Goal: Task Accomplishment & Management: Complete application form

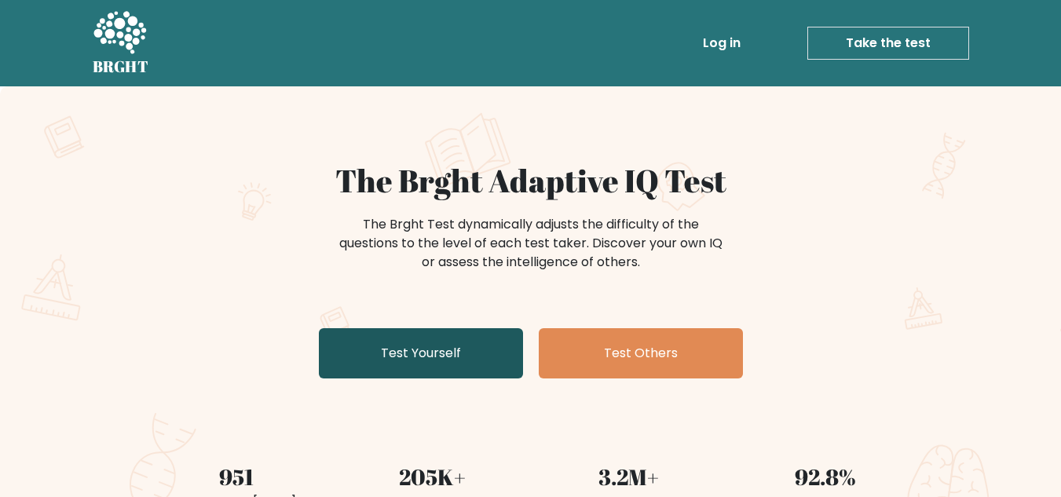
click at [433, 353] on link "Test Yourself" at bounding box center [421, 353] width 204 height 50
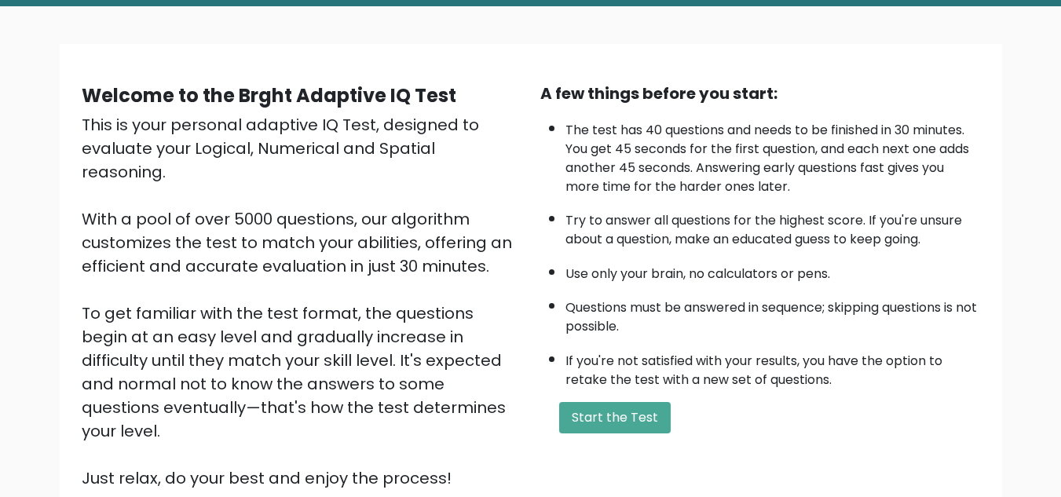
scroll to position [79, 0]
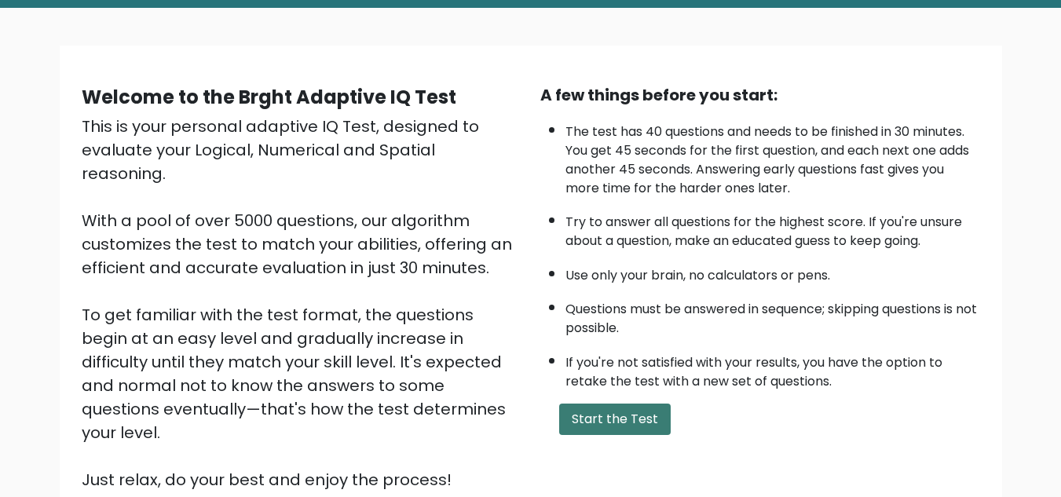
click at [608, 419] on button "Start the Test" at bounding box center [615, 419] width 112 height 31
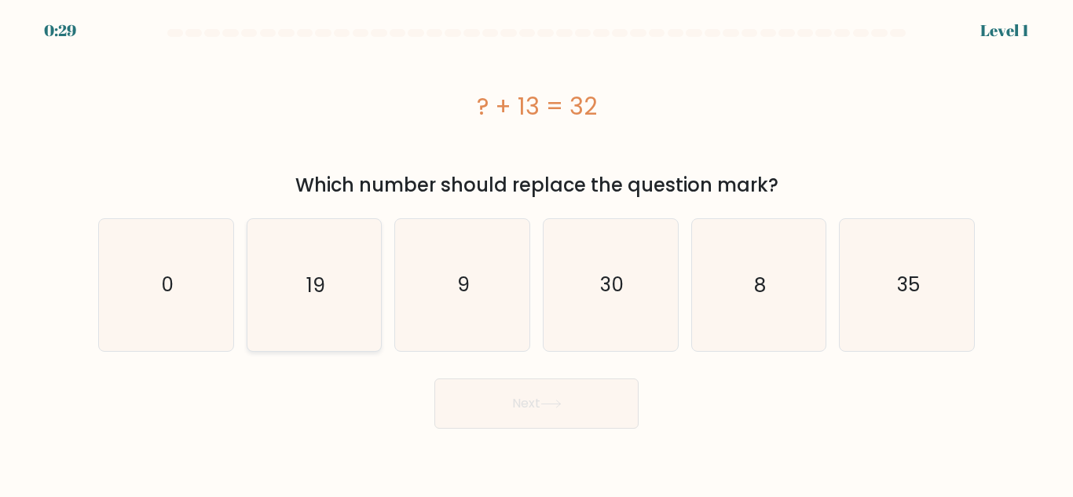
click at [298, 306] on icon "19" at bounding box center [313, 284] width 131 height 131
click at [536, 253] on input "b. 19" at bounding box center [536, 251] width 1 height 4
radio input "true"
click at [499, 412] on button "Next" at bounding box center [536, 404] width 204 height 50
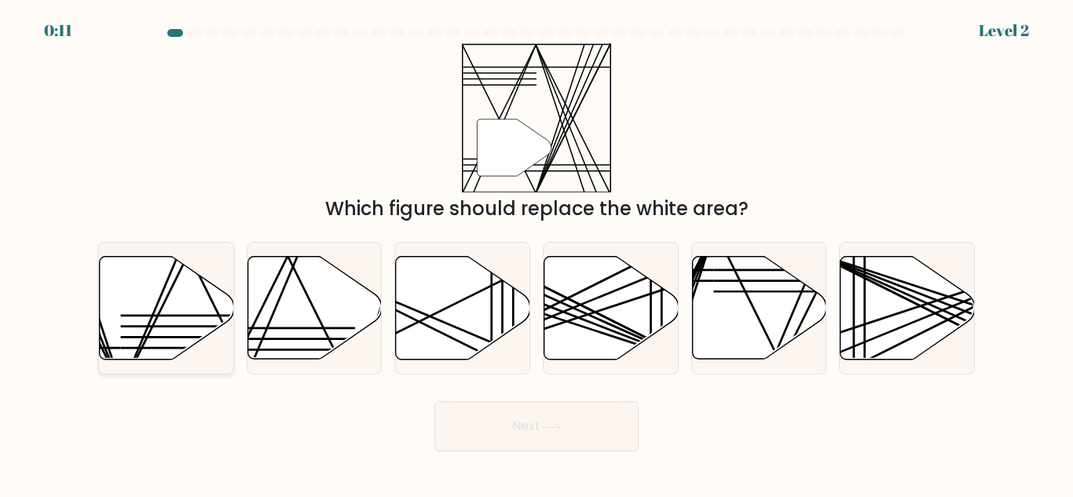
click at [156, 302] on icon at bounding box center [167, 308] width 134 height 103
click at [536, 253] on input "a." at bounding box center [536, 251] width 1 height 4
radio input "true"
click at [487, 440] on button "Next" at bounding box center [536, 426] width 204 height 50
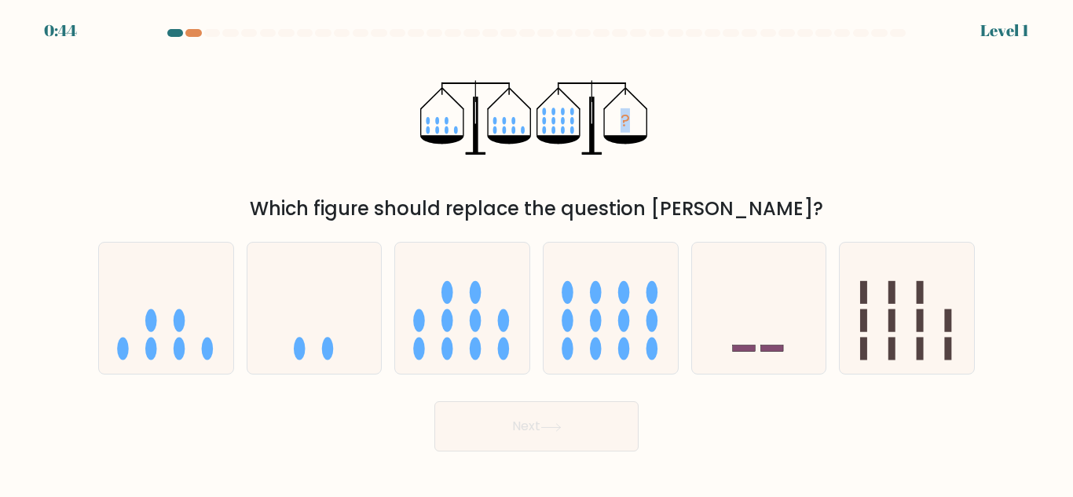
drag, startPoint x: 295, startPoint y: 35, endPoint x: 749, endPoint y: 97, distance: 458.8
click at [749, 97] on div "? Which figure should replace the question mark?" at bounding box center [536, 133] width 895 height 180
click at [284, 87] on div "? Which figure should replace the question mark?" at bounding box center [536, 133] width 895 height 180
click at [484, 291] on icon at bounding box center [462, 308] width 134 height 111
click at [536, 253] on input "c." at bounding box center [536, 251] width 1 height 4
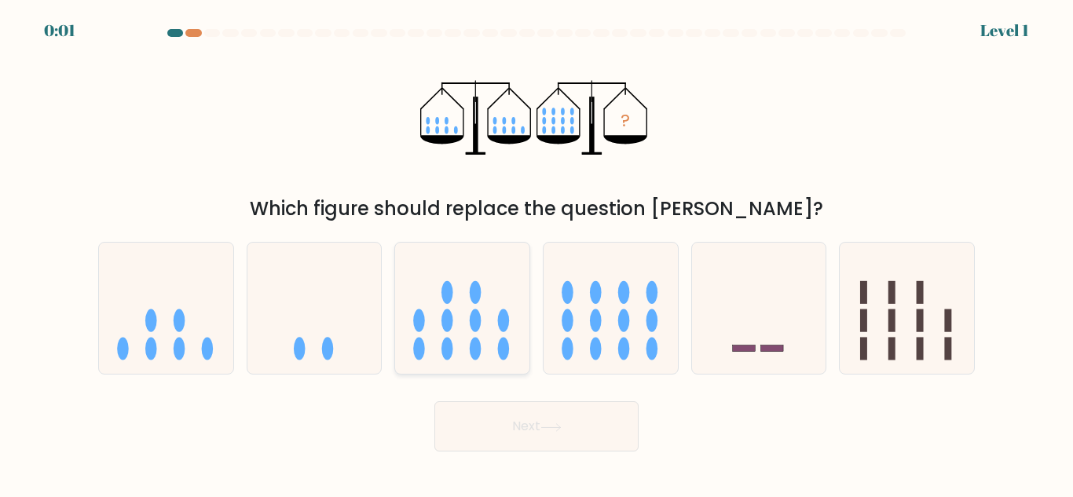
radio input "true"
click at [510, 414] on div "Next" at bounding box center [536, 422] width 895 height 58
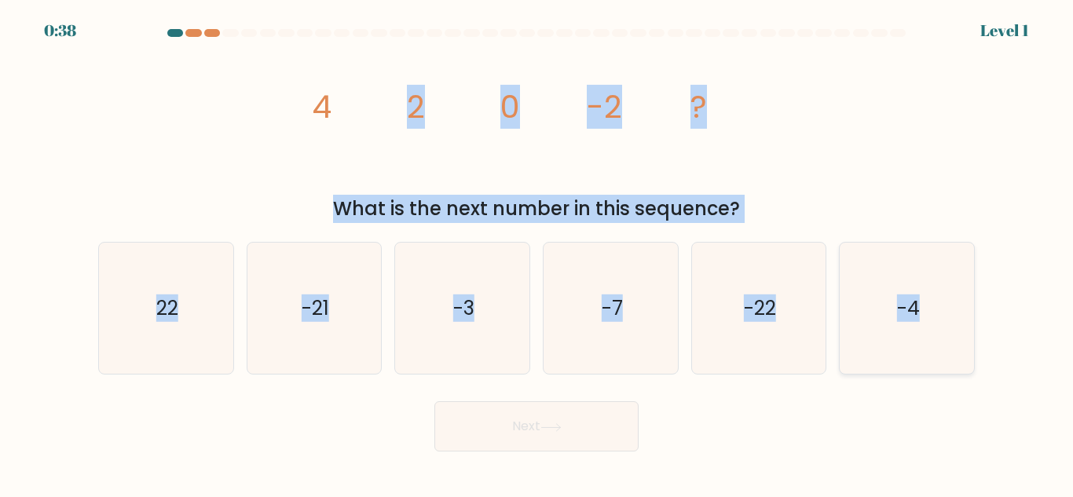
drag, startPoint x: 226, startPoint y: 67, endPoint x: 957, endPoint y: 365, distance: 789.7
click at [957, 365] on form at bounding box center [536, 240] width 1073 height 423
click at [799, 225] on form at bounding box center [536, 240] width 1073 height 423
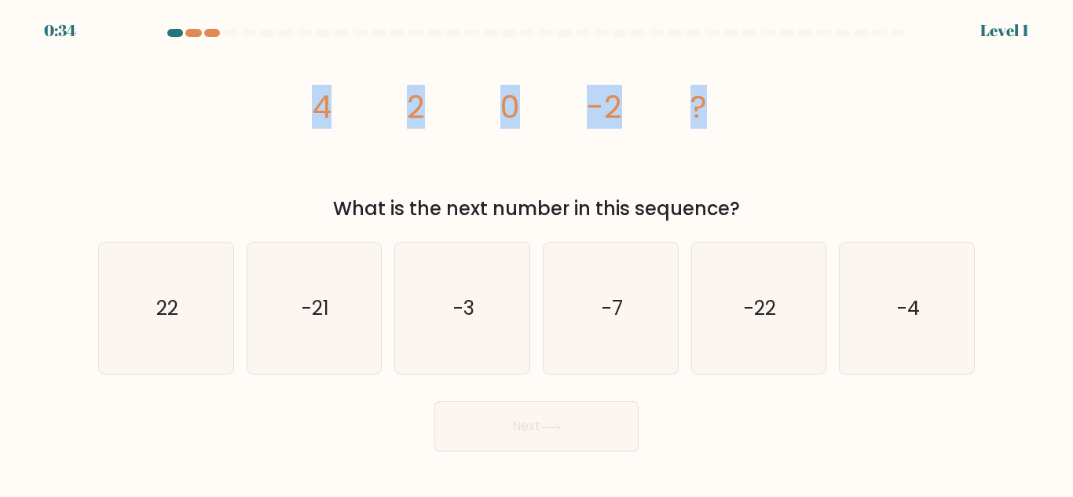
drag, startPoint x: 287, startPoint y: 93, endPoint x: 719, endPoint y: 94, distance: 432.0
click at [719, 94] on div "image/svg+xml 4 2 0 -2 ? What is the next number in this sequence?" at bounding box center [536, 133] width 895 height 180
click at [752, 163] on icon "image/svg+xml 4 2 0 -2 ?" at bounding box center [536, 117] width 471 height 149
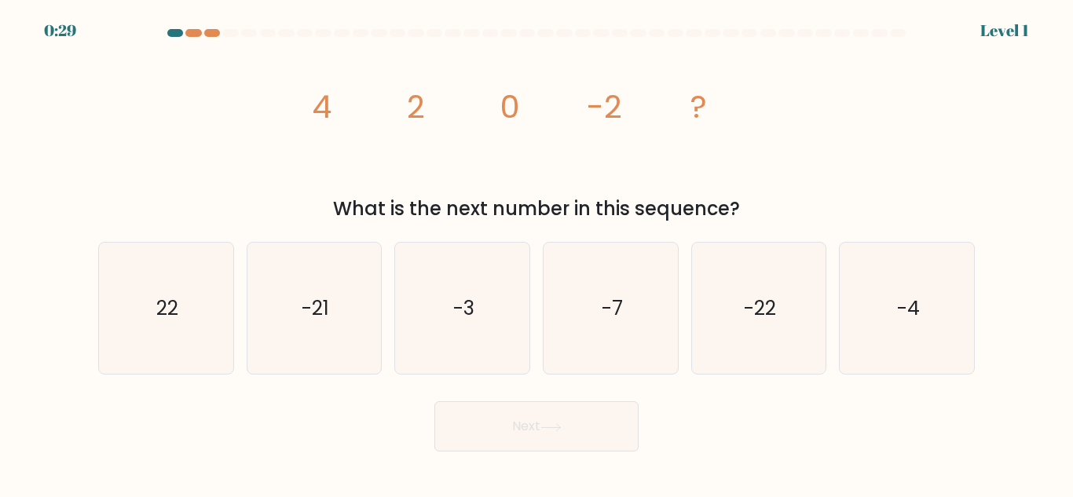
drag, startPoint x: 298, startPoint y: 97, endPoint x: 754, endPoint y: 207, distance: 469.4
click at [754, 207] on div "image/svg+xml 4 2 0 -2 ? What is the next number in this sequence?" at bounding box center [536, 133] width 895 height 180
copy div "4 2 0 -2 ? What is the next number in this sequence?"
click at [869, 317] on icon "-4" at bounding box center [906, 308] width 131 height 131
click at [537, 253] on input "f. -4" at bounding box center [536, 251] width 1 height 4
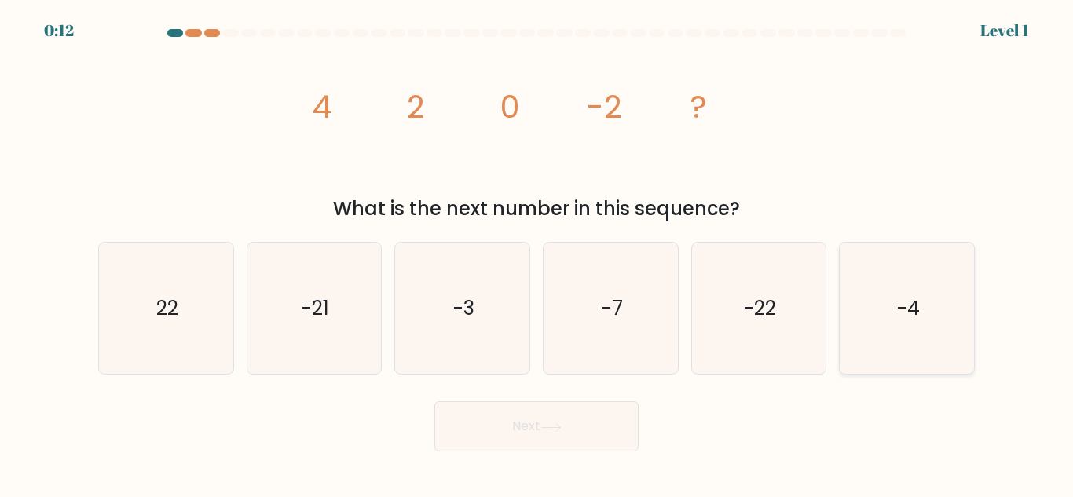
radio input "true"
click at [570, 446] on button "Next" at bounding box center [536, 426] width 204 height 50
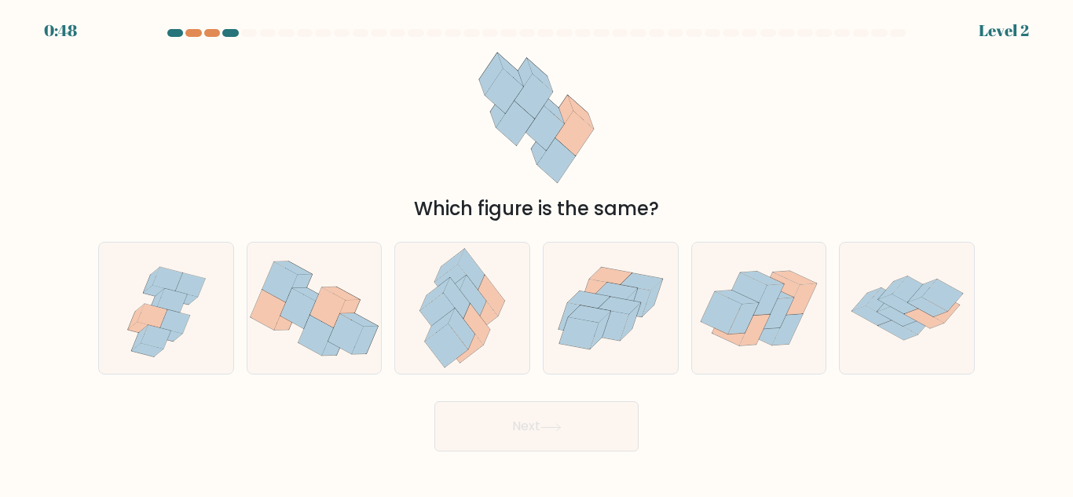
drag, startPoint x: 191, startPoint y: 59, endPoint x: 682, endPoint y: 151, distance: 499.4
click at [682, 151] on div "Which figure is the same?" at bounding box center [536, 133] width 895 height 180
drag, startPoint x: 698, startPoint y: 11, endPoint x: 873, endPoint y: 95, distance: 194.3
click at [873, 95] on div "Which figure is the same?" at bounding box center [536, 133] width 895 height 180
click at [437, 323] on icon at bounding box center [440, 325] width 30 height 32
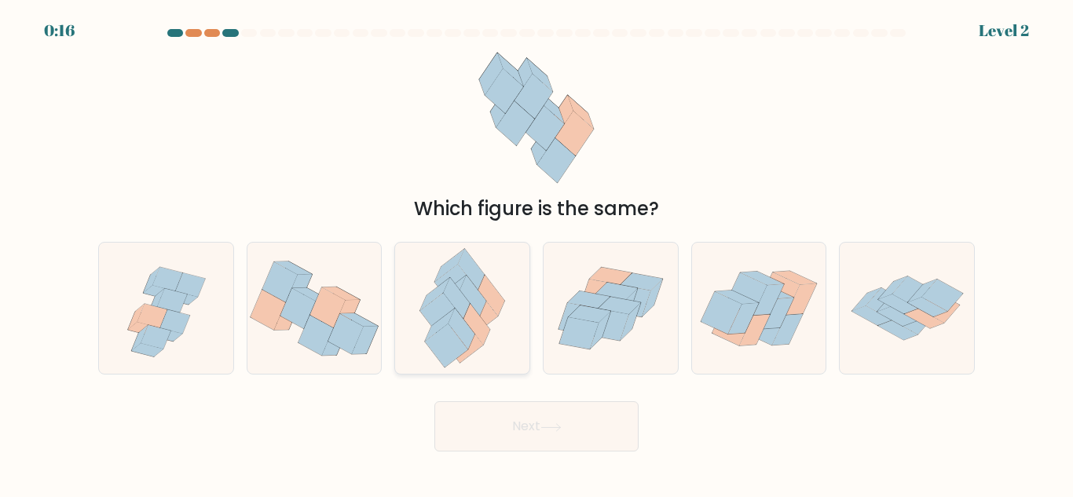
click at [536, 253] on input "c." at bounding box center [536, 251] width 1 height 4
radio input "true"
click at [591, 326] on icon at bounding box center [578, 332] width 39 height 31
click at [537, 253] on input "d." at bounding box center [536, 251] width 1 height 4
radio input "true"
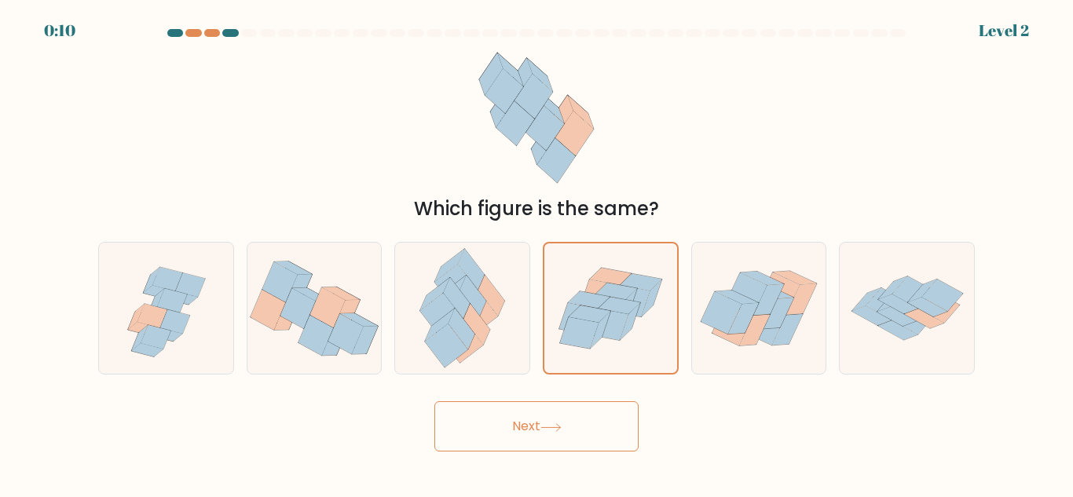
click at [518, 428] on button "Next" at bounding box center [536, 426] width 204 height 50
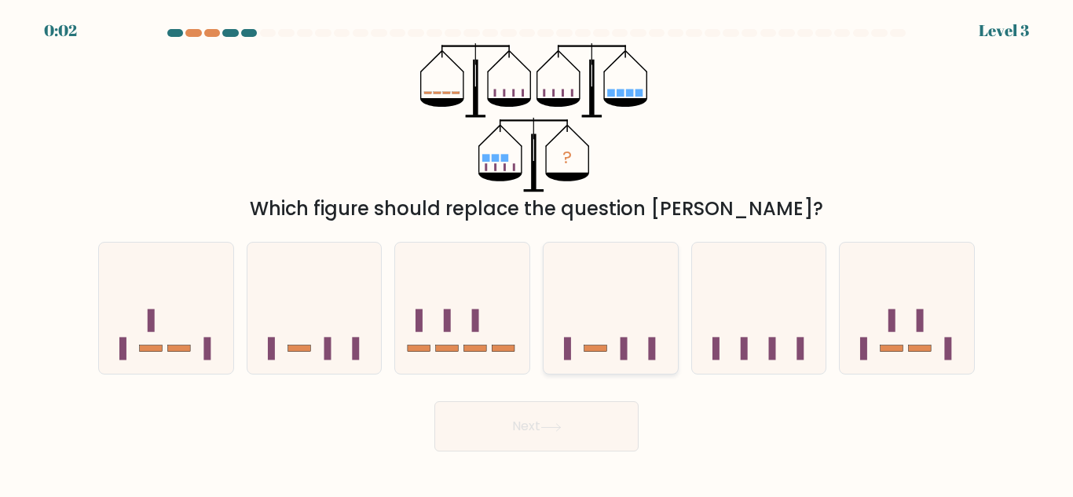
click at [590, 325] on icon at bounding box center [610, 308] width 134 height 111
click at [537, 253] on input "d." at bounding box center [536, 251] width 1 height 4
radio input "true"
click at [547, 410] on button "Next" at bounding box center [536, 426] width 204 height 50
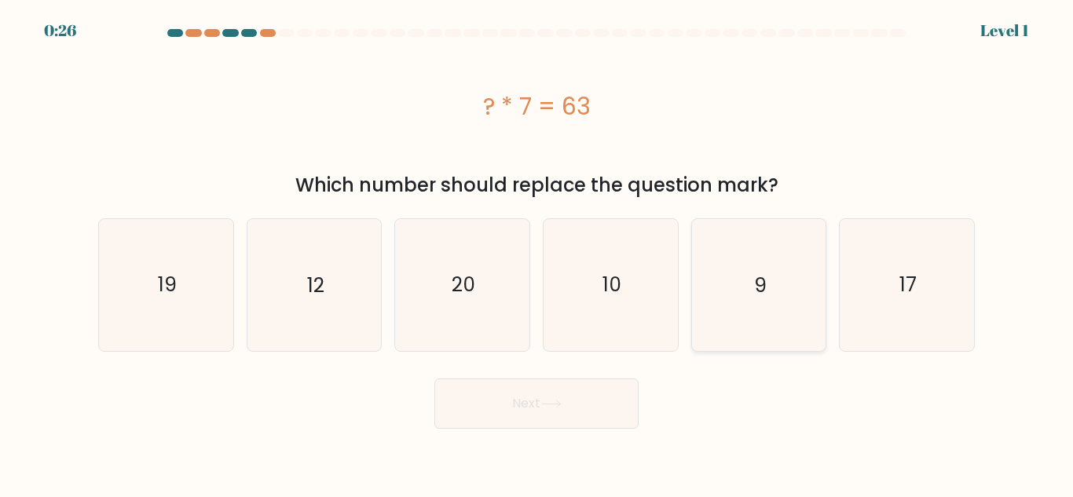
click at [806, 261] on icon "9" at bounding box center [758, 284] width 131 height 131
click at [537, 253] on input "e. 9" at bounding box center [536, 251] width 1 height 4
radio input "true"
click at [535, 419] on button "Next" at bounding box center [536, 404] width 204 height 50
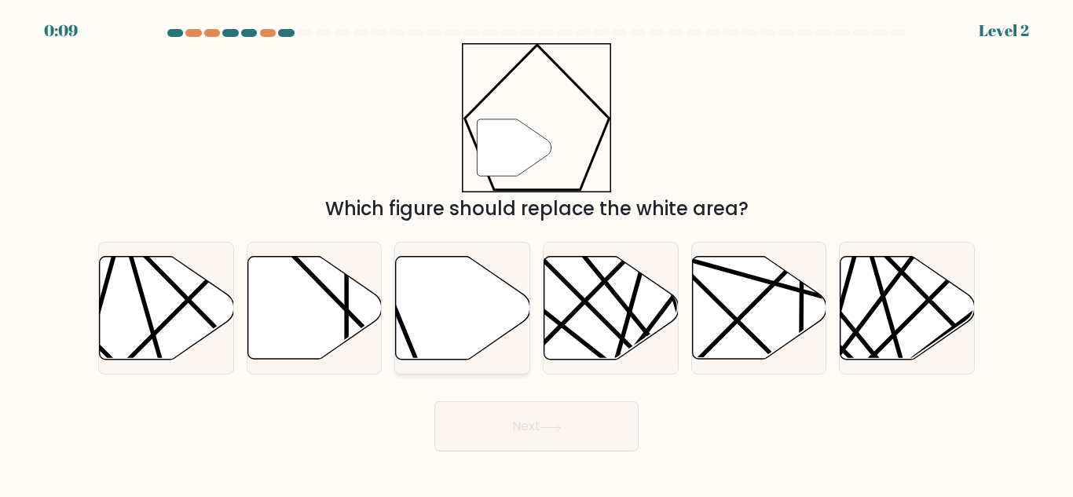
click at [416, 324] on icon at bounding box center [463, 308] width 134 height 103
click at [536, 253] on input "c." at bounding box center [536, 251] width 1 height 4
radio input "true"
click at [524, 427] on button "Next" at bounding box center [536, 426] width 204 height 50
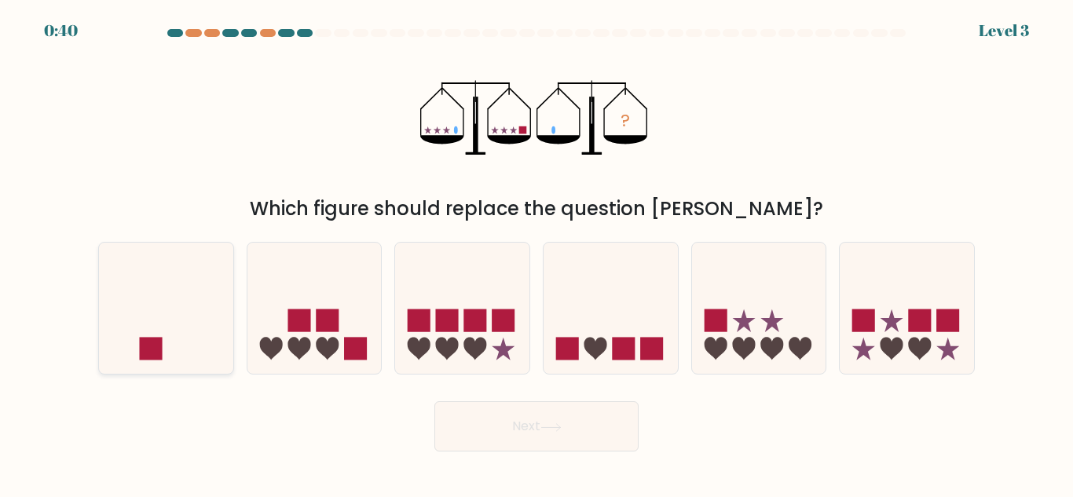
click at [167, 352] on icon at bounding box center [166, 308] width 134 height 111
click at [536, 253] on input "a." at bounding box center [536, 251] width 1 height 4
radio input "true"
click at [532, 428] on button "Next" at bounding box center [536, 426] width 204 height 50
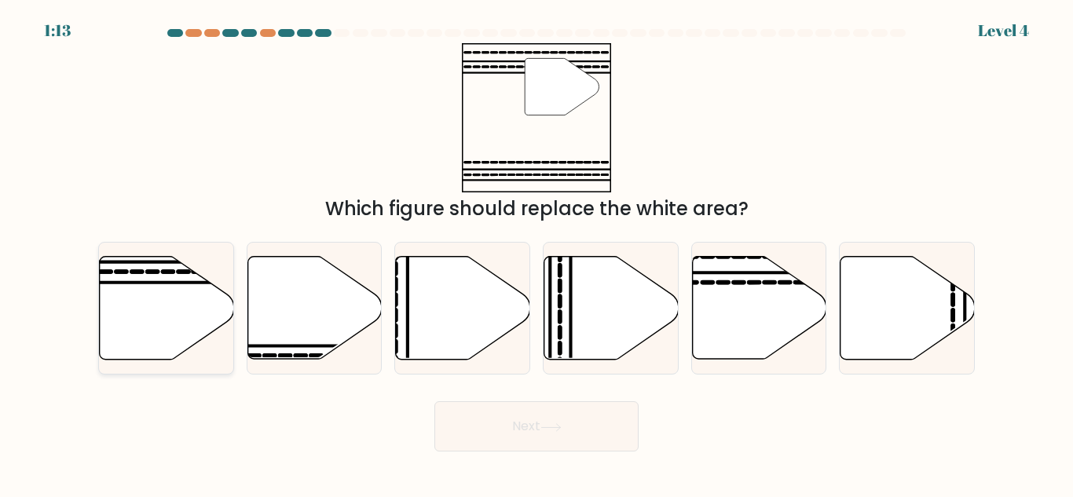
click at [136, 303] on icon at bounding box center [167, 308] width 134 height 103
click at [536, 253] on input "a." at bounding box center [536, 251] width 1 height 4
radio input "true"
click at [528, 432] on button "Next" at bounding box center [536, 426] width 204 height 50
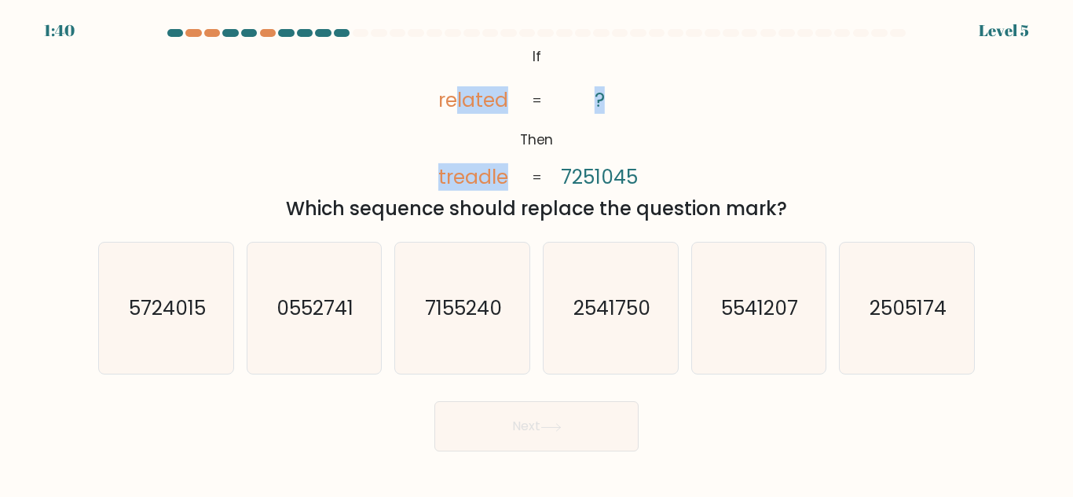
drag, startPoint x: 452, startPoint y: 46, endPoint x: 608, endPoint y: 123, distance: 173.5
click at [608, 123] on icon "@import url('https://fonts.googleapis.com/css?family=Abril+Fatface:400,100,100i…" at bounding box center [536, 117] width 242 height 149
click at [525, 57] on icon "@import url('https://fonts.googleapis.com/css?family=Abril+Fatface:400,100,100i…" at bounding box center [536, 117] width 242 height 149
drag, startPoint x: 525, startPoint y: 57, endPoint x: 795, endPoint y: 209, distance: 310.2
click at [795, 209] on div "@import url('https://fonts.googleapis.com/css?family=Abril+Fatface:400,100,100i…" at bounding box center [536, 133] width 895 height 180
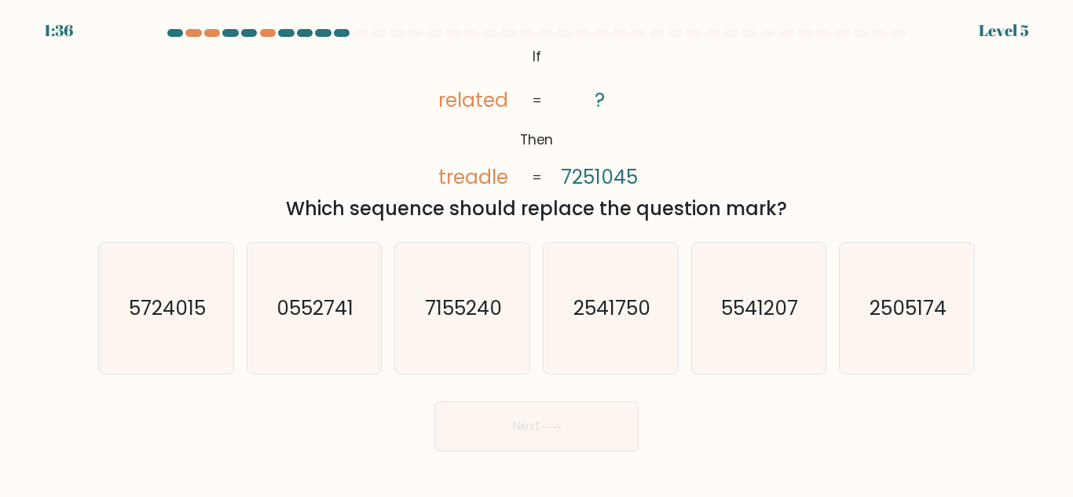
copy div "If Then related treadle ? 7251045 = = Which sequence should replace the questio…"
click at [800, 203] on div "Which sequence should replace the question mark?" at bounding box center [537, 209] width 858 height 28
click at [471, 328] on icon "7155240" at bounding box center [462, 308] width 131 height 131
click at [536, 253] on input "c. 7155240" at bounding box center [536, 251] width 1 height 4
radio input "true"
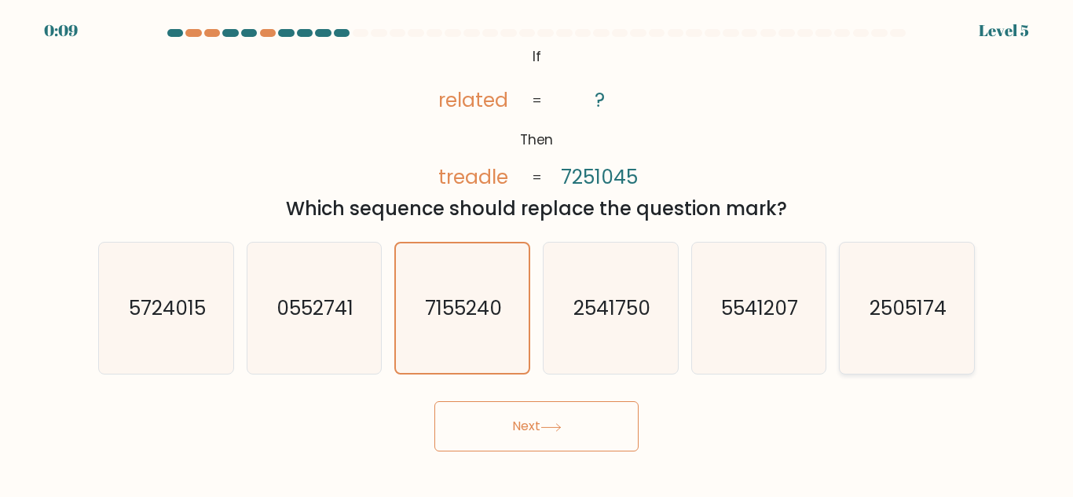
click at [873, 326] on icon "2505174" at bounding box center [906, 308] width 131 height 131
click at [537, 253] on input "f. 2505174" at bounding box center [536, 251] width 1 height 4
radio input "true"
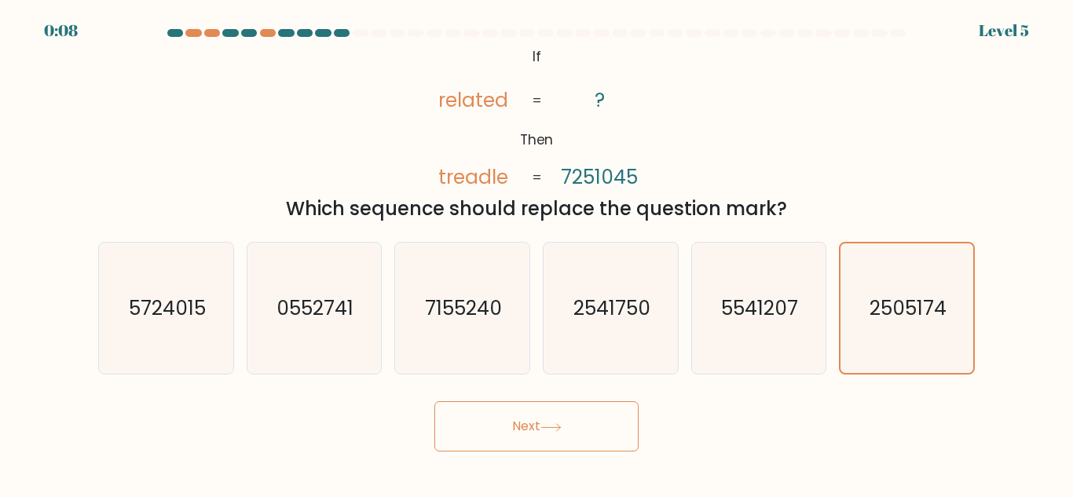
click at [585, 410] on button "Next" at bounding box center [536, 426] width 204 height 50
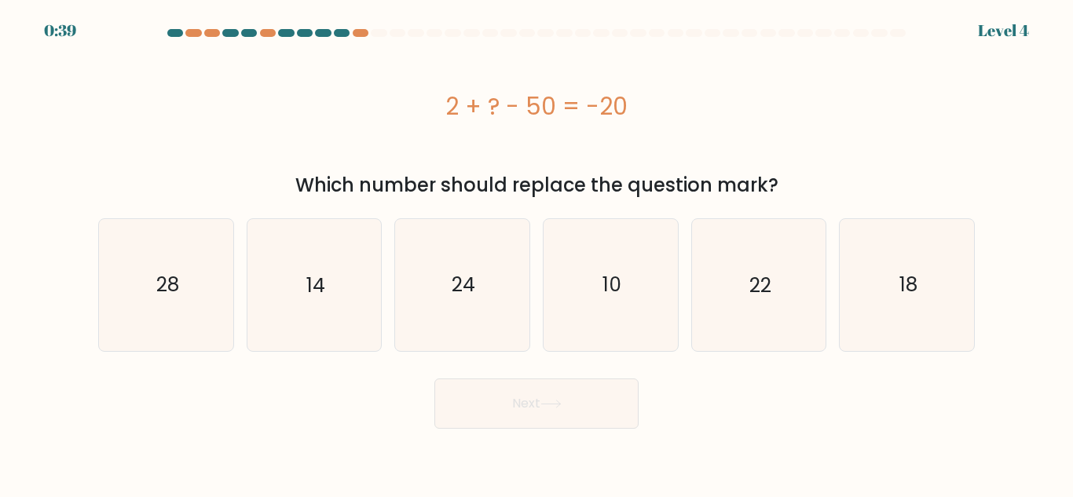
drag, startPoint x: 514, startPoint y: 117, endPoint x: 782, endPoint y: 188, distance: 277.2
click at [782, 188] on div "2 + ? - 50 = -20 Which number should replace the question mark?" at bounding box center [536, 121] width 895 height 156
copy div "2 + ? - 50 = -20 Which number should replace the question mark?"
click at [202, 270] on icon "28" at bounding box center [166, 284] width 131 height 131
click at [536, 253] on input "a. 28" at bounding box center [536, 251] width 1 height 4
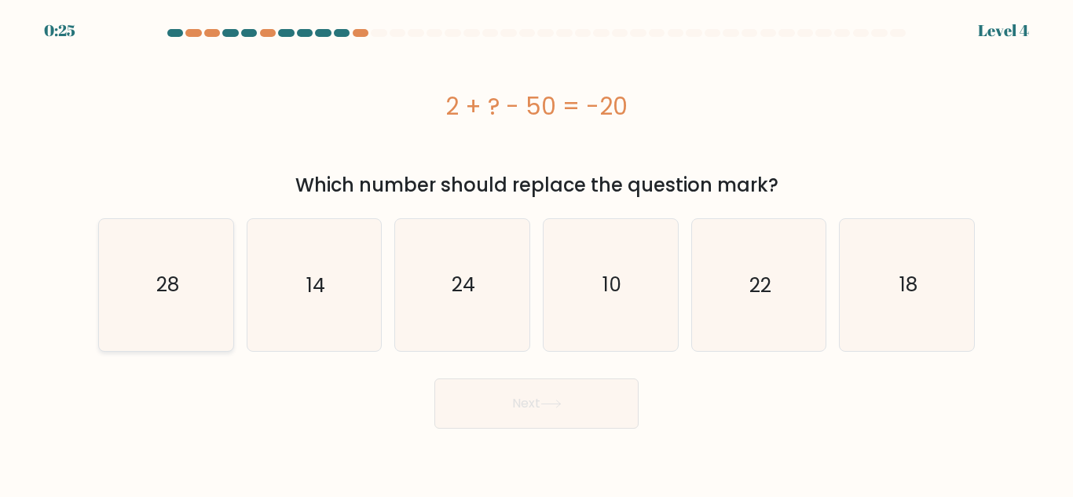
radio input "true"
click at [557, 395] on button "Next" at bounding box center [536, 404] width 204 height 50
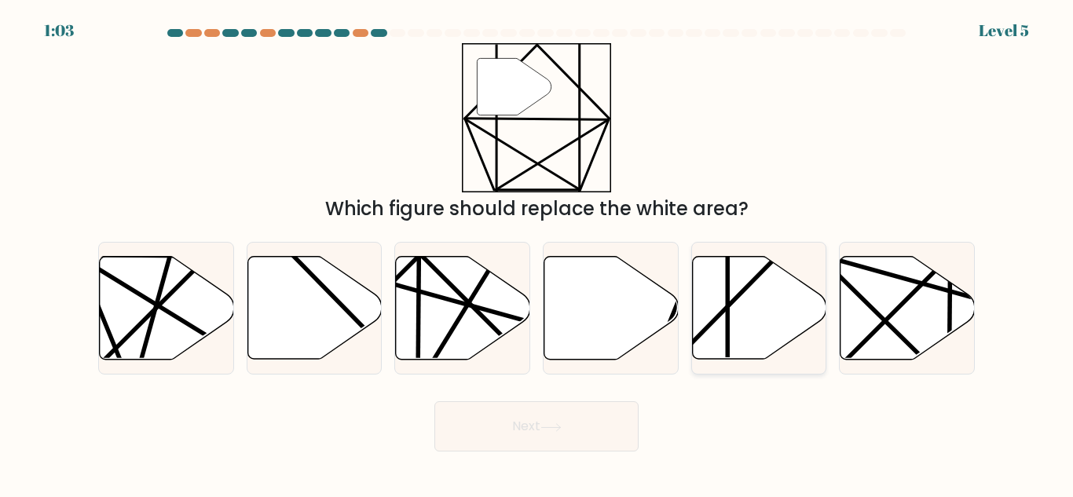
click at [730, 341] on icon at bounding box center [759, 308] width 134 height 103
click at [537, 253] on input "e." at bounding box center [536, 251] width 1 height 4
radio input "true"
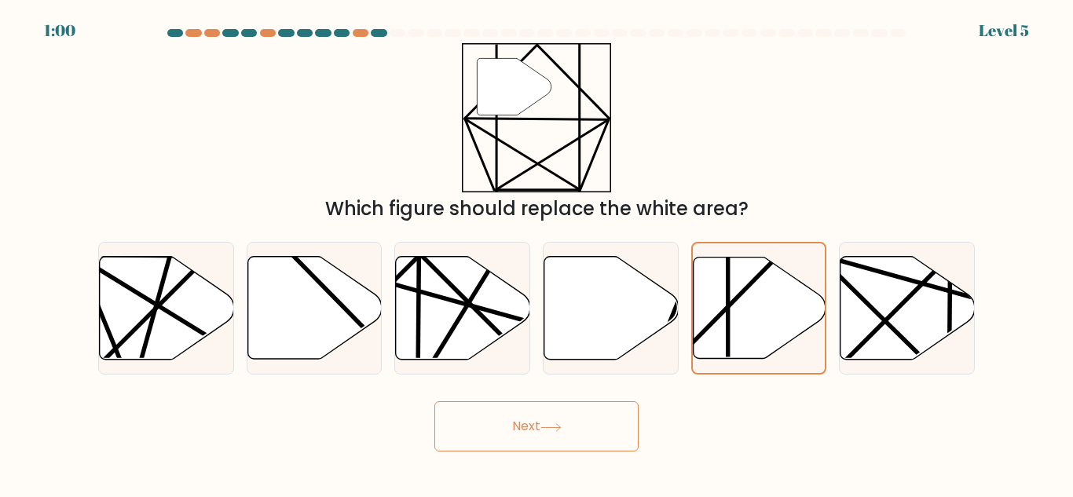
click at [529, 427] on button "Next" at bounding box center [536, 426] width 204 height 50
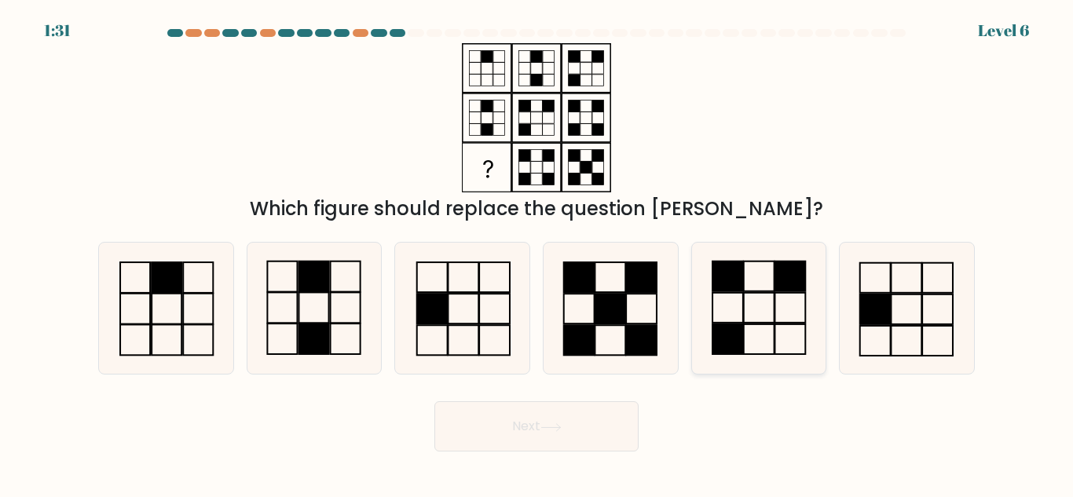
click at [786, 294] on rect at bounding box center [790, 308] width 31 height 30
click at [537, 253] on input "e." at bounding box center [536, 251] width 1 height 4
radio input "true"
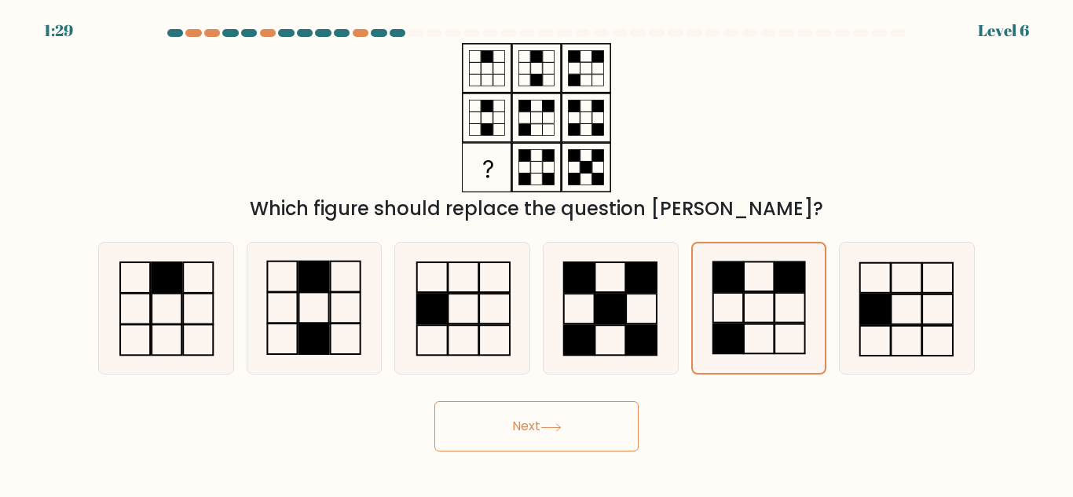
click at [507, 437] on button "Next" at bounding box center [536, 426] width 204 height 50
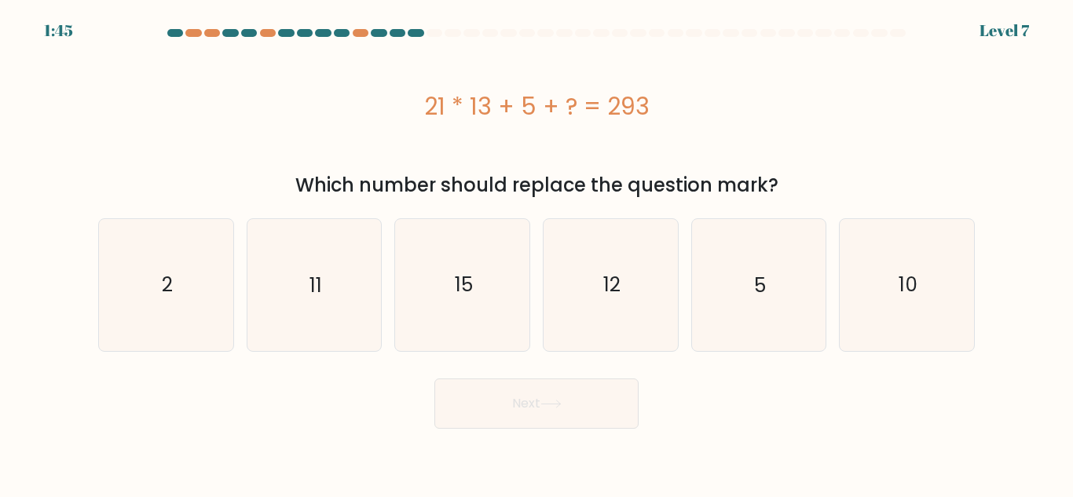
drag, startPoint x: 426, startPoint y: 113, endPoint x: 783, endPoint y: 192, distance: 366.0
click at [783, 192] on div "21 * 13 + 5 + ? = 293 Which number should replace the question mark?" at bounding box center [536, 121] width 895 height 156
copy div "21 * 13 + 5 + ? = 293 Which number should replace the question mark?"
click at [441, 273] on icon "15" at bounding box center [462, 284] width 131 height 131
click at [536, 253] on input "c. 15" at bounding box center [536, 251] width 1 height 4
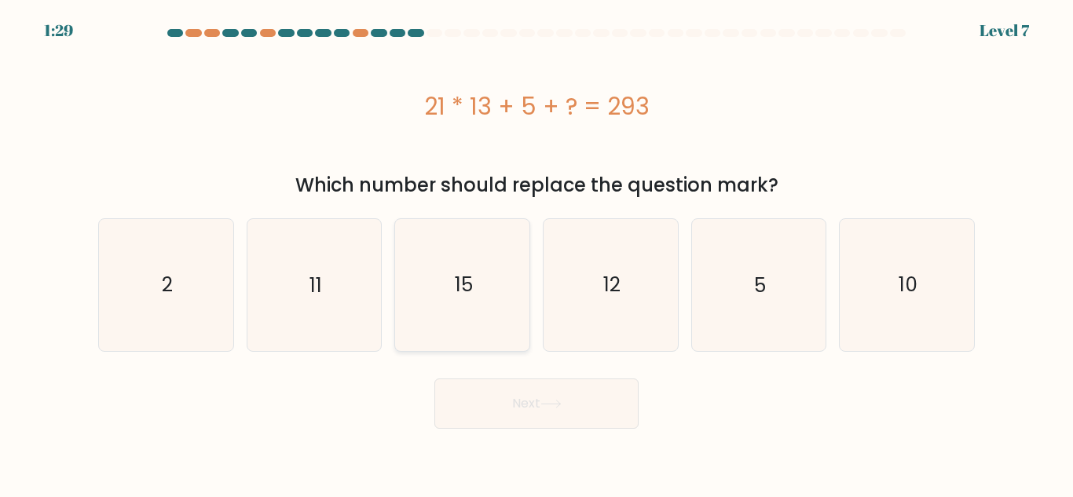
radio input "true"
click at [567, 412] on button "Next" at bounding box center [536, 404] width 204 height 50
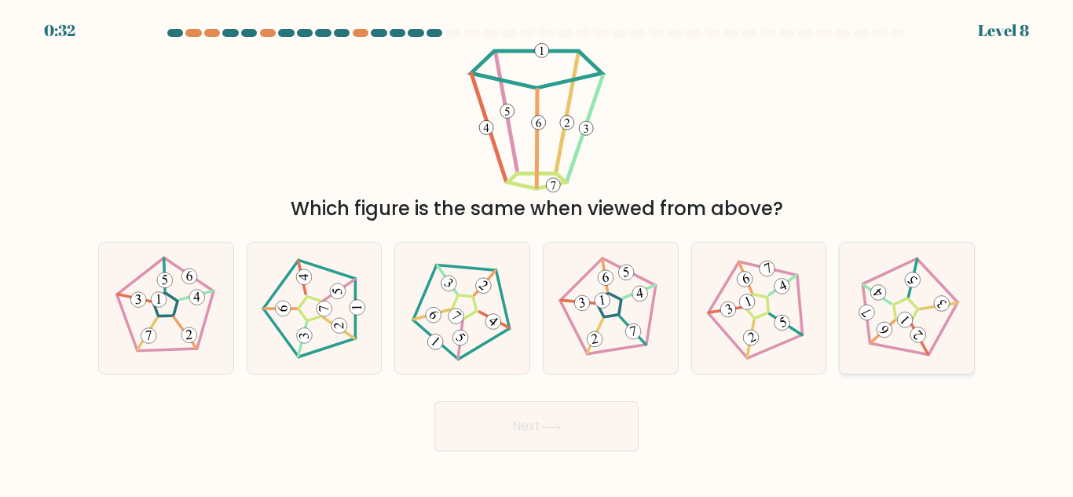
click at [878, 357] on icon at bounding box center [906, 308] width 105 height 105
click at [537, 253] on input "f." at bounding box center [536, 251] width 1 height 4
radio input "true"
click at [506, 419] on button "Next" at bounding box center [536, 426] width 204 height 50
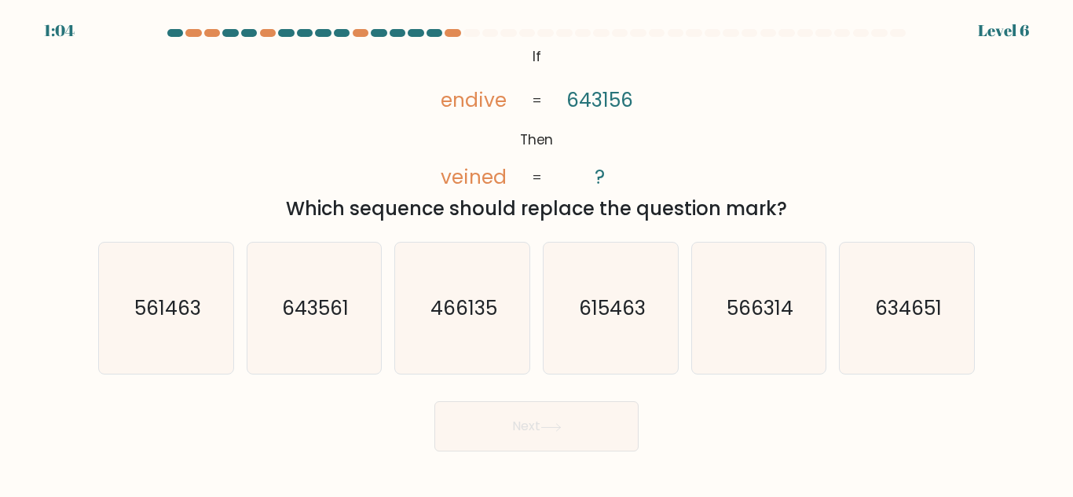
drag, startPoint x: 527, startPoint y: 57, endPoint x: 809, endPoint y: 207, distance: 319.7
click at [809, 207] on div "@import url('https://fonts.googleapis.com/css?family=Abril+Fatface:400,100,100i…" at bounding box center [536, 133] width 895 height 180
copy div "If Then endive veined 643156 ? = = Which sequence should replace the question m…"
click at [522, 398] on div "Next" at bounding box center [536, 422] width 895 height 58
click at [173, 311] on text "561463" at bounding box center [167, 308] width 67 height 27
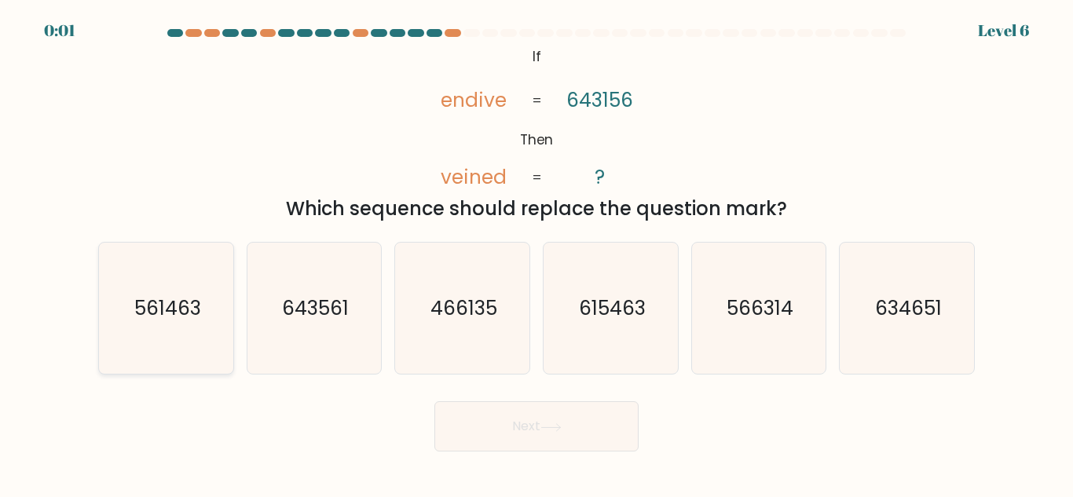
click at [536, 253] on input "a. 561463" at bounding box center [536, 251] width 1 height 4
radio input "true"
click at [538, 423] on div "Next" at bounding box center [536, 422] width 895 height 58
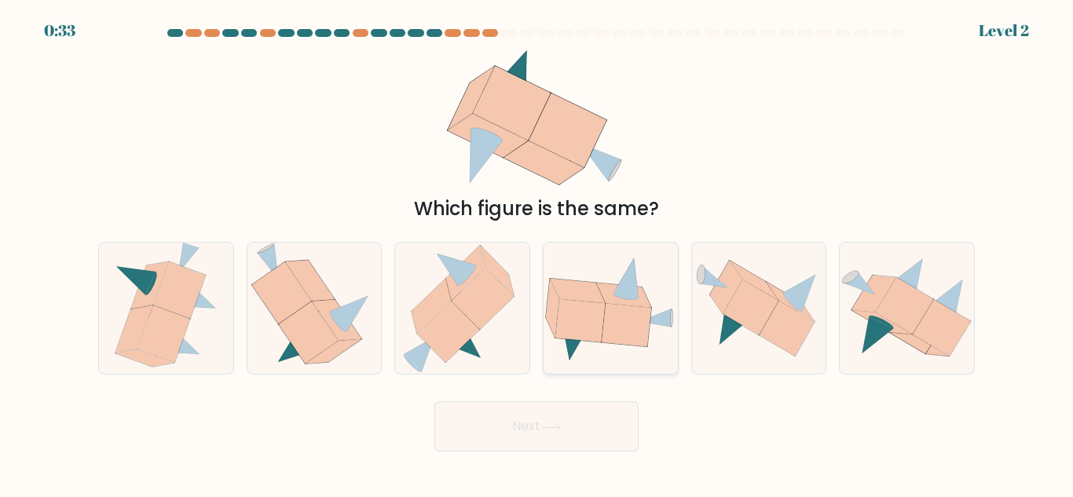
click at [594, 291] on icon at bounding box center [577, 290] width 55 height 24
click at [537, 253] on input "d." at bounding box center [536, 251] width 1 height 4
radio input "true"
click at [486, 419] on button "Next" at bounding box center [536, 426] width 204 height 50
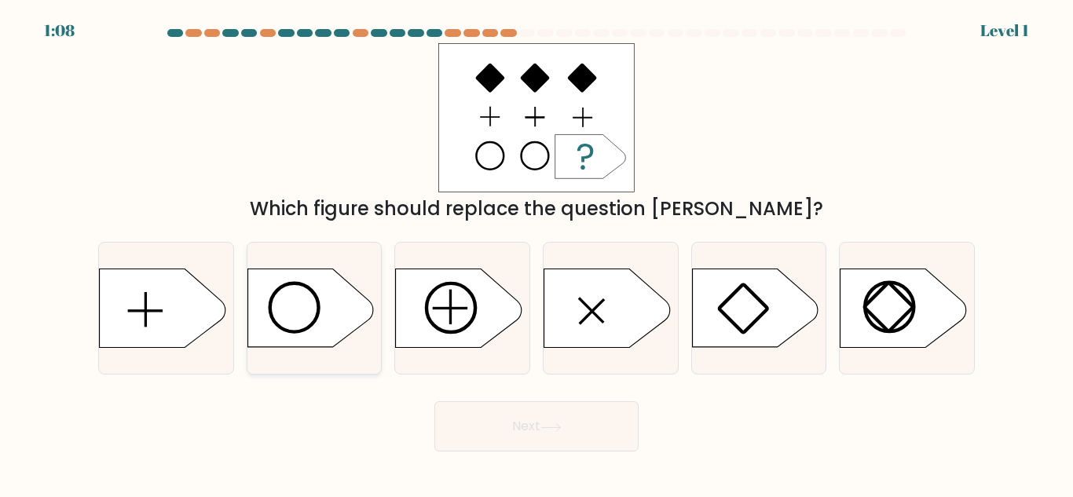
click at [291, 323] on icon at bounding box center [310, 308] width 126 height 79
click at [536, 253] on input "b." at bounding box center [536, 251] width 1 height 4
radio input "true"
click at [483, 428] on button "Next" at bounding box center [536, 426] width 204 height 50
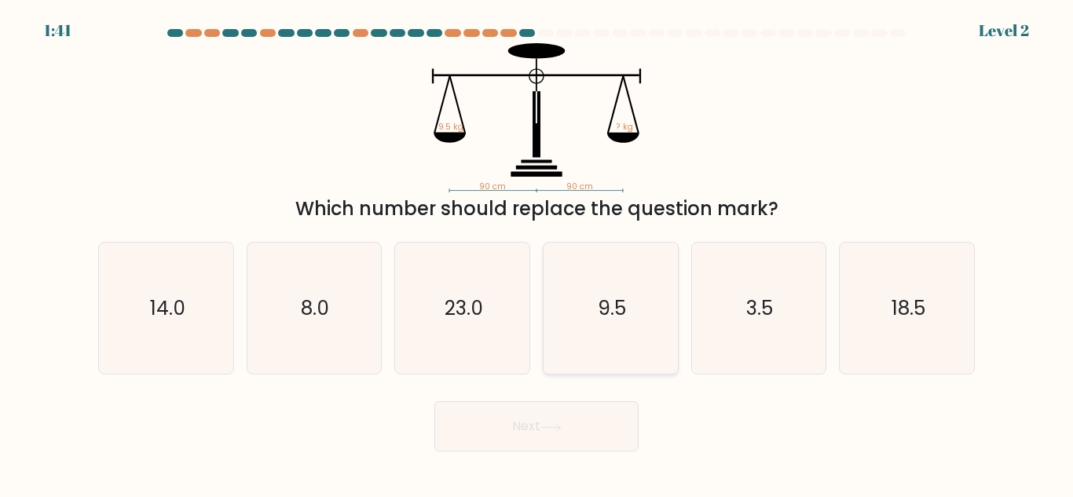
click at [610, 317] on text "9.5" at bounding box center [612, 308] width 28 height 27
click at [537, 253] on input "d. 9.5" at bounding box center [536, 251] width 1 height 4
radio input "true"
click at [527, 413] on button "Next" at bounding box center [536, 426] width 204 height 50
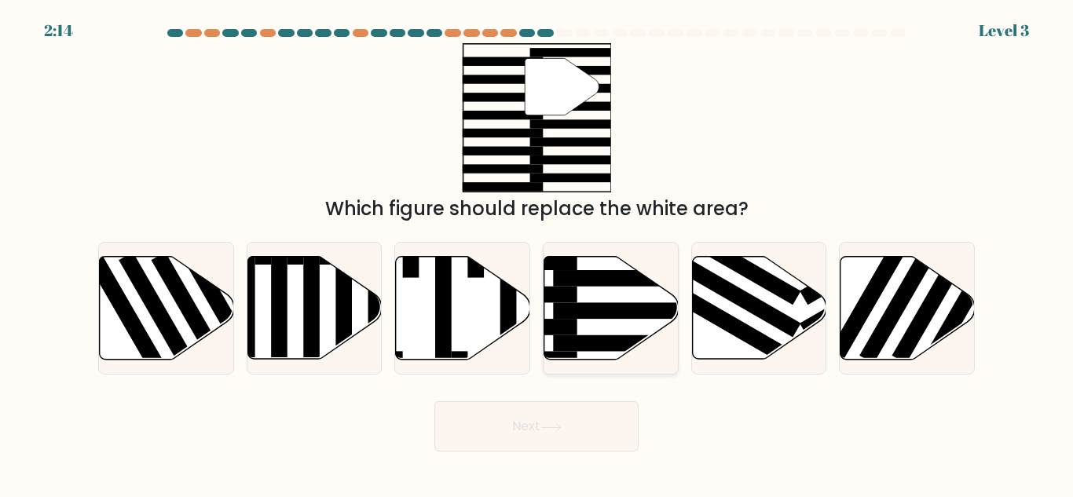
click at [576, 320] on rect at bounding box center [504, 327] width 146 height 16
click at [537, 253] on input "d." at bounding box center [536, 251] width 1 height 4
radio input "true"
click at [540, 415] on button "Next" at bounding box center [536, 426] width 204 height 50
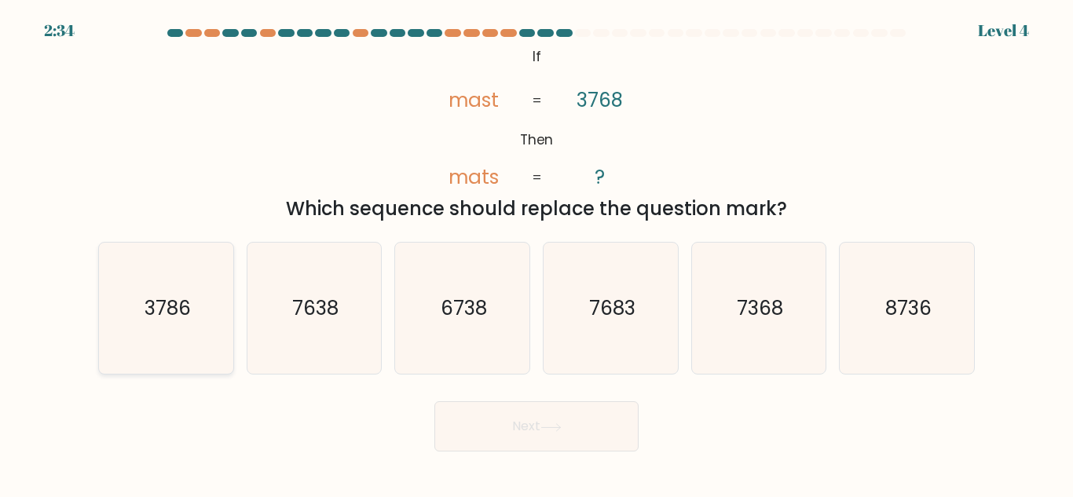
click at [177, 316] on text "3786" at bounding box center [167, 308] width 46 height 27
click at [536, 253] on input "a. 3786" at bounding box center [536, 251] width 1 height 4
radio input "true"
click at [478, 443] on button "Next" at bounding box center [536, 426] width 204 height 50
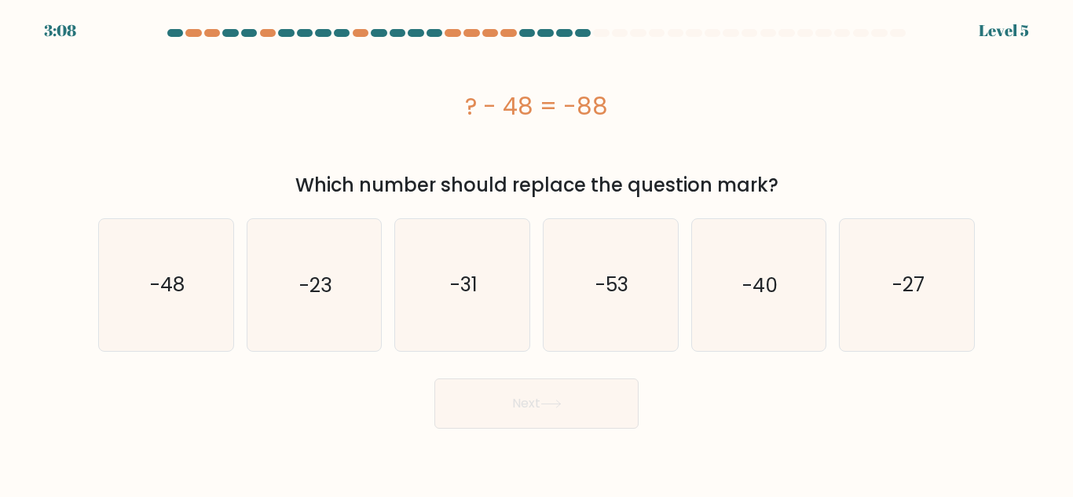
drag, startPoint x: 454, startPoint y: 108, endPoint x: 798, endPoint y: 192, distance: 354.1
click at [798, 192] on div "? - 48 = -88 Which number should replace the question mark?" at bounding box center [536, 121] width 895 height 156
copy div "? - 48 = -88 Which number should replace the question mark?"
click at [722, 289] on icon "-40" at bounding box center [758, 284] width 131 height 131
click at [537, 253] on input "e. -40" at bounding box center [536, 251] width 1 height 4
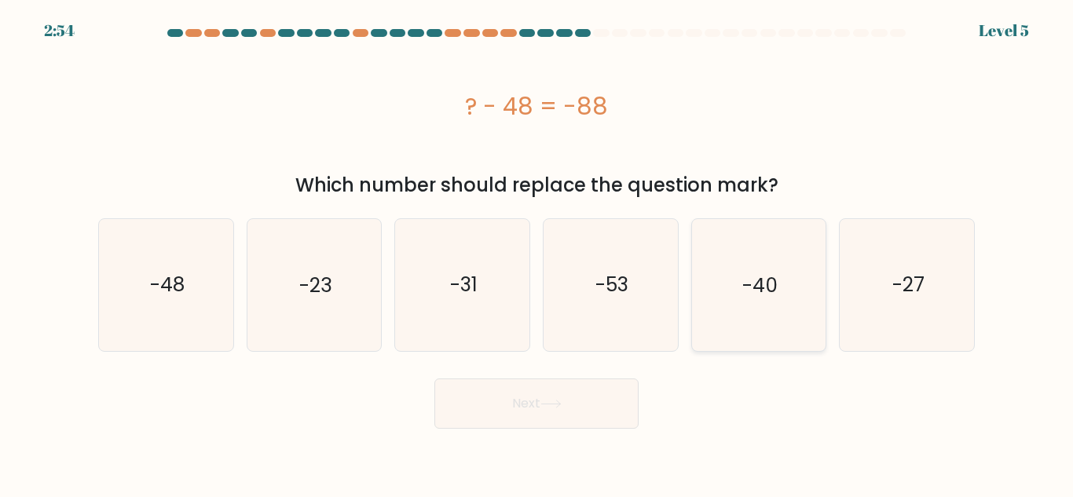
radio input "true"
click at [544, 390] on button "Next" at bounding box center [536, 404] width 204 height 50
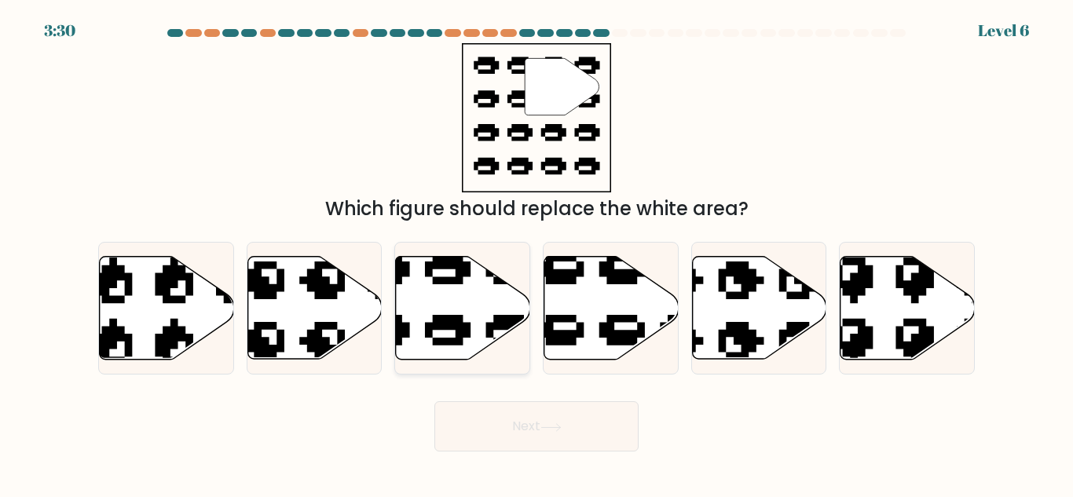
click at [476, 311] on icon at bounding box center [463, 308] width 134 height 103
click at [536, 253] on input "c." at bounding box center [536, 251] width 1 height 4
radio input "true"
click at [505, 423] on button "Next" at bounding box center [536, 426] width 204 height 50
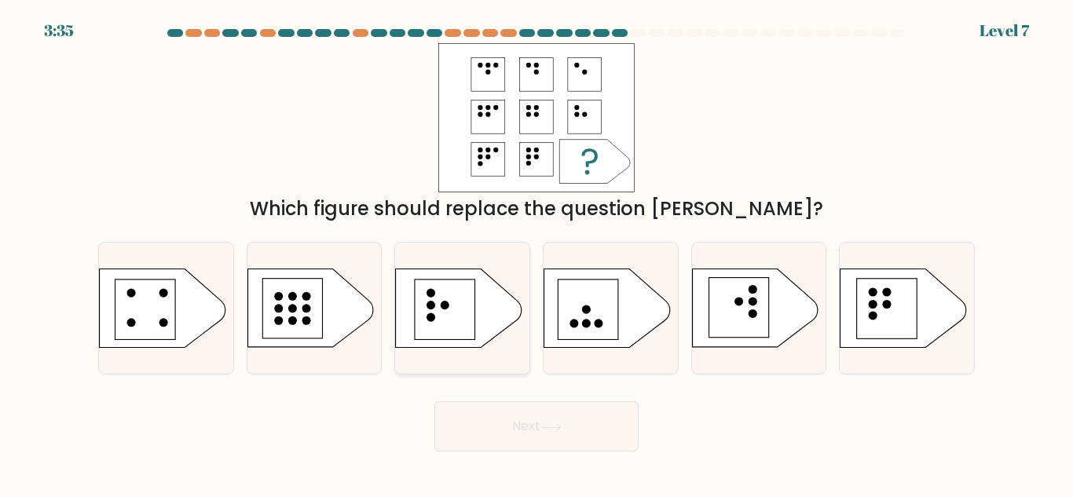
click at [467, 325] on rect at bounding box center [445, 310] width 60 height 60
click at [536, 253] on input "c." at bounding box center [536, 251] width 1 height 4
radio input "true"
click at [504, 434] on button "Next" at bounding box center [536, 426] width 204 height 50
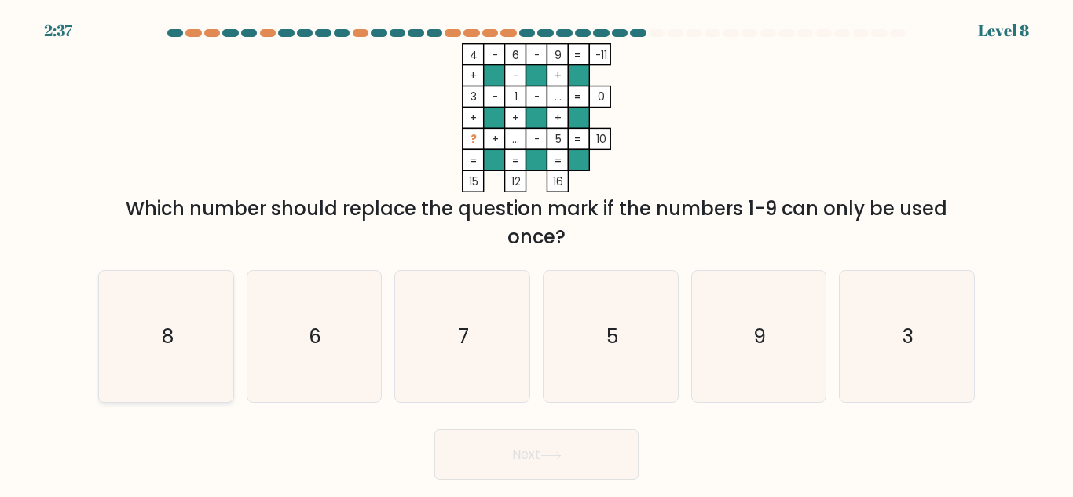
click at [203, 331] on icon "8" at bounding box center [166, 336] width 131 height 131
click at [536, 253] on input "a. 8" at bounding box center [536, 251] width 1 height 4
radio input "true"
click at [514, 449] on button "Next" at bounding box center [536, 455] width 204 height 50
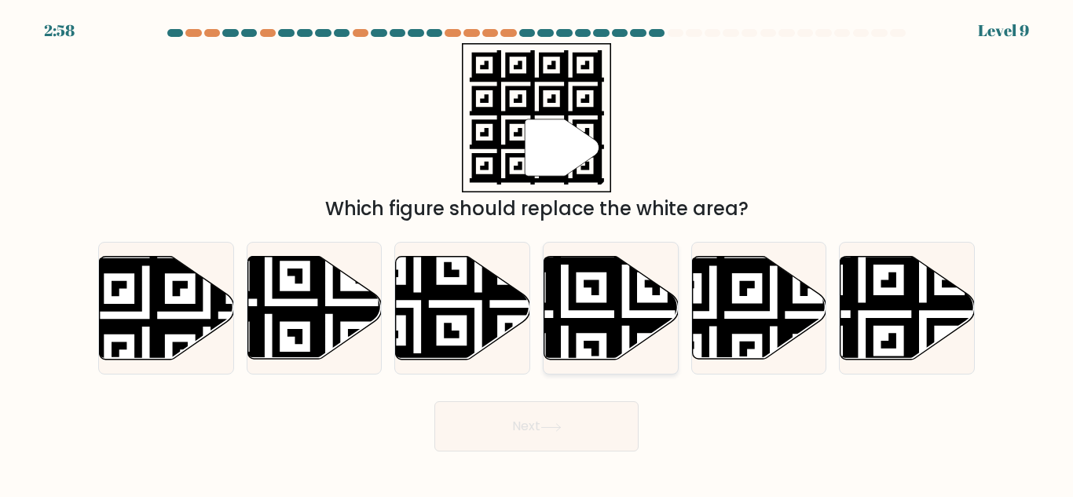
click at [608, 274] on icon at bounding box center [564, 253] width 243 height 243
click at [537, 253] on input "d." at bounding box center [536, 251] width 1 height 4
radio input "true"
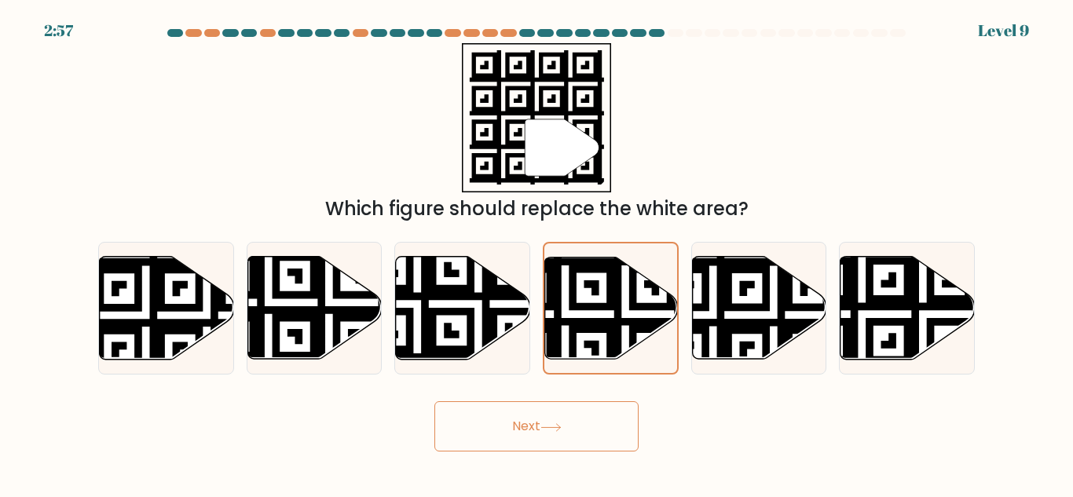
click at [508, 427] on button "Next" at bounding box center [536, 426] width 204 height 50
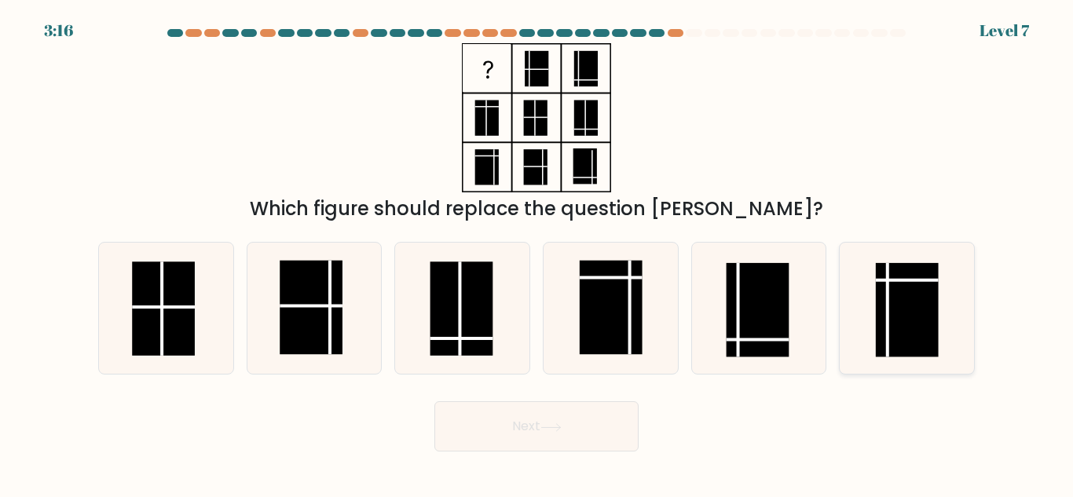
click at [917, 307] on rect at bounding box center [907, 310] width 63 height 94
click at [537, 253] on input "f." at bounding box center [536, 251] width 1 height 4
radio input "true"
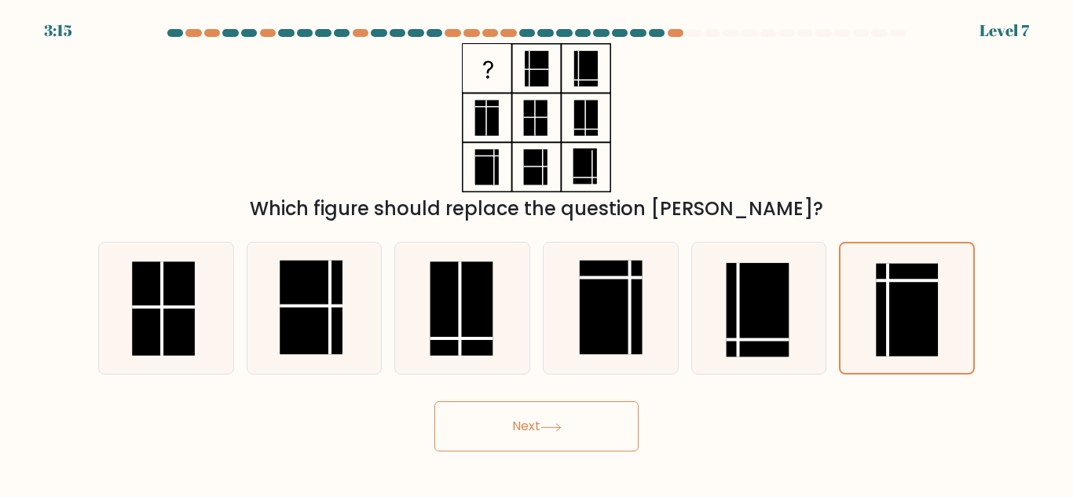
click at [451, 444] on button "Next" at bounding box center [536, 426] width 204 height 50
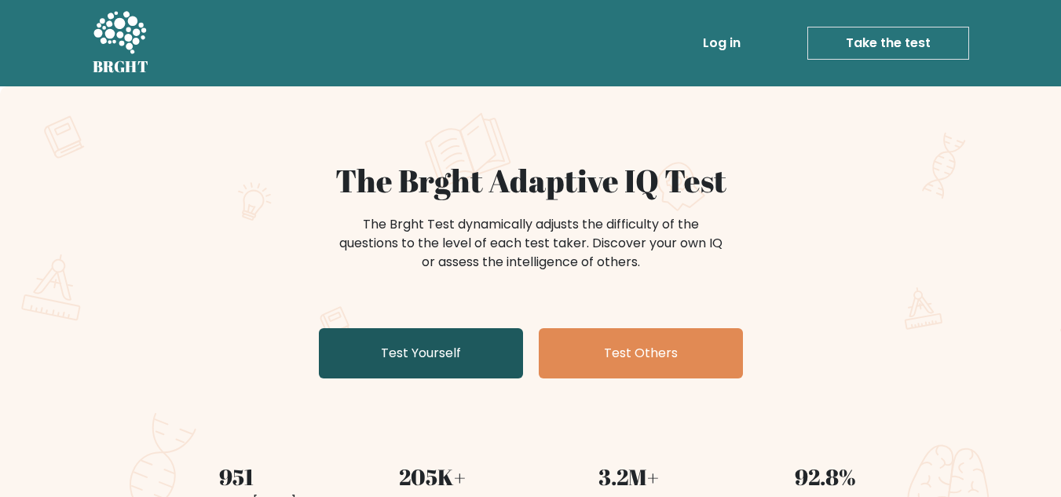
click at [437, 364] on link "Test Yourself" at bounding box center [421, 353] width 204 height 50
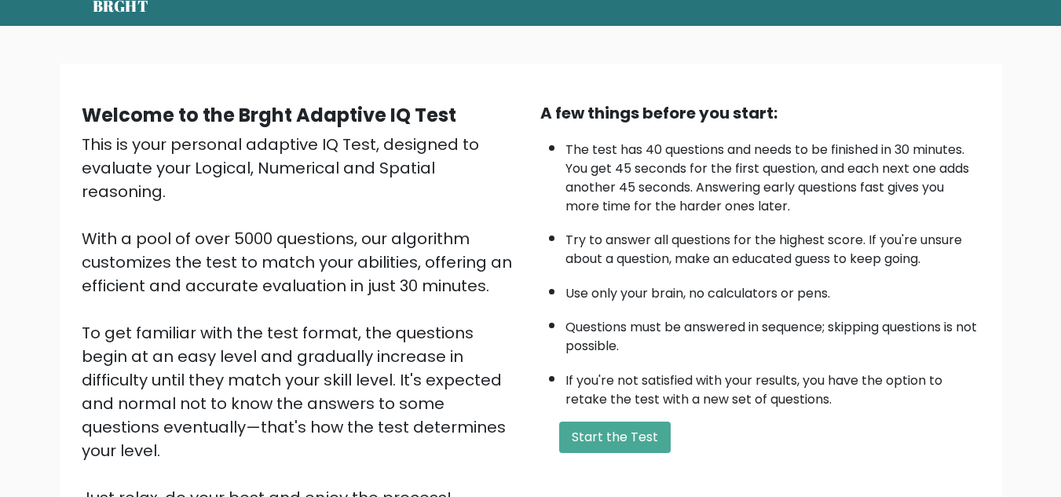
scroll to position [133, 0]
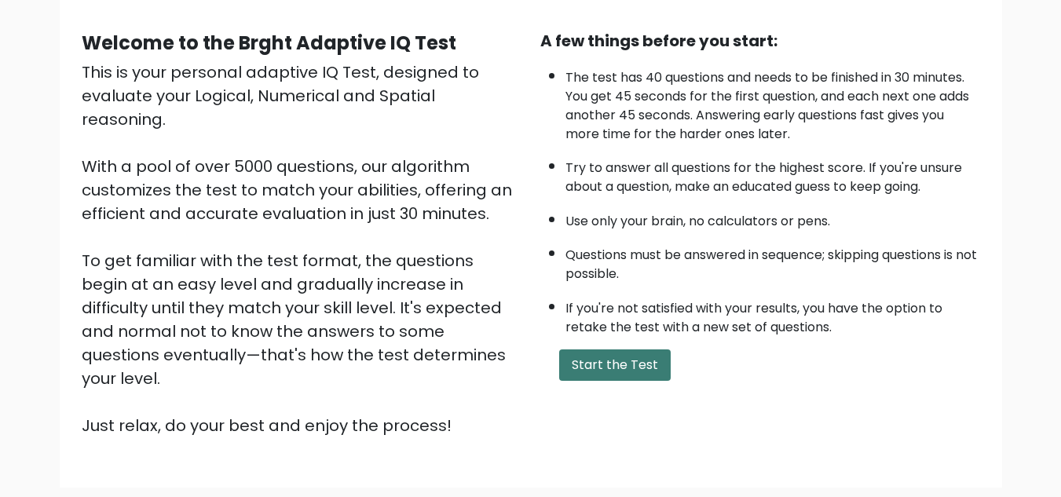
click at [613, 368] on button "Start the Test" at bounding box center [615, 364] width 112 height 31
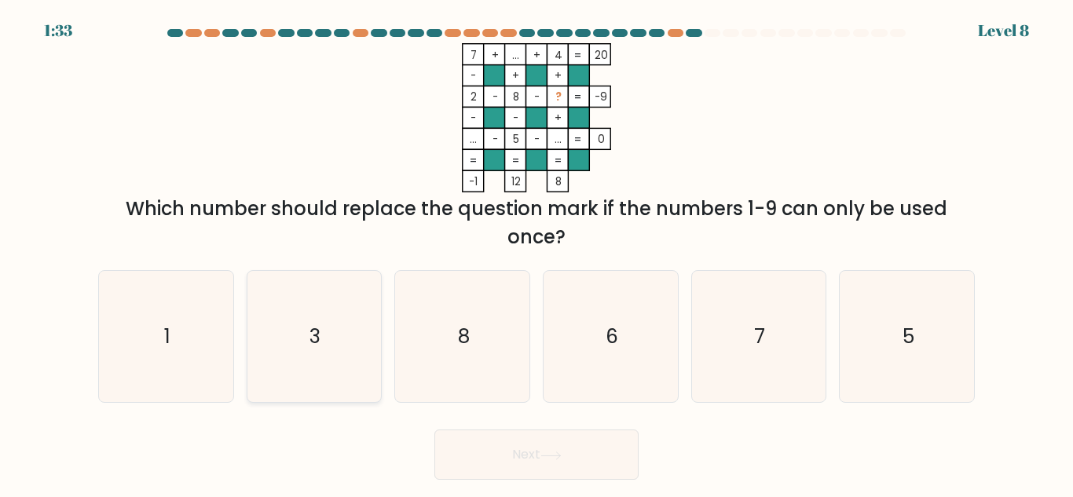
click at [332, 326] on icon "3" at bounding box center [313, 336] width 131 height 131
click at [536, 253] on input "b. 3" at bounding box center [536, 251] width 1 height 4
radio input "true"
click at [505, 443] on button "Next" at bounding box center [536, 455] width 204 height 50
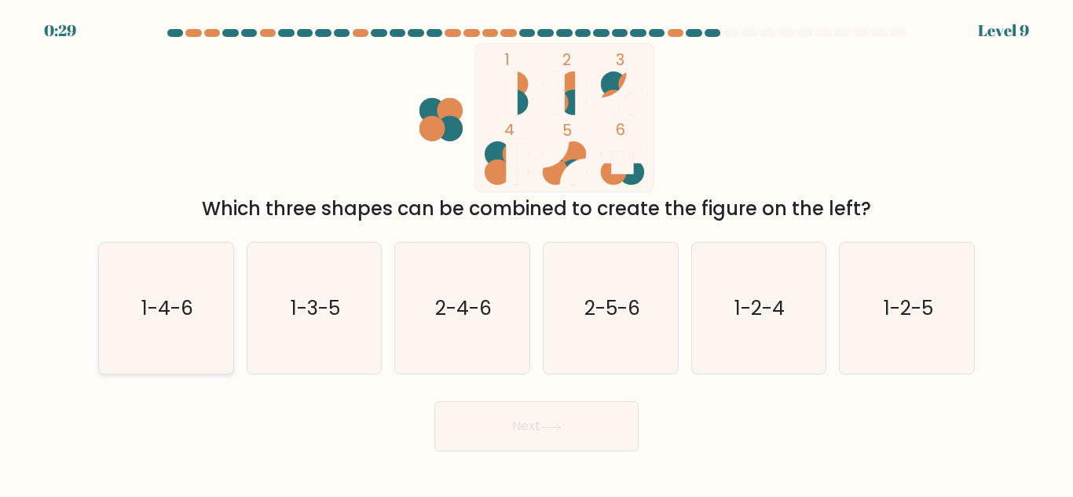
click at [154, 304] on text "1-4-6" at bounding box center [167, 308] width 52 height 27
click at [536, 253] on input "a. 1-4-6" at bounding box center [536, 251] width 1 height 4
radio input "true"
click at [494, 427] on button "Next" at bounding box center [536, 426] width 204 height 50
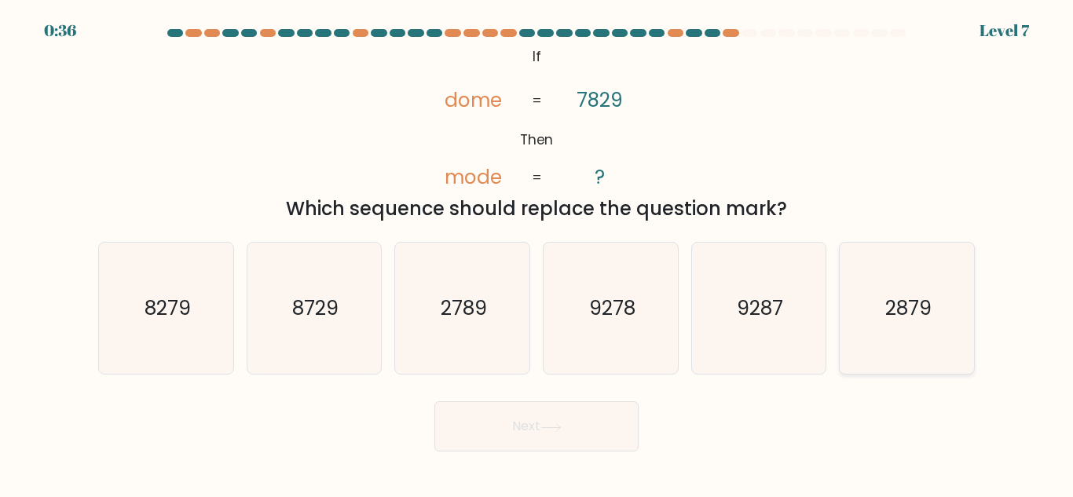
click at [898, 335] on icon "2879" at bounding box center [906, 308] width 131 height 131
click at [537, 253] on input "f. 2879" at bounding box center [536, 251] width 1 height 4
radio input "true"
click at [515, 423] on button "Next" at bounding box center [536, 426] width 204 height 50
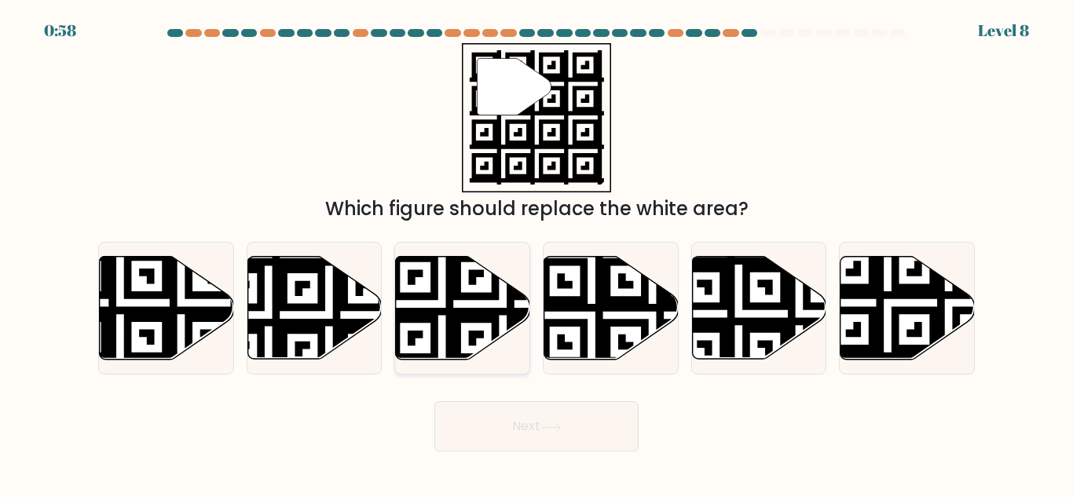
click at [448, 317] on icon at bounding box center [502, 364] width 243 height 243
click at [536, 253] on input "c." at bounding box center [536, 251] width 1 height 4
radio input "true"
click at [518, 419] on button "Next" at bounding box center [536, 426] width 204 height 50
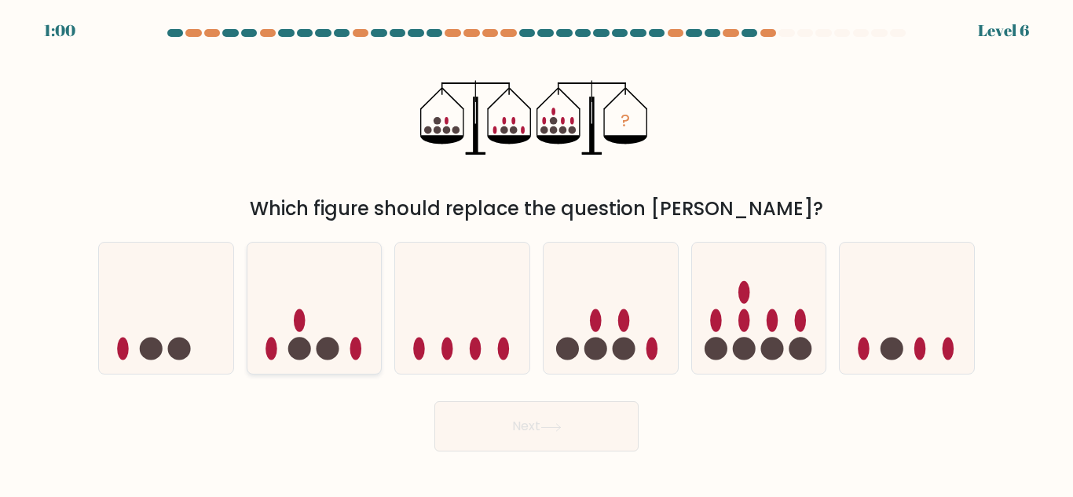
click at [338, 342] on icon at bounding box center [314, 308] width 134 height 111
click at [536, 253] on input "b." at bounding box center [536, 251] width 1 height 4
radio input "true"
click at [503, 434] on button "Next" at bounding box center [536, 426] width 204 height 50
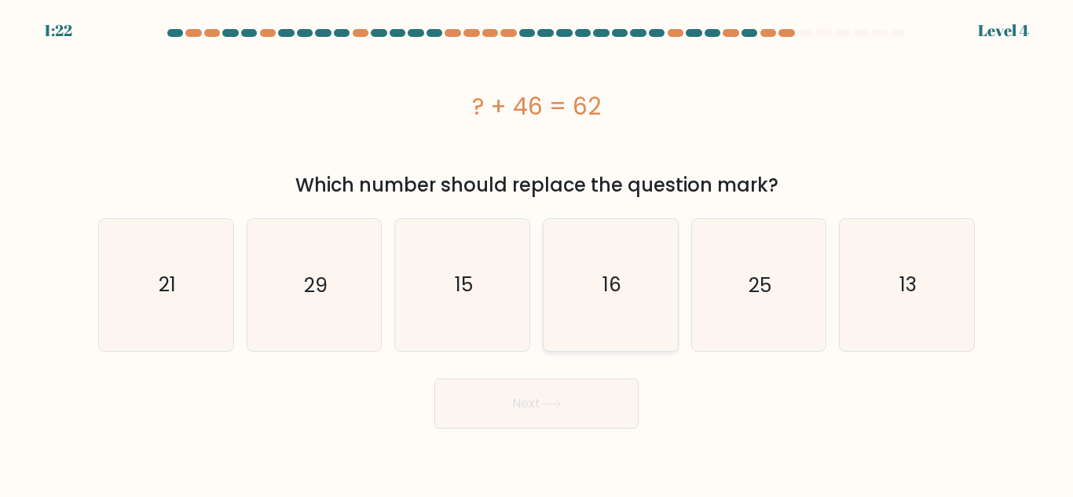
click at [646, 291] on icon "16" at bounding box center [610, 284] width 131 height 131
click at [537, 253] on input "d. 16" at bounding box center [536, 251] width 1 height 4
radio input "true"
click at [543, 397] on button "Next" at bounding box center [536, 404] width 204 height 50
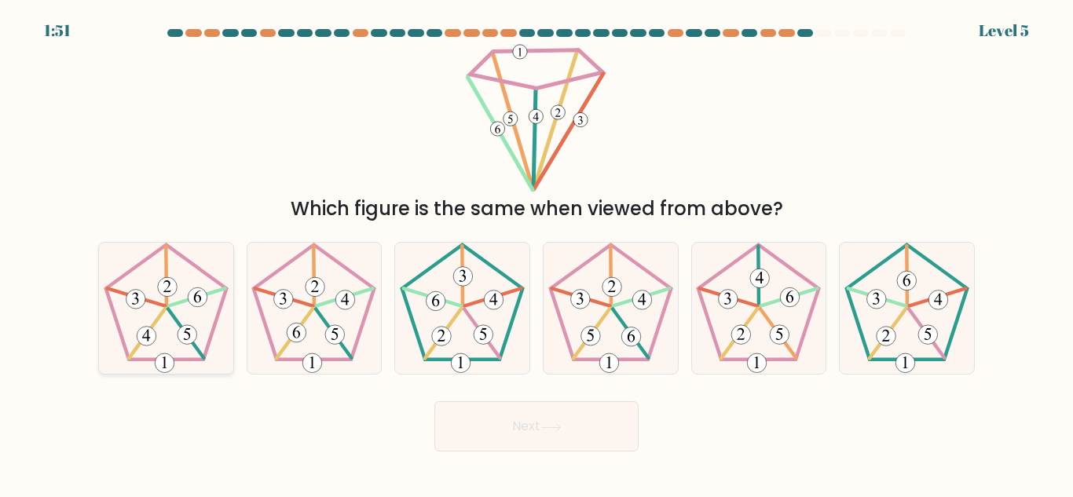
click at [171, 351] on icon at bounding box center [166, 308] width 131 height 131
click at [536, 253] on input "a." at bounding box center [536, 251] width 1 height 4
radio input "true"
click at [463, 419] on button "Next" at bounding box center [536, 426] width 204 height 50
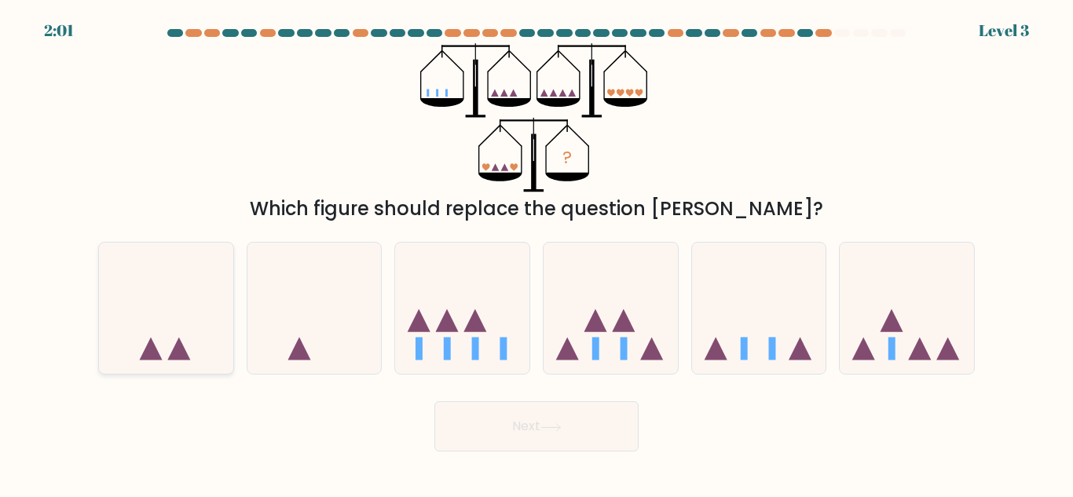
click at [150, 348] on icon at bounding box center [151, 349] width 23 height 23
click at [536, 253] on input "a." at bounding box center [536, 251] width 1 height 4
radio input "true"
click at [517, 434] on button "Next" at bounding box center [536, 426] width 204 height 50
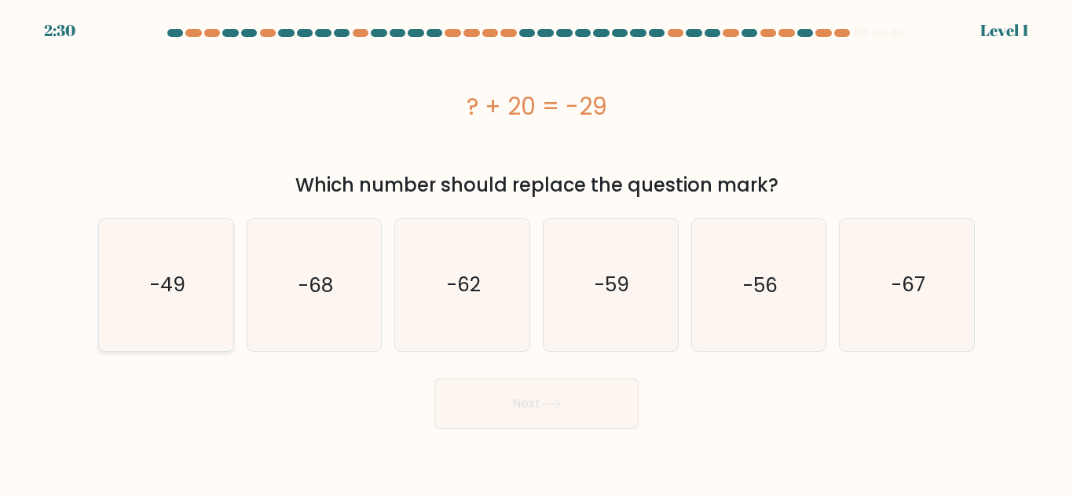
click at [126, 335] on icon "-49" at bounding box center [166, 284] width 131 height 131
click at [536, 253] on input "a. -49" at bounding box center [536, 251] width 1 height 4
radio input "true"
click at [499, 396] on button "Next" at bounding box center [536, 404] width 204 height 50
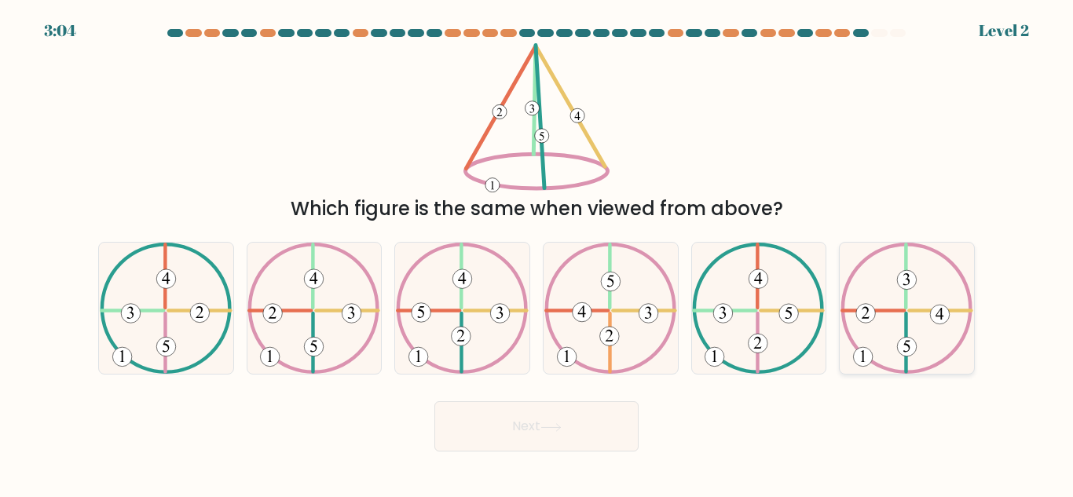
click at [903, 314] on icon at bounding box center [906, 308] width 133 height 131
click at [537, 253] on input "f." at bounding box center [536, 251] width 1 height 4
radio input "true"
click at [609, 430] on button "Next" at bounding box center [536, 426] width 204 height 50
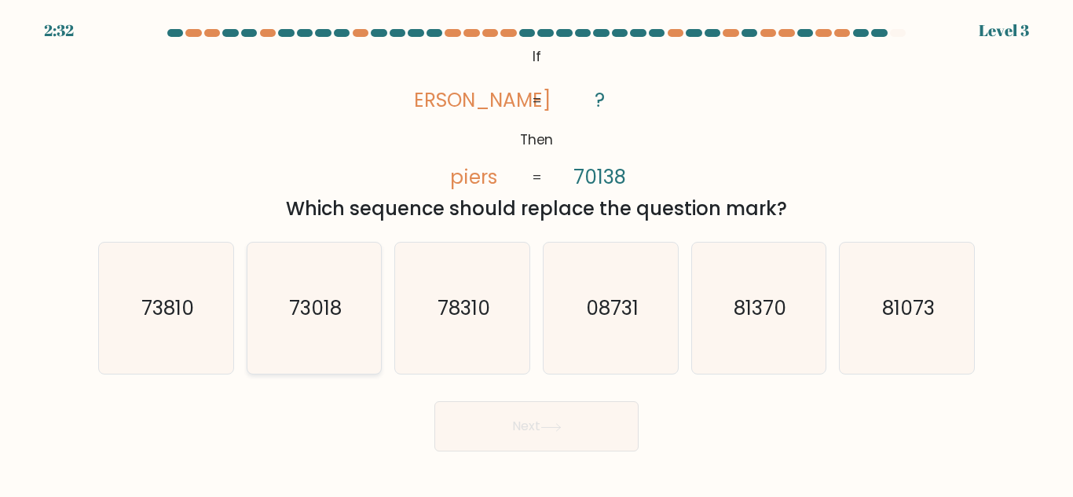
click at [303, 296] on text "73018" at bounding box center [315, 308] width 53 height 27
click at [536, 253] on input "b. 73018" at bounding box center [536, 251] width 1 height 4
radio input "true"
click at [483, 446] on button "Next" at bounding box center [536, 426] width 204 height 50
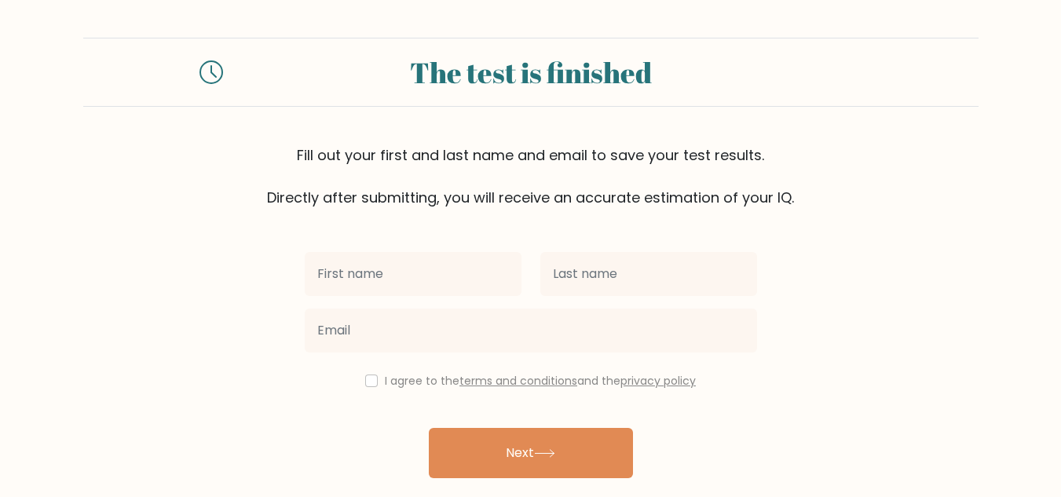
click at [363, 280] on input "text" at bounding box center [413, 274] width 217 height 44
type input "Nelbe"
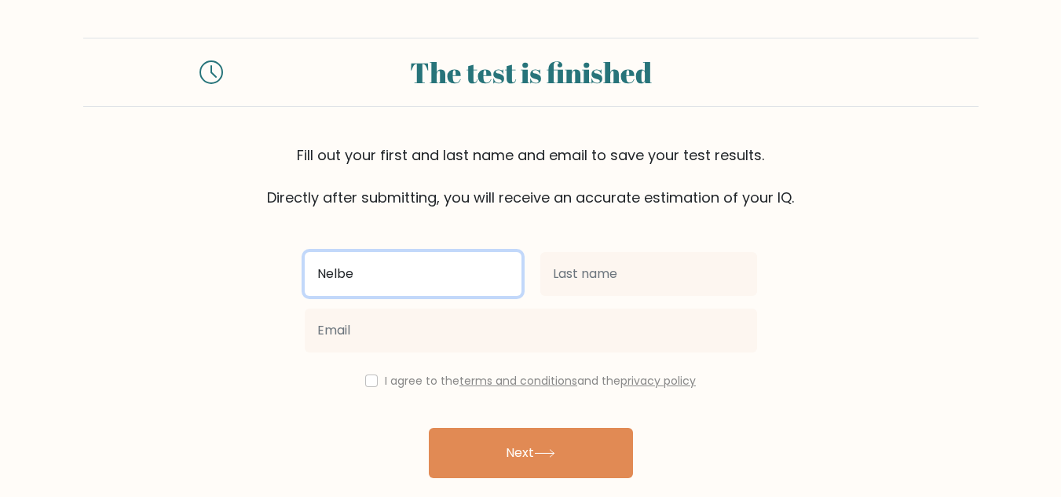
click at [591, 268] on input "text" at bounding box center [648, 274] width 217 height 44
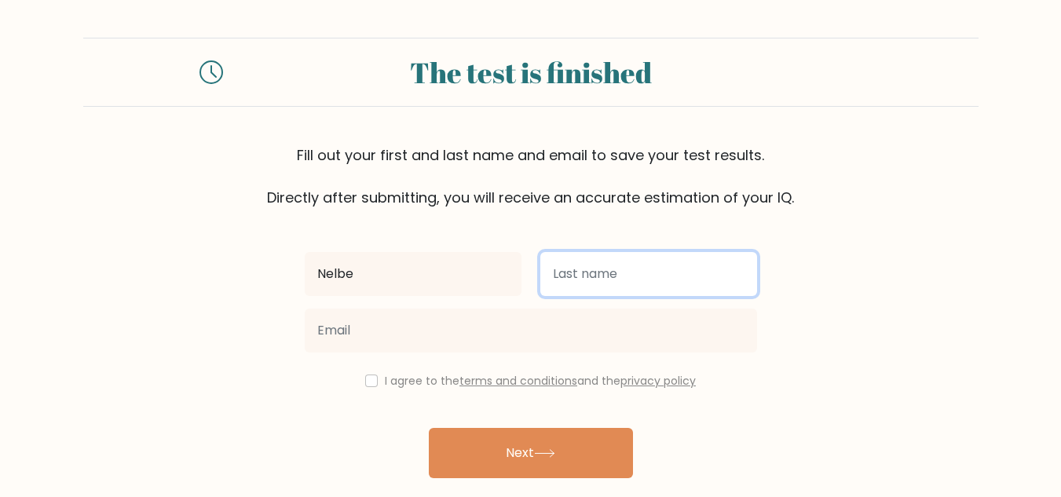
click at [591, 268] on input "text" at bounding box center [648, 274] width 217 height 44
type input "Redecilla"
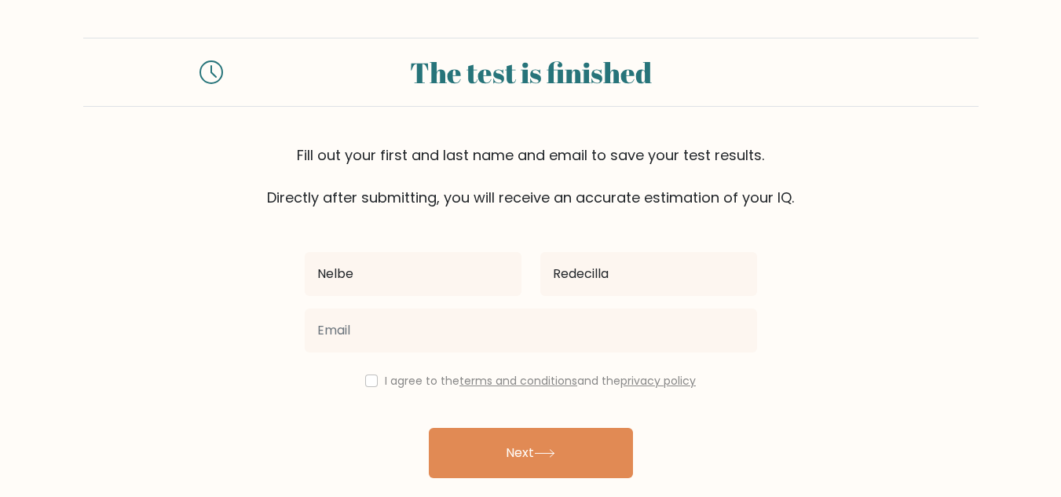
click at [565, 297] on div "Redecilla" at bounding box center [649, 274] width 236 height 57
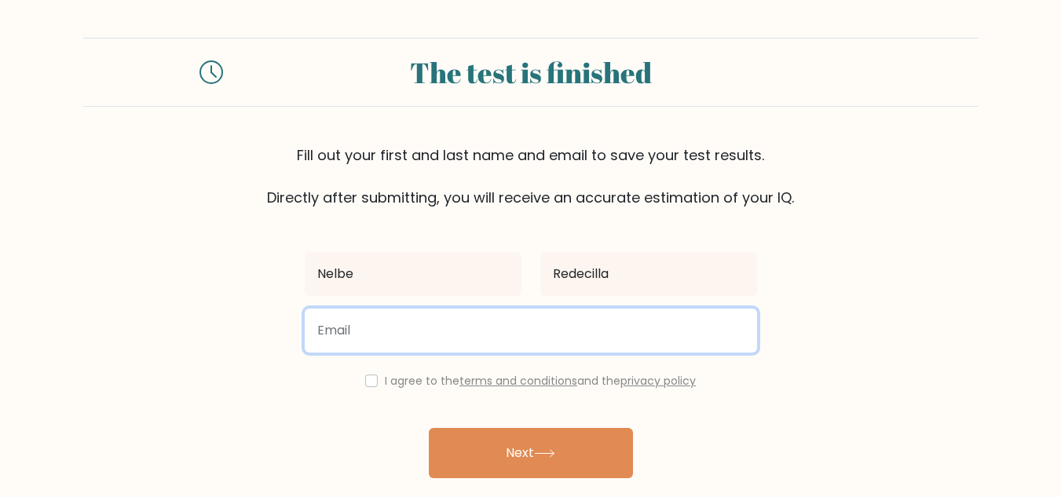
click at [509, 333] on input "email" at bounding box center [531, 331] width 452 height 44
type input "[EMAIL_ADDRESS][DOMAIN_NAME]"
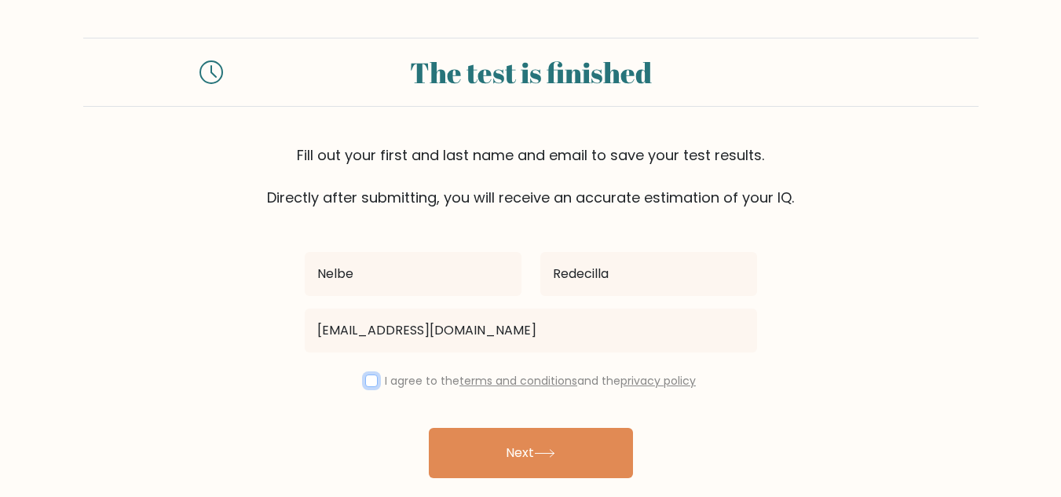
click at [365, 386] on input "checkbox" at bounding box center [371, 381] width 13 height 13
checkbox input "true"
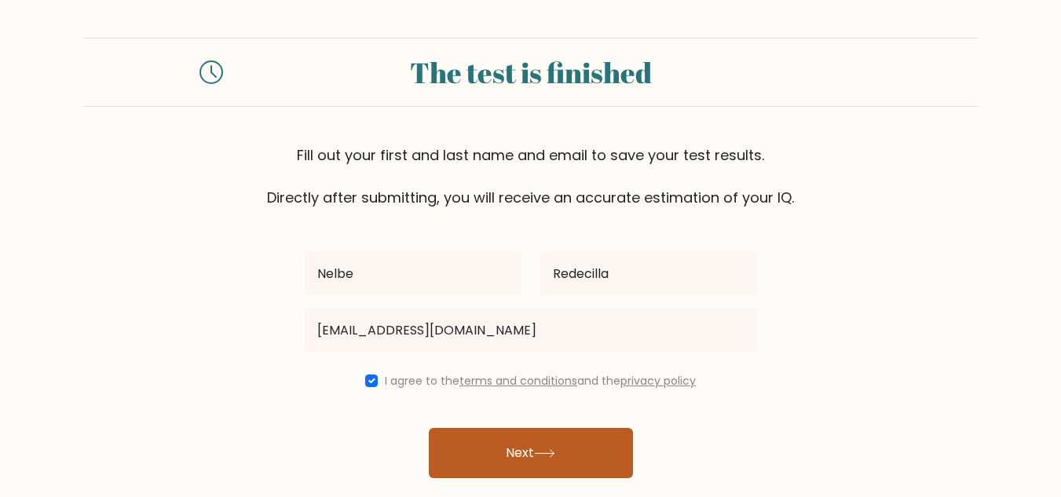
click at [492, 455] on button "Next" at bounding box center [531, 453] width 204 height 50
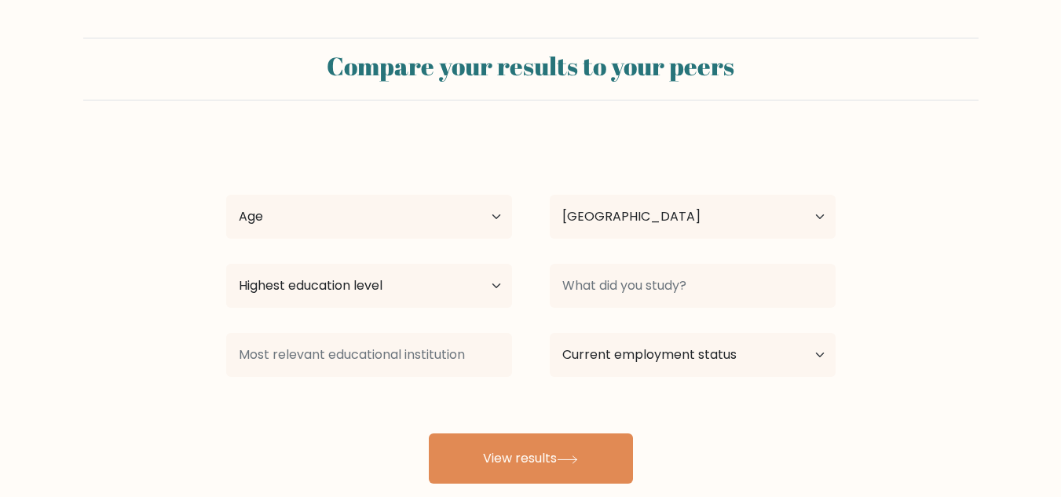
select select "PH"
click at [393, 207] on select "Age Under 18 years old 18-24 years old 25-34 years old 35-44 years old 45-54 ye…" at bounding box center [369, 217] width 286 height 44
select select "25_34"
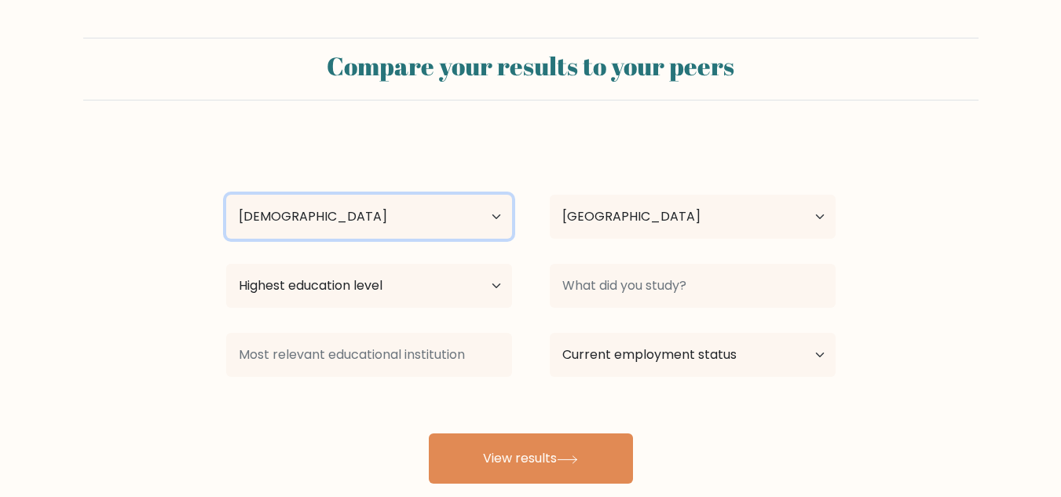
click at [226, 195] on select "Age Under 18 years old 18-24 years old 25-34 years old 35-44 years old 45-54 ye…" at bounding box center [369, 217] width 286 height 44
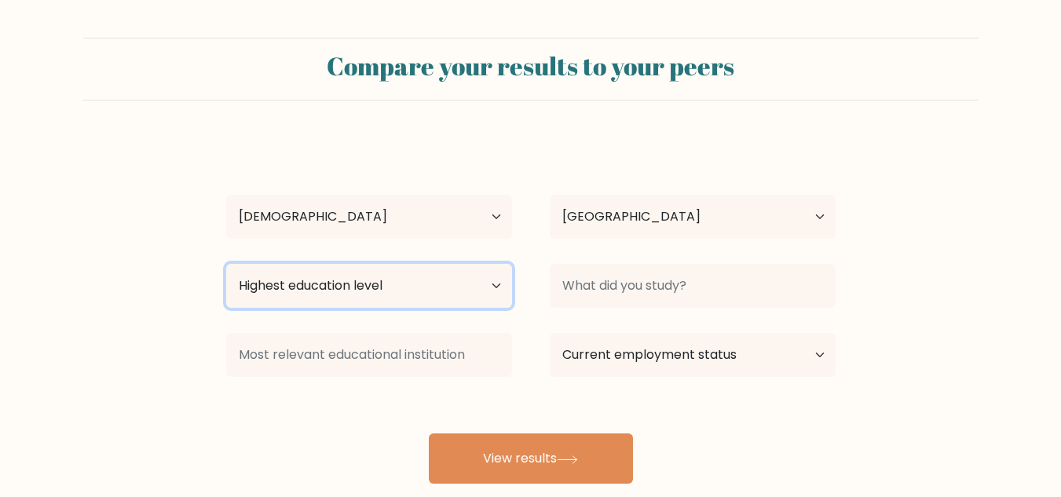
click at [408, 298] on select "Highest education level No schooling Primary Lower Secondary Upper Secondary Oc…" at bounding box center [369, 286] width 286 height 44
select select "bachelors_degree"
click at [226, 264] on select "Highest education level No schooling Primary Lower Secondary Upper Secondary Oc…" at bounding box center [369, 286] width 286 height 44
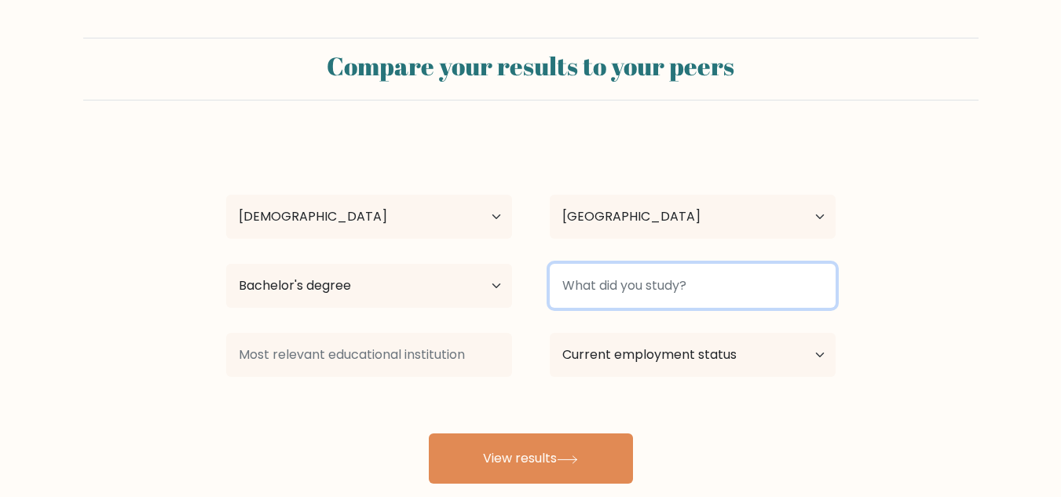
click at [621, 279] on input at bounding box center [693, 286] width 286 height 44
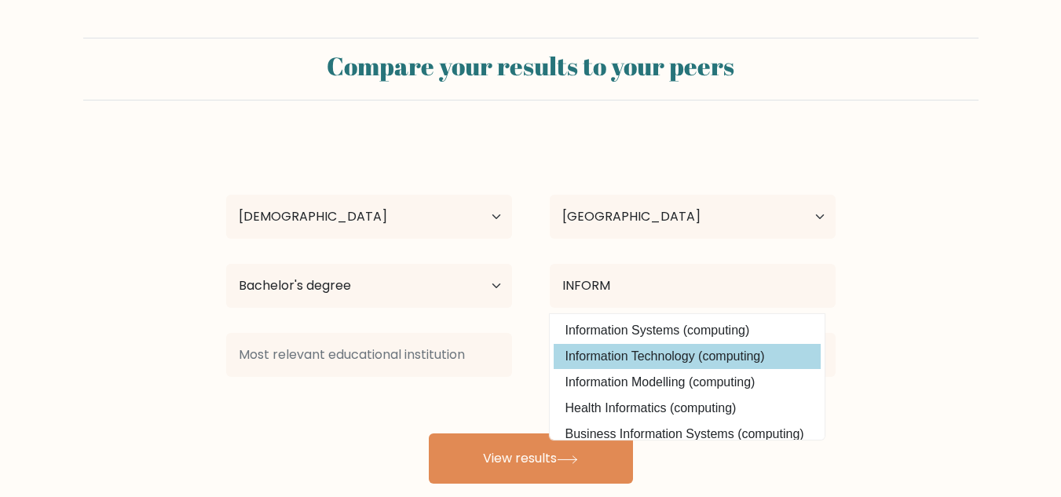
click at [616, 357] on option "Information Technology (computing)" at bounding box center [687, 356] width 267 height 25
type input "Information Technology"
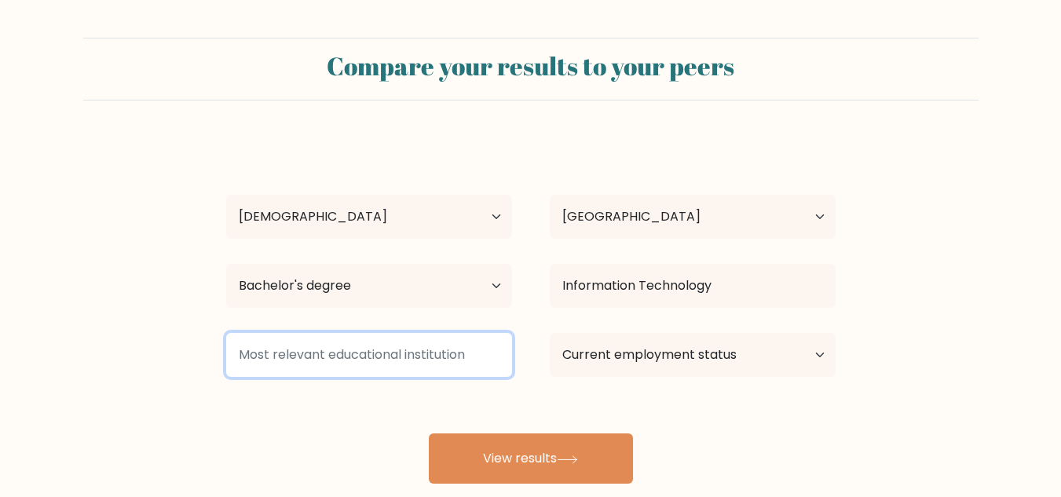
click at [428, 359] on input at bounding box center [369, 355] width 286 height 44
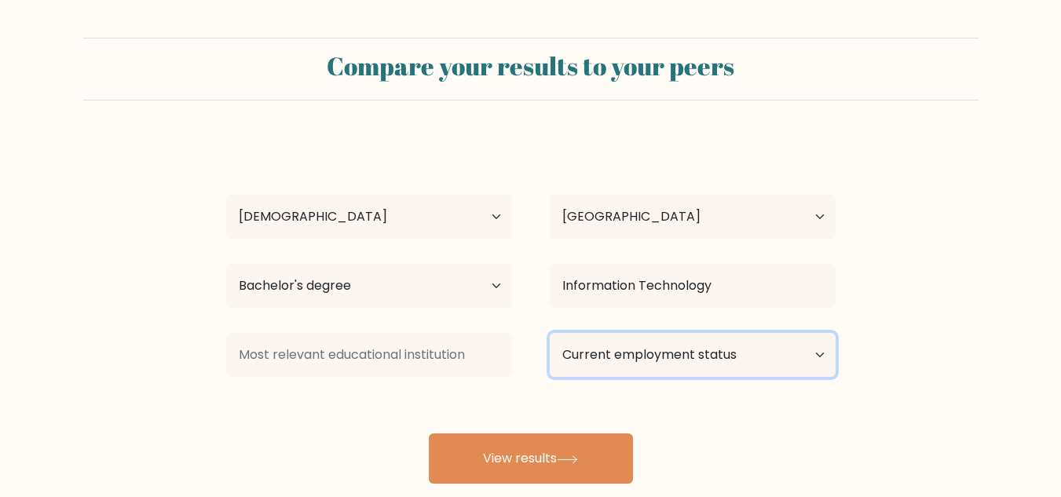
click at [613, 358] on select "Current employment status Employed Student Retired Other / prefer not to answer" at bounding box center [693, 355] width 286 height 44
click at [525, 375] on div at bounding box center [369, 355] width 324 height 57
click at [661, 359] on select "Current employment status Employed Student Retired Other / prefer not to answer" at bounding box center [693, 355] width 286 height 44
select select "other"
click at [550, 333] on select "Current employment status Employed Student Retired Other / prefer not to answer" at bounding box center [693, 355] width 286 height 44
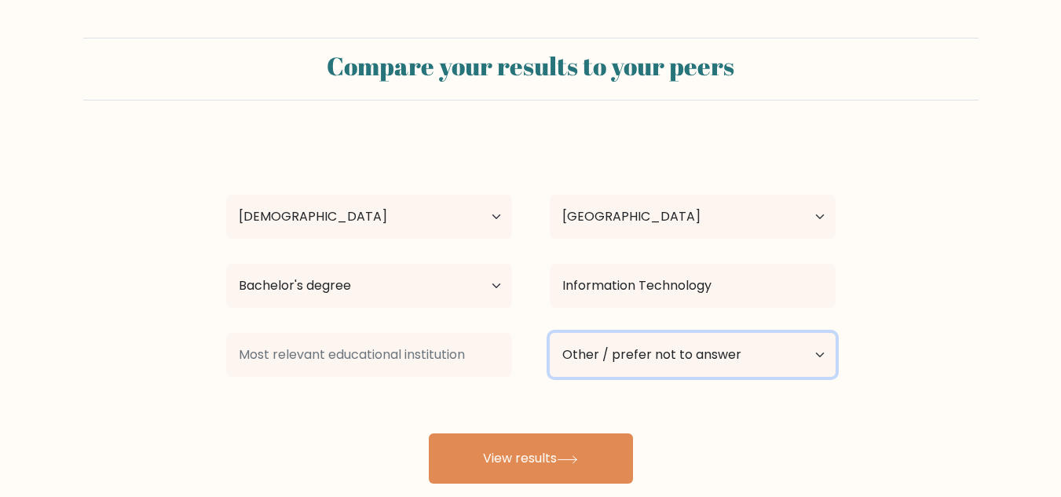
click at [628, 363] on select "Current employment status Employed Student Retired Other / prefer not to answer" at bounding box center [693, 355] width 286 height 44
click at [525, 374] on div at bounding box center [369, 355] width 324 height 57
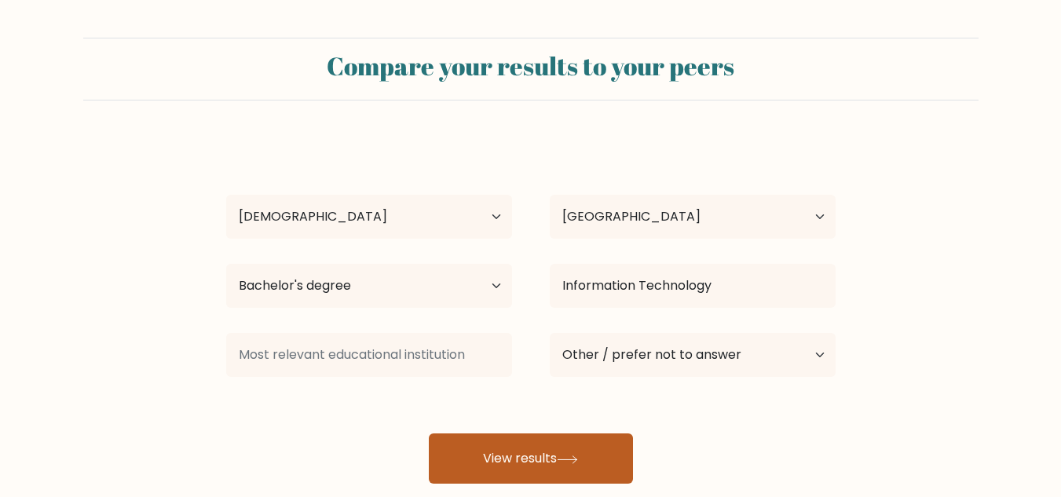
click at [485, 471] on button "View results" at bounding box center [531, 459] width 204 height 50
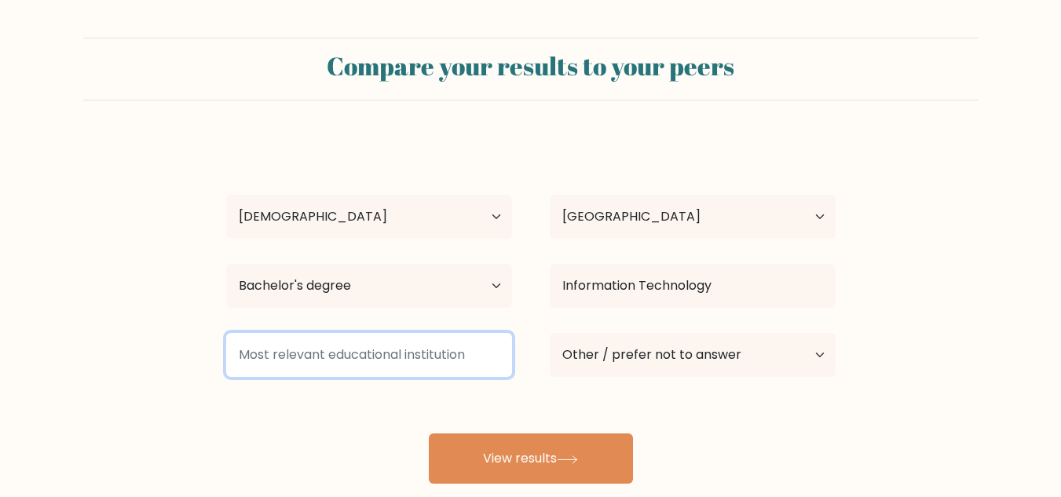
click at [353, 343] on input at bounding box center [369, 355] width 286 height 44
type input "N"
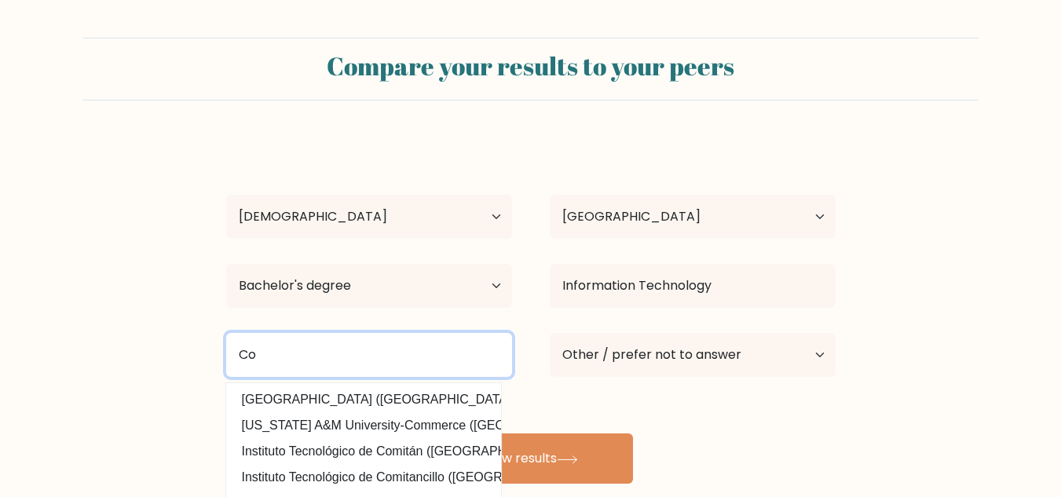
type input "C"
type input "STI COLLEGE"
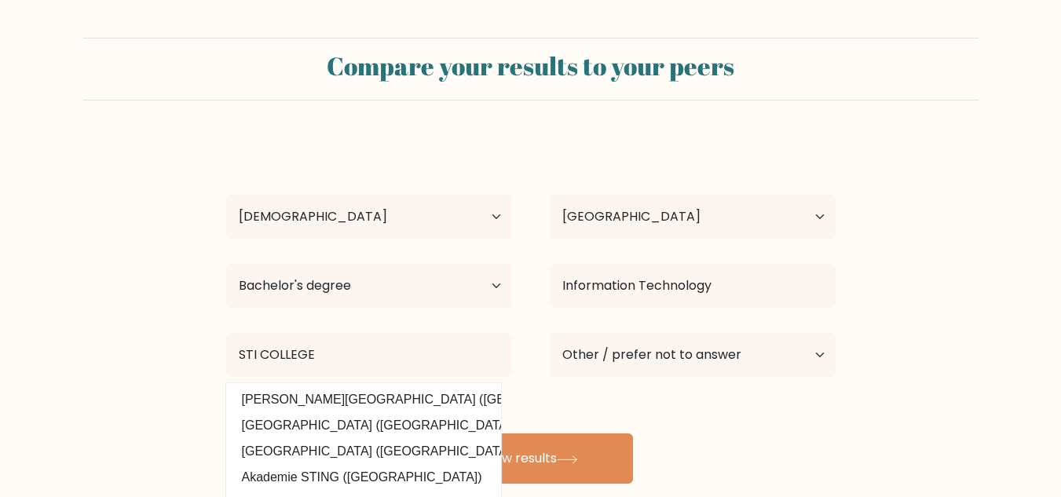
click at [554, 403] on div "Nelbe Redecilla Age Under 18 years old 18-24 years old 25-34 years old 35-44 ye…" at bounding box center [531, 311] width 628 height 346
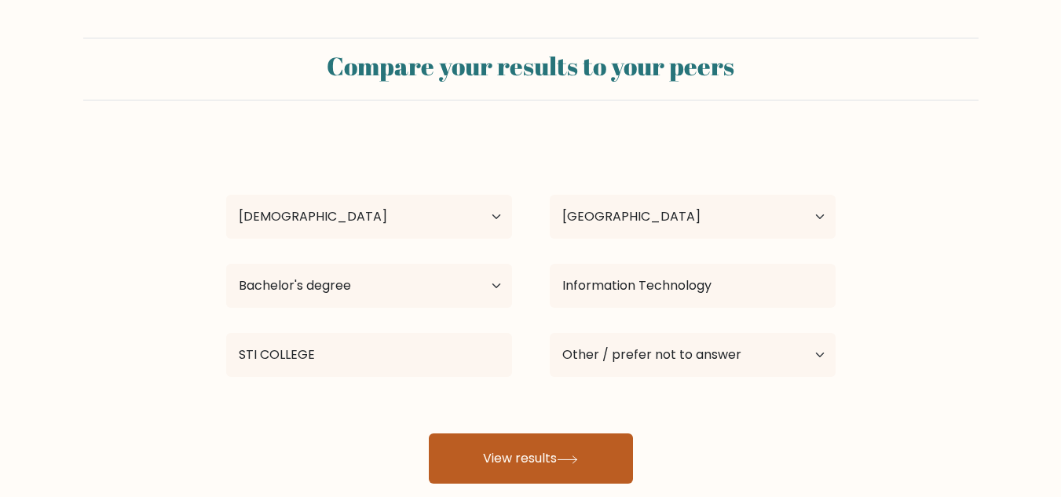
click at [524, 449] on button "View results" at bounding box center [531, 459] width 204 height 50
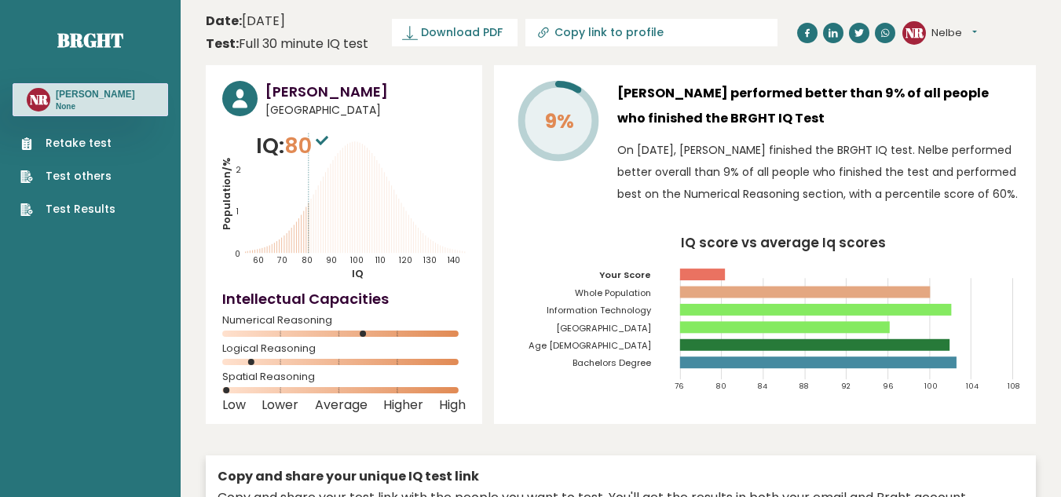
click at [88, 145] on link "Retake test" at bounding box center [67, 143] width 95 height 16
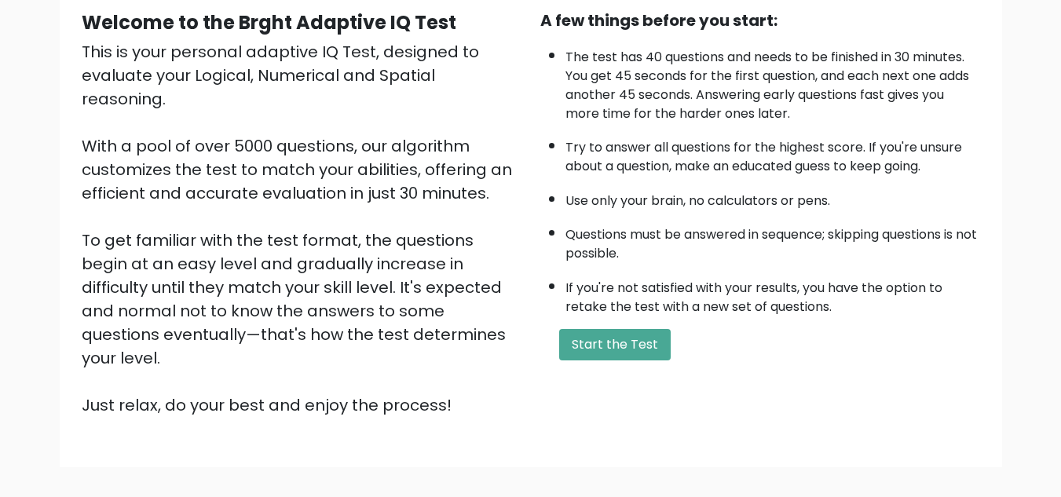
scroll to position [162, 0]
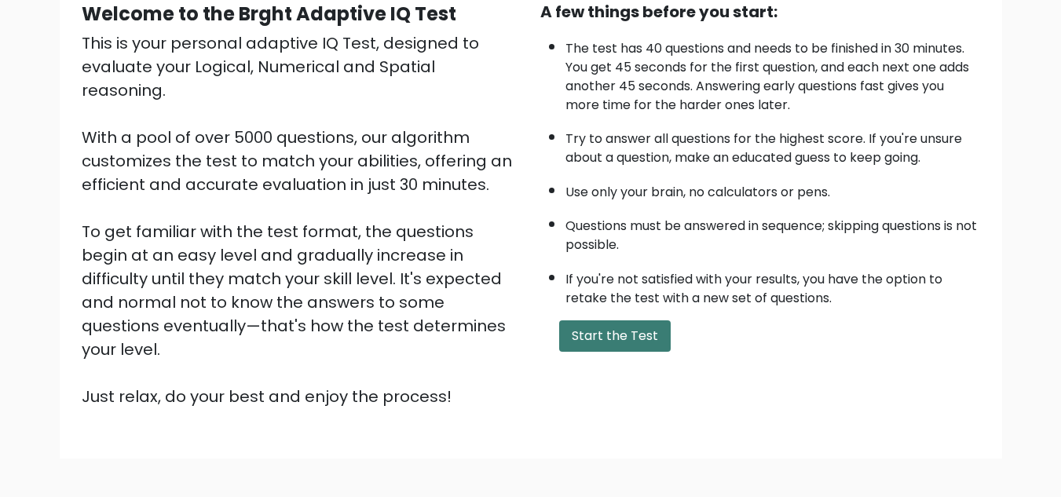
click at [620, 336] on button "Start the Test" at bounding box center [615, 335] width 112 height 31
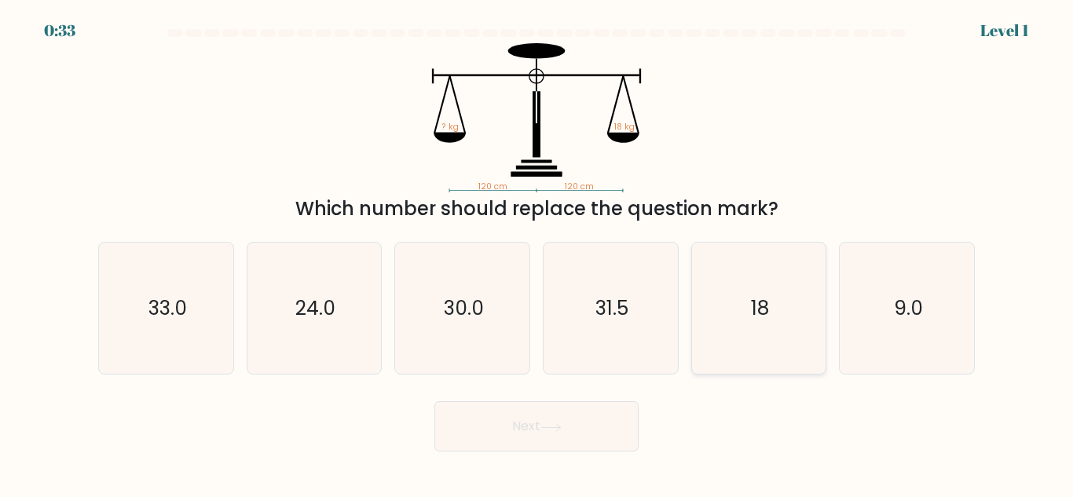
click at [763, 292] on icon "18" at bounding box center [758, 308] width 131 height 131
click at [537, 253] on input "e. 18" at bounding box center [536, 251] width 1 height 4
radio input "true"
click at [503, 442] on button "Next" at bounding box center [536, 426] width 204 height 50
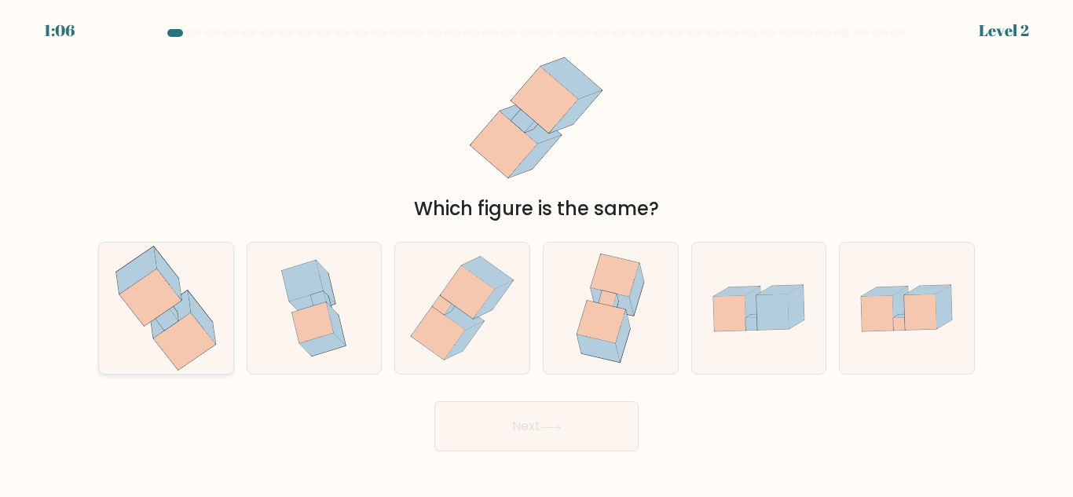
click at [172, 370] on icon at bounding box center [166, 308] width 125 height 131
click at [536, 253] on input "a." at bounding box center [536, 251] width 1 height 4
radio input "true"
click at [471, 440] on button "Next" at bounding box center [536, 426] width 204 height 50
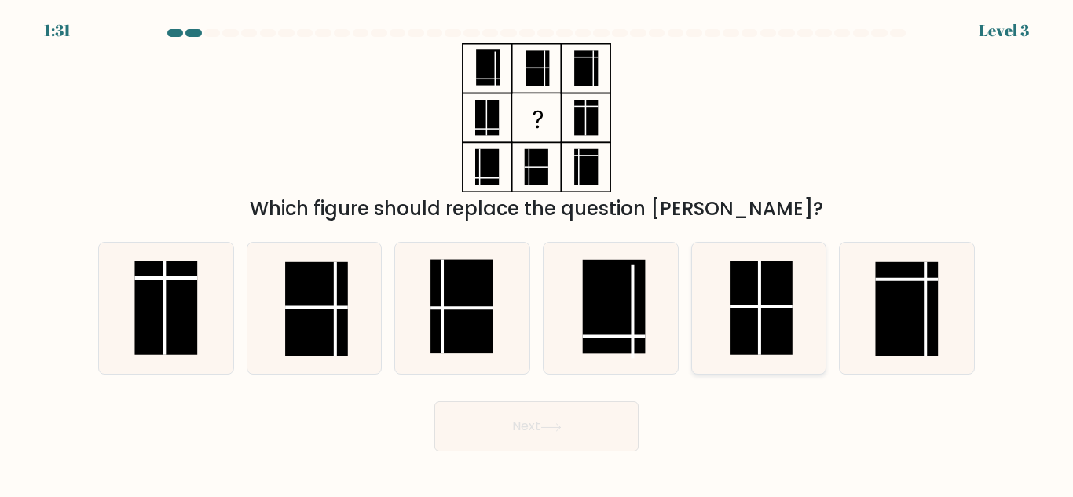
click at [766, 322] on rect at bounding box center [761, 308] width 63 height 94
click at [537, 253] on input "e." at bounding box center [536, 251] width 1 height 4
radio input "true"
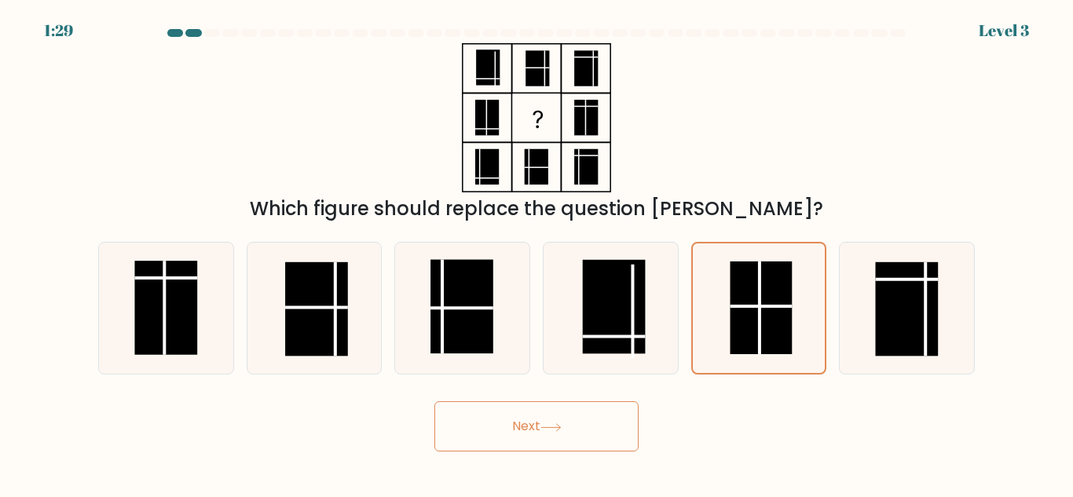
click at [496, 419] on button "Next" at bounding box center [536, 426] width 204 height 50
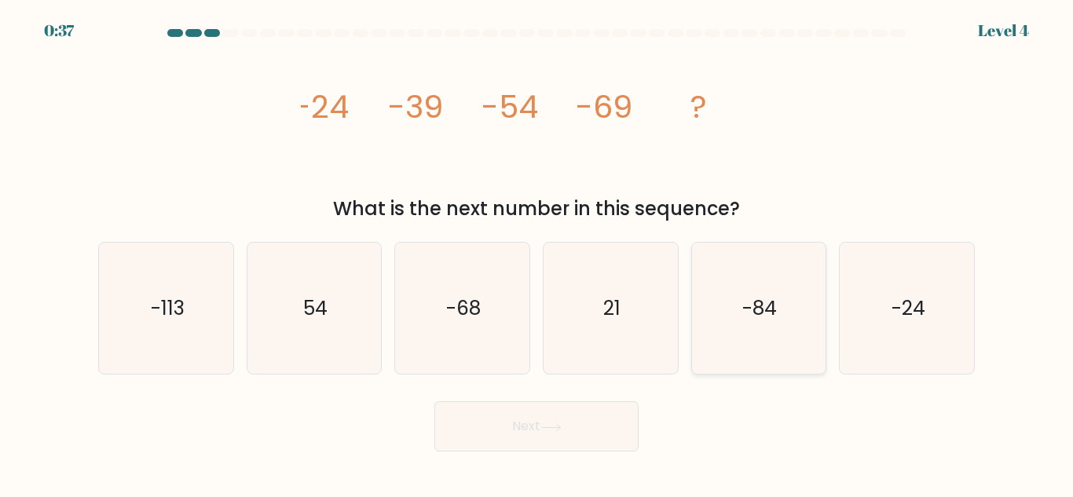
click at [767, 326] on icon "-84" at bounding box center [758, 308] width 131 height 131
click at [537, 253] on input "e. -84" at bounding box center [536, 251] width 1 height 4
radio input "true"
click at [525, 444] on button "Next" at bounding box center [536, 426] width 204 height 50
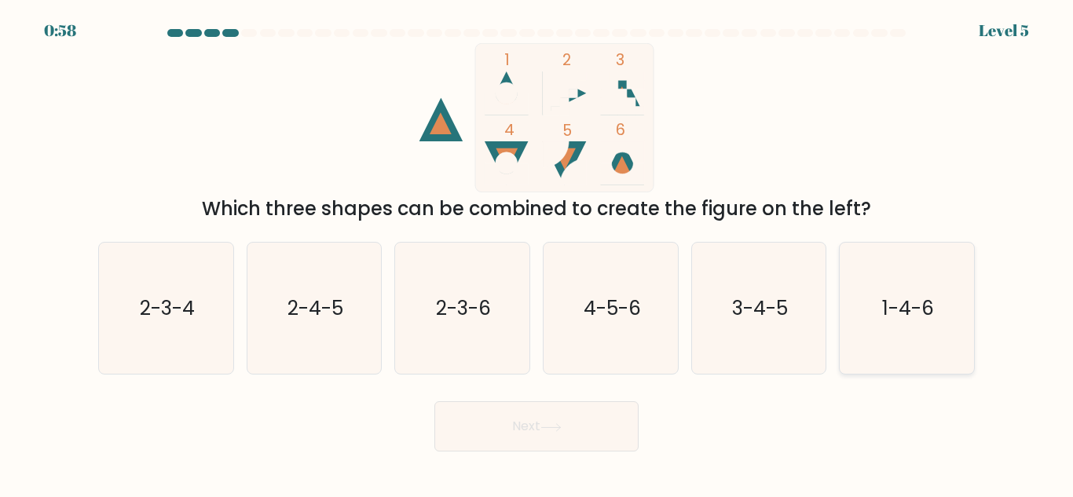
click at [902, 306] on text "1-4-6" at bounding box center [908, 308] width 52 height 27
click at [537, 253] on input "f. 1-4-6" at bounding box center [536, 251] width 1 height 4
radio input "true"
click at [540, 412] on button "Next" at bounding box center [536, 426] width 204 height 50
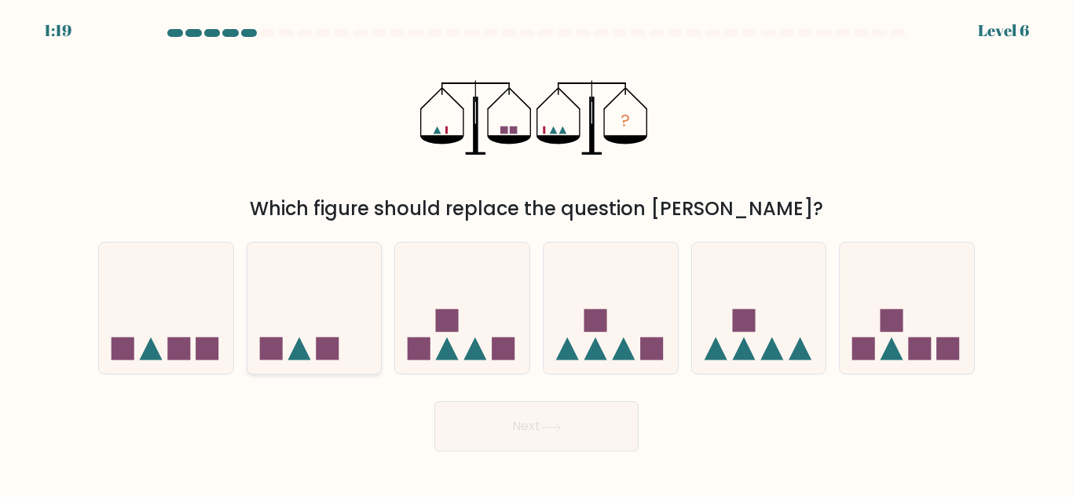
click at [317, 330] on icon at bounding box center [314, 308] width 134 height 111
click at [536, 253] on input "b." at bounding box center [536, 251] width 1 height 4
radio input "true"
click at [508, 419] on button "Next" at bounding box center [536, 426] width 204 height 50
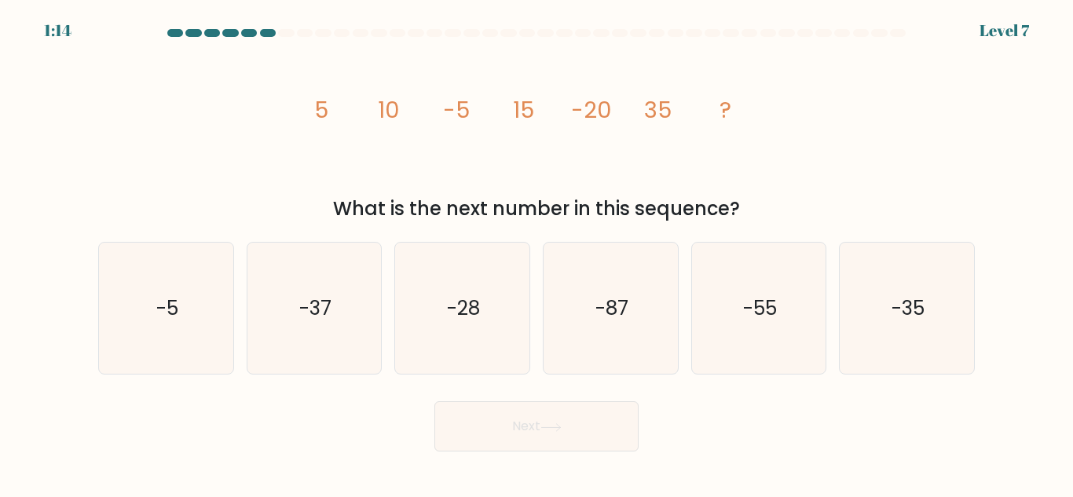
drag, startPoint x: 302, startPoint y: 105, endPoint x: 745, endPoint y: 208, distance: 454.7
click at [745, 208] on div "image/svg+xml 5 10 -5 15 -20 35 ? What is the next number in this sequence?" at bounding box center [536, 133] width 895 height 180
copy div "5 10 -5 15 -20 35 ? What is the next number in this sequence?"
click at [795, 184] on div "image/svg+xml 5 10 -5 15 -20 35 ? What is the next number in this sequence?" at bounding box center [536, 133] width 895 height 180
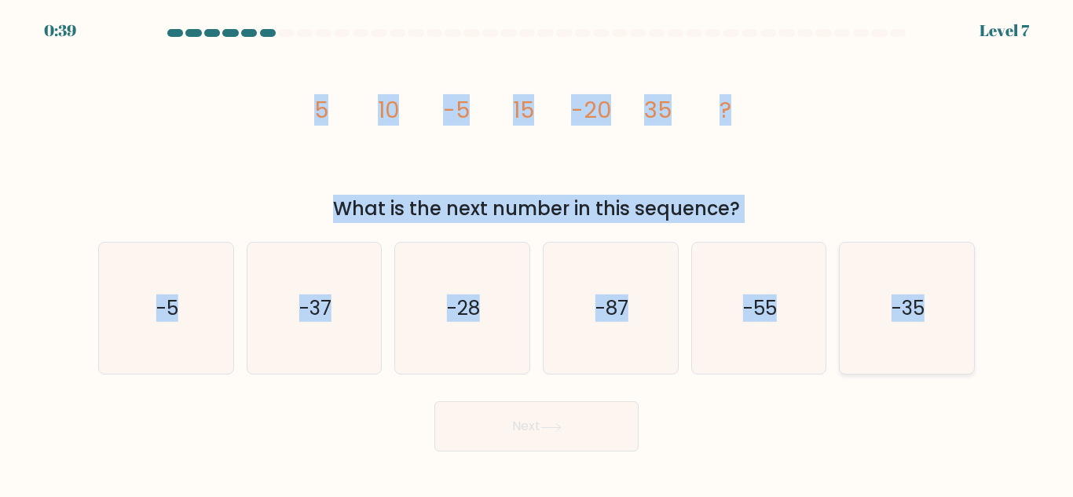
drag, startPoint x: 301, startPoint y: 88, endPoint x: 964, endPoint y: 336, distance: 707.8
click at [964, 336] on form at bounding box center [536, 240] width 1073 height 423
copy form "5 10 -5 15 -20 35 ? What is the next number in this sequence? a. -5 b. -37 c. -…"
click at [233, 115] on div "image/svg+xml 5 10 -5 15 -20 35 ? What is the next number in this sequence?" at bounding box center [536, 133] width 895 height 180
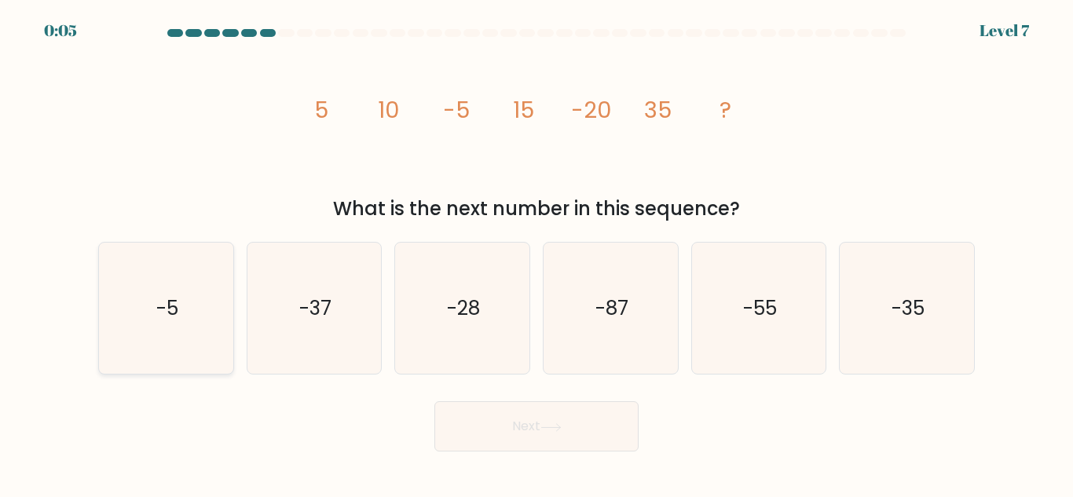
click at [185, 309] on icon "-5" at bounding box center [166, 308] width 131 height 131
click at [536, 253] on input "a. -5" at bounding box center [536, 251] width 1 height 4
radio input "true"
click at [491, 423] on button "Next" at bounding box center [536, 426] width 204 height 50
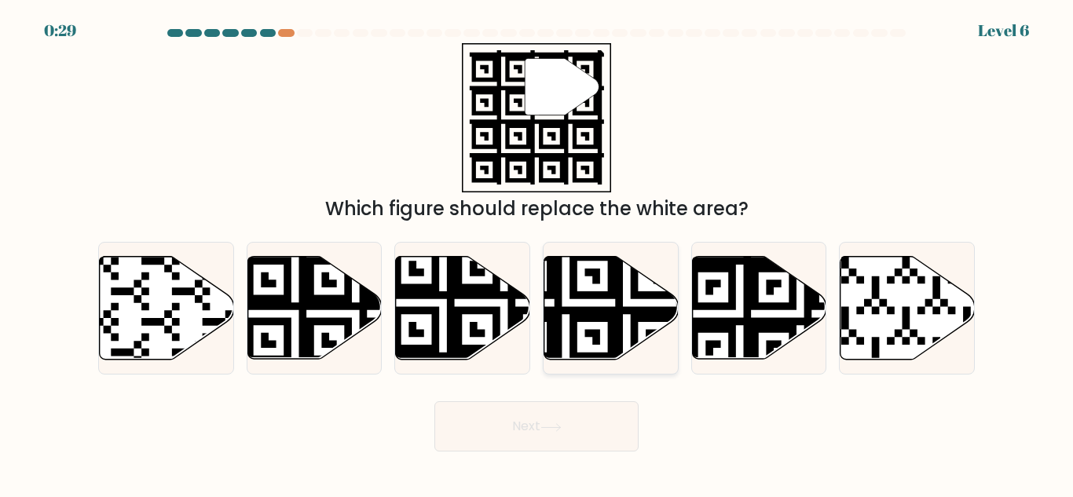
click at [595, 317] on icon at bounding box center [565, 363] width 243 height 243
click at [537, 253] on input "d." at bounding box center [536, 251] width 1 height 4
radio input "true"
click at [530, 422] on button "Next" at bounding box center [536, 426] width 204 height 50
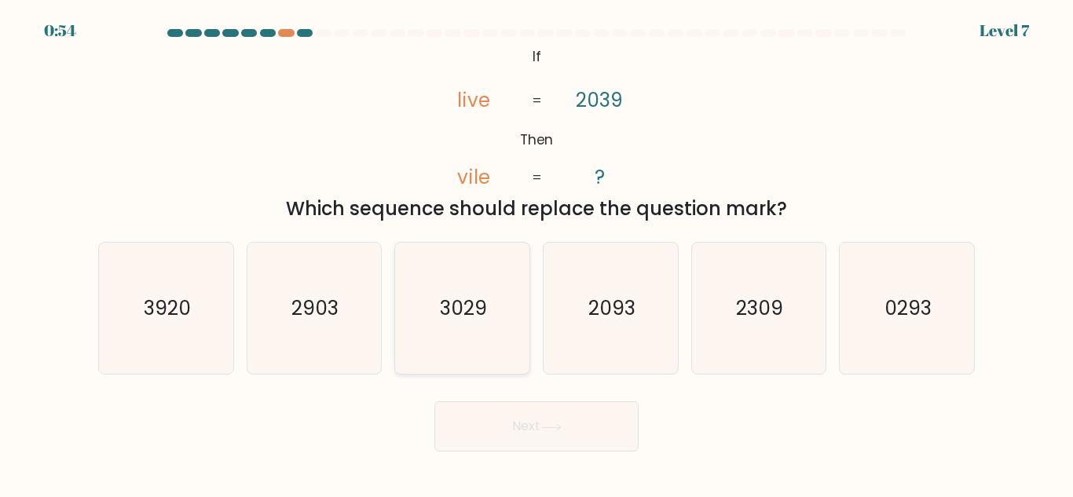
click at [439, 320] on icon "3029" at bounding box center [462, 308] width 131 height 131
click at [536, 253] on input "c. 3029" at bounding box center [536, 251] width 1 height 4
radio input "true"
click at [521, 416] on button "Next" at bounding box center [536, 426] width 204 height 50
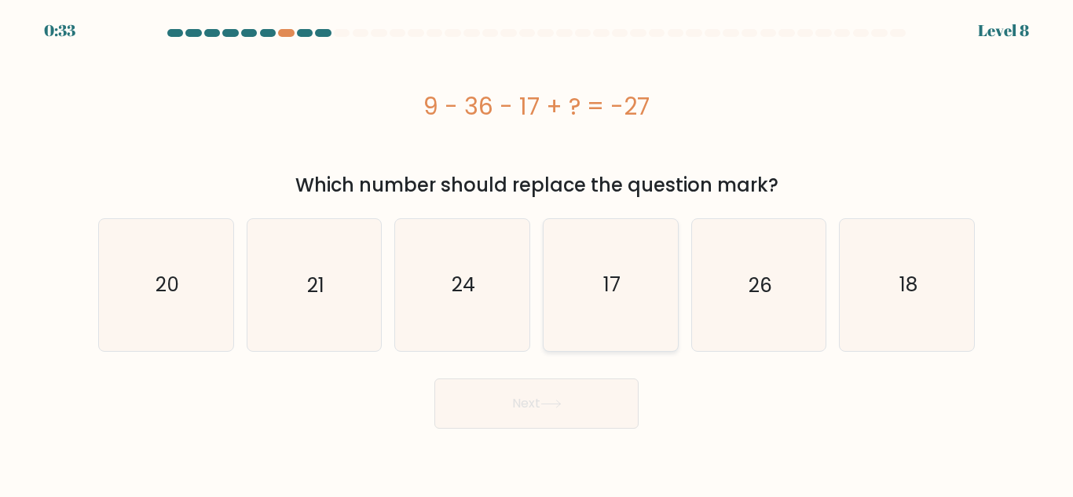
click at [630, 281] on icon "17" at bounding box center [610, 284] width 131 height 131
click at [537, 253] on input "d. 17" at bounding box center [536, 251] width 1 height 4
radio input "true"
click at [532, 406] on button "Next" at bounding box center [536, 404] width 204 height 50
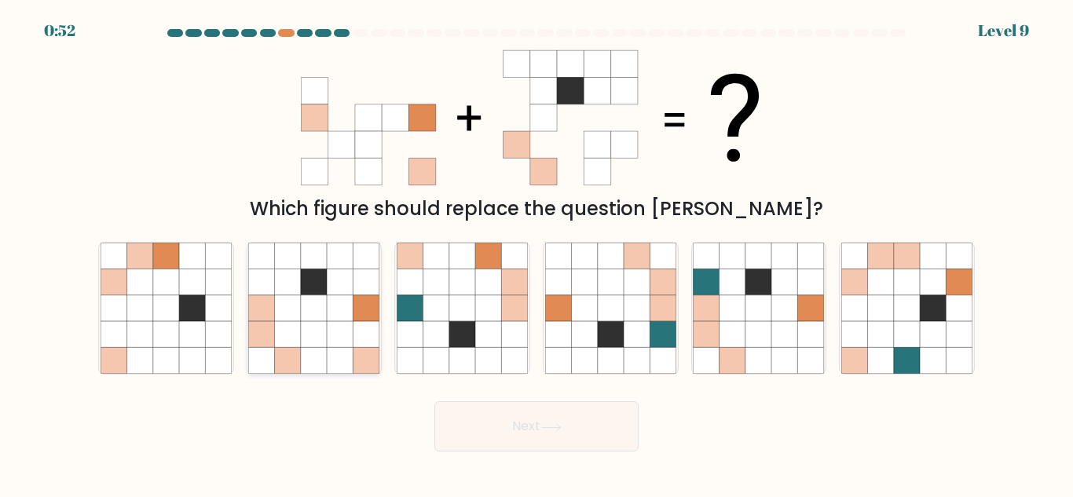
click at [326, 317] on icon at bounding box center [314, 308] width 26 height 26
click at [536, 253] on input "b." at bounding box center [536, 251] width 1 height 4
radio input "true"
click at [488, 429] on button "Next" at bounding box center [536, 426] width 204 height 50
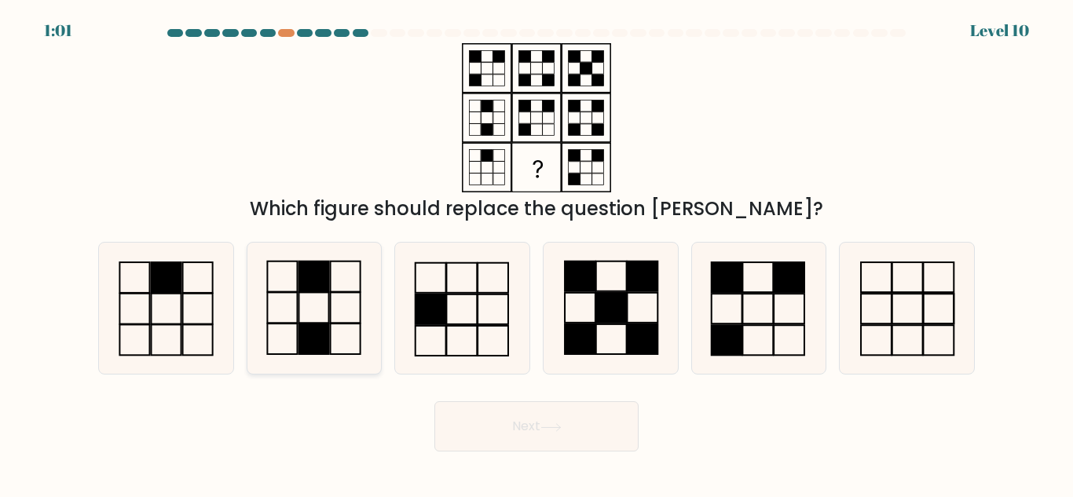
click at [309, 295] on icon at bounding box center [313, 308] width 131 height 131
click at [536, 253] on input "b." at bounding box center [536, 251] width 1 height 4
radio input "true"
click at [507, 423] on button "Next" at bounding box center [536, 426] width 204 height 50
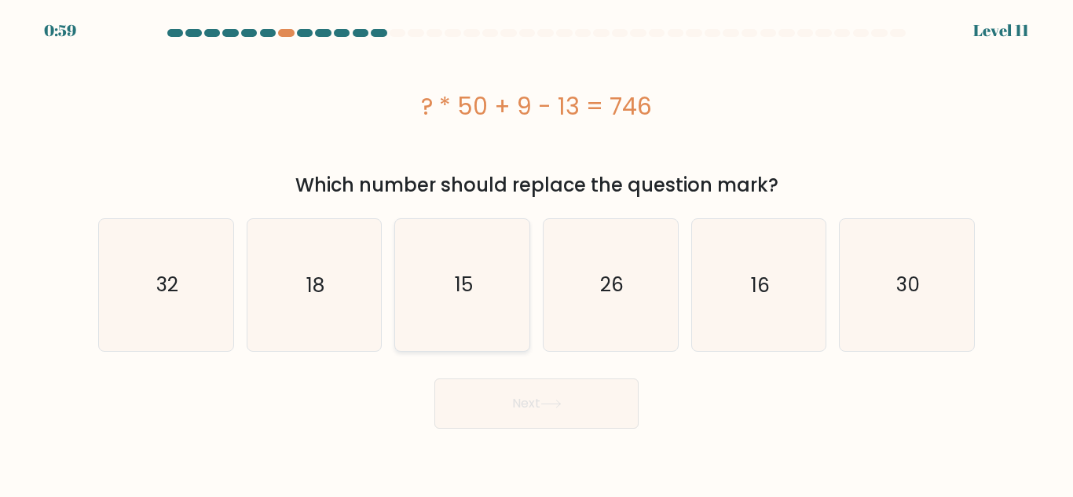
click at [473, 326] on icon "15" at bounding box center [462, 284] width 131 height 131
click at [536, 253] on input "c. 15" at bounding box center [536, 251] width 1 height 4
radio input "true"
click at [492, 401] on button "Next" at bounding box center [536, 404] width 204 height 50
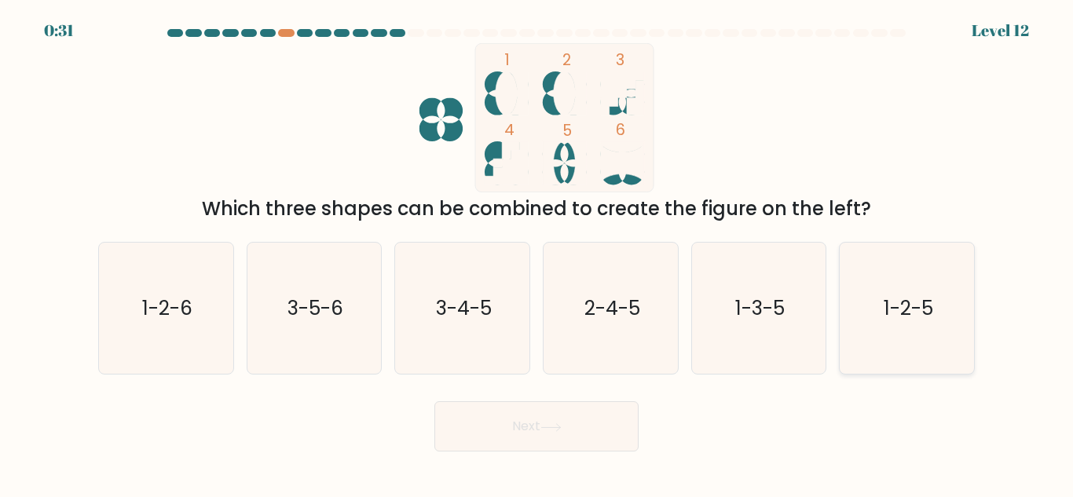
click at [920, 319] on text "1-2-5" at bounding box center [908, 308] width 49 height 27
click at [537, 253] on input "f. 1-2-5" at bounding box center [536, 251] width 1 height 4
radio input "true"
click at [521, 422] on button "Next" at bounding box center [536, 426] width 204 height 50
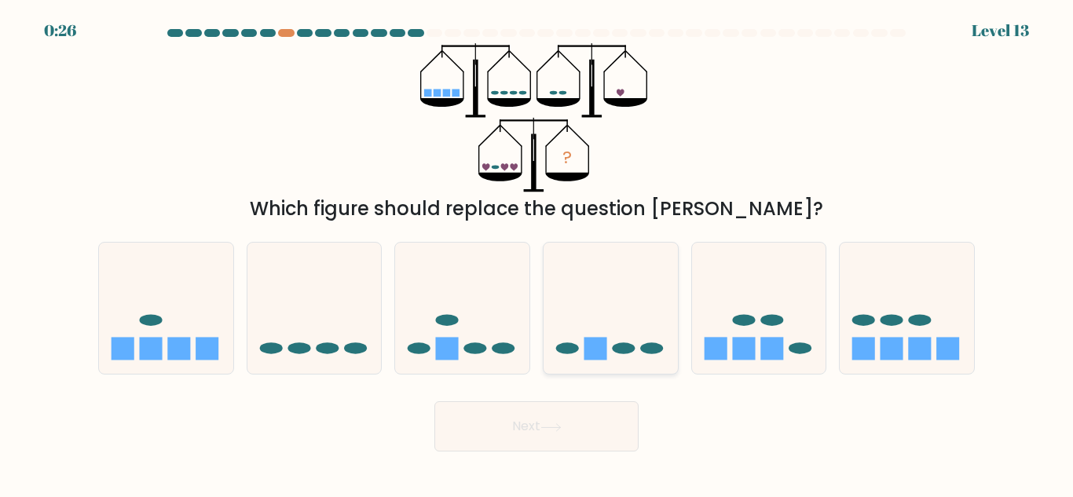
click at [590, 355] on rect at bounding box center [595, 349] width 23 height 23
click at [537, 253] on input "d." at bounding box center [536, 251] width 1 height 4
radio input "true"
click at [553, 426] on icon at bounding box center [550, 427] width 21 height 9
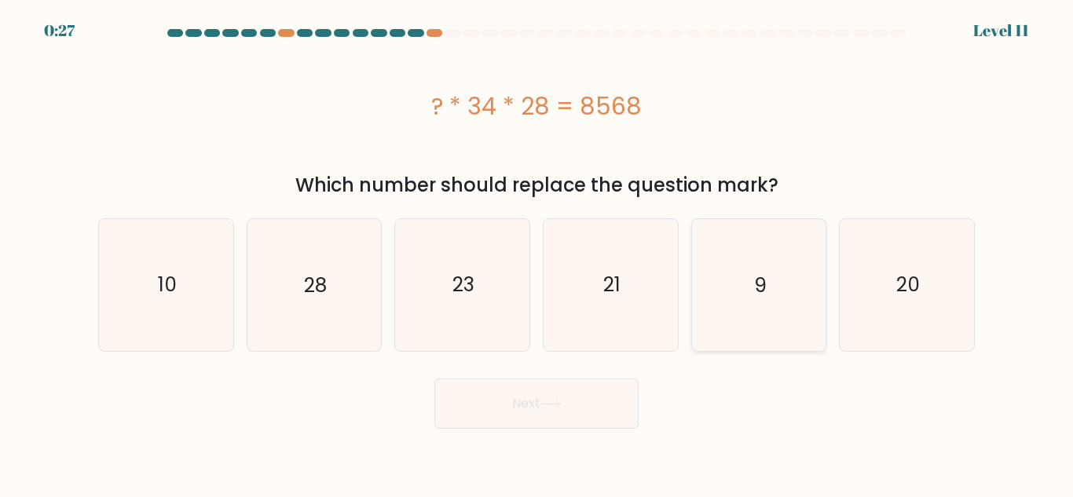
click at [756, 300] on icon "9" at bounding box center [758, 284] width 131 height 131
click at [537, 253] on input "e. 9" at bounding box center [536, 251] width 1 height 4
radio input "true"
click at [532, 409] on button "Next" at bounding box center [536, 404] width 204 height 50
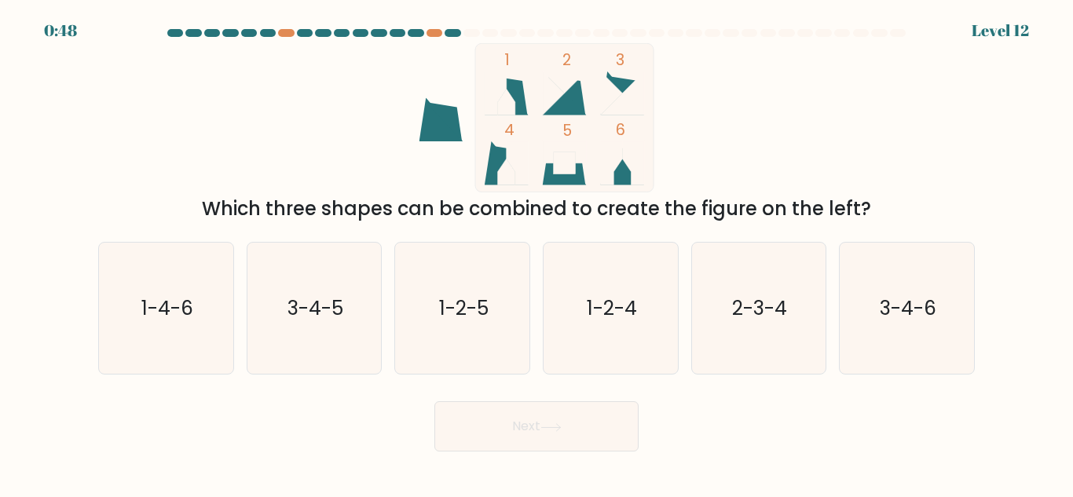
click at [603, 144] on icon at bounding box center [612, 163] width 22 height 44
click at [350, 276] on icon "3-4-5" at bounding box center [313, 308] width 131 height 131
click at [536, 253] on input "b. 3-4-5" at bounding box center [536, 251] width 1 height 4
radio input "true"
click at [901, 312] on text "3-4-6" at bounding box center [908, 308] width 57 height 27
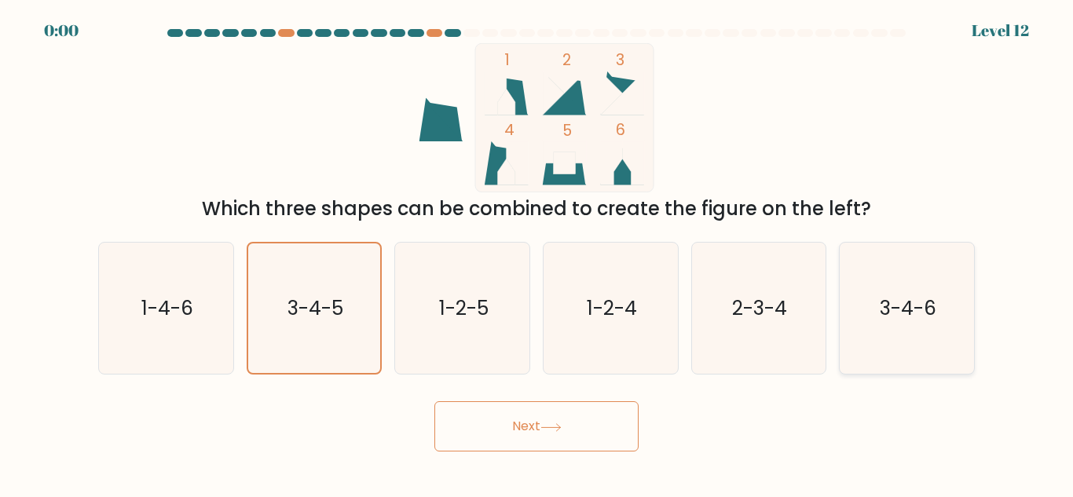
click at [537, 253] on input "f. 3-4-6" at bounding box center [536, 251] width 1 height 4
radio input "true"
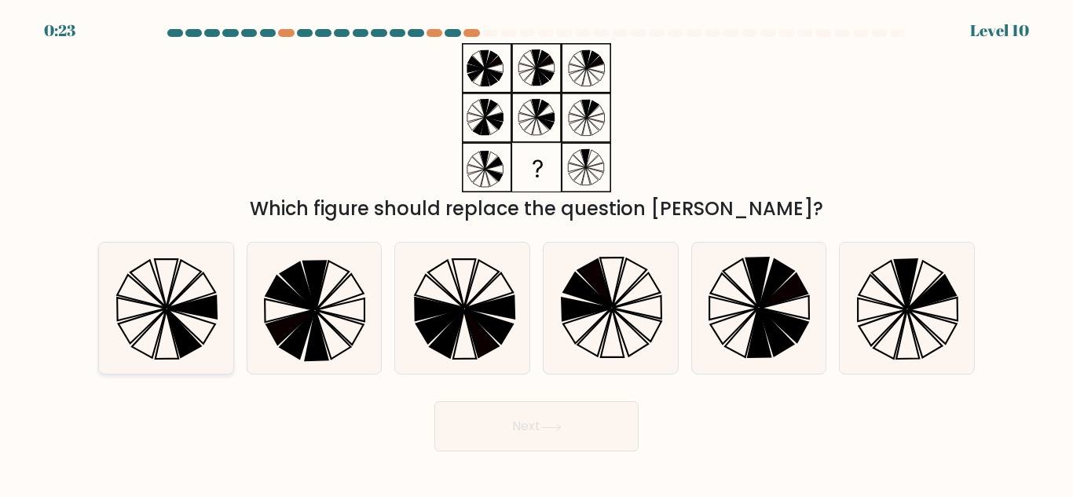
click at [157, 315] on icon at bounding box center [166, 308] width 131 height 131
click at [536, 253] on input "a." at bounding box center [536, 251] width 1 height 4
radio input "true"
click at [901, 305] on icon at bounding box center [882, 292] width 48 height 35
click at [537, 253] on input "f." at bounding box center [536, 251] width 1 height 4
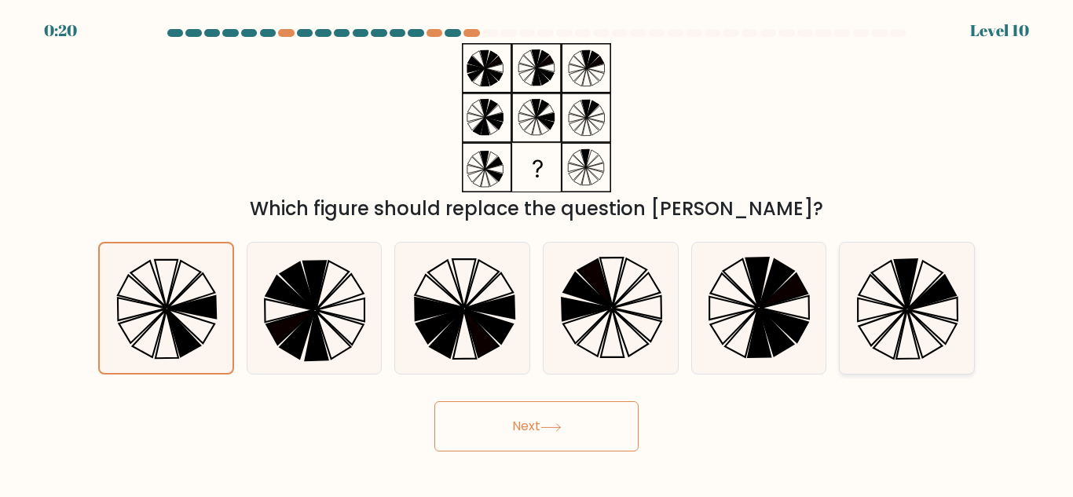
radio input "true"
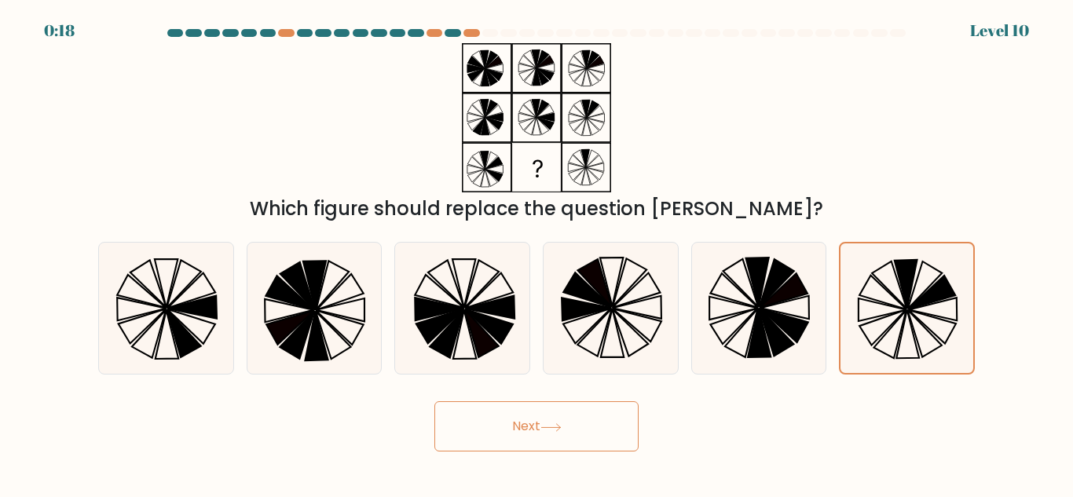
click at [606, 422] on button "Next" at bounding box center [536, 426] width 204 height 50
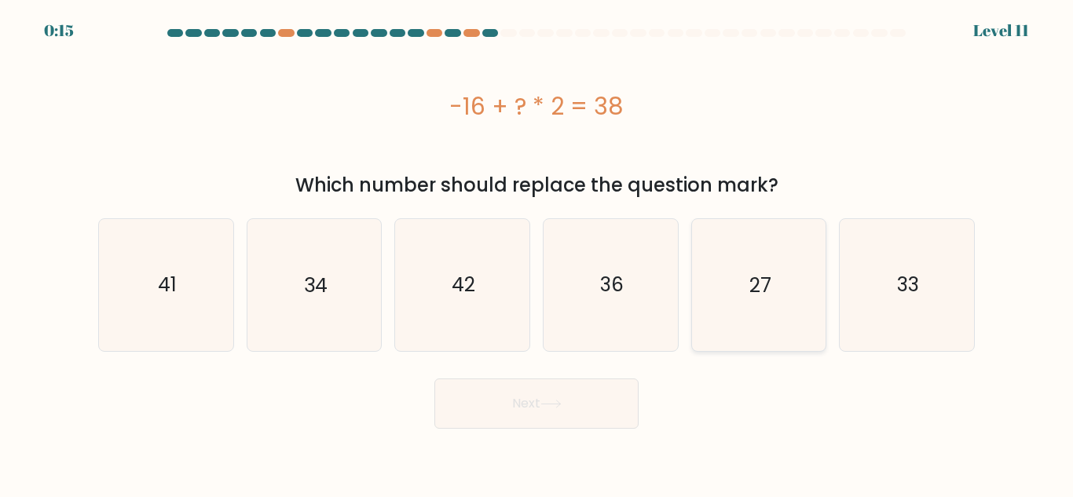
click at [767, 295] on text "27" at bounding box center [760, 284] width 22 height 27
click at [537, 253] on input "e. 27" at bounding box center [536, 251] width 1 height 4
radio input "true"
click at [550, 422] on button "Next" at bounding box center [536, 404] width 204 height 50
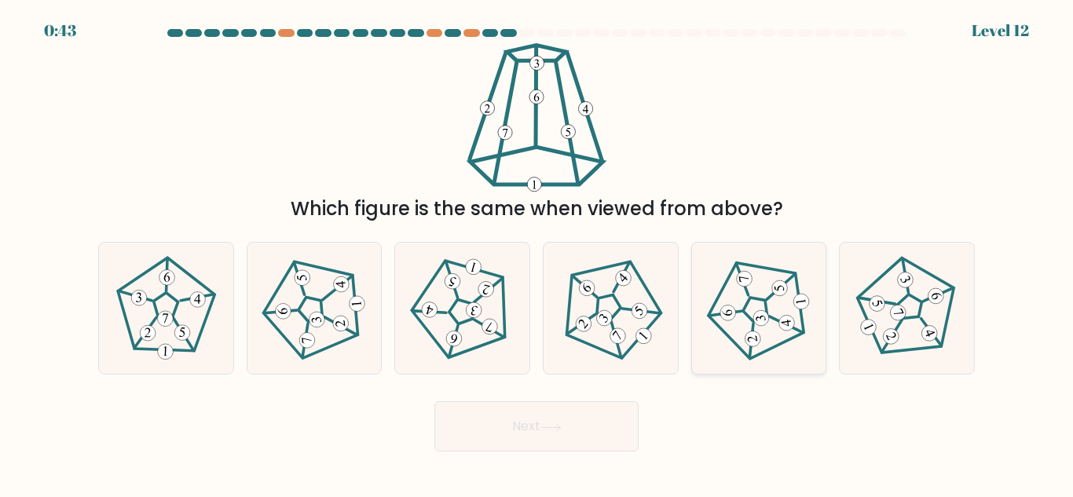
click at [748, 302] on 268 at bounding box center [754, 308] width 27 height 27
click at [537, 253] on input "e." at bounding box center [536, 251] width 1 height 4
radio input "true"
click at [493, 423] on button "Next" at bounding box center [536, 426] width 204 height 50
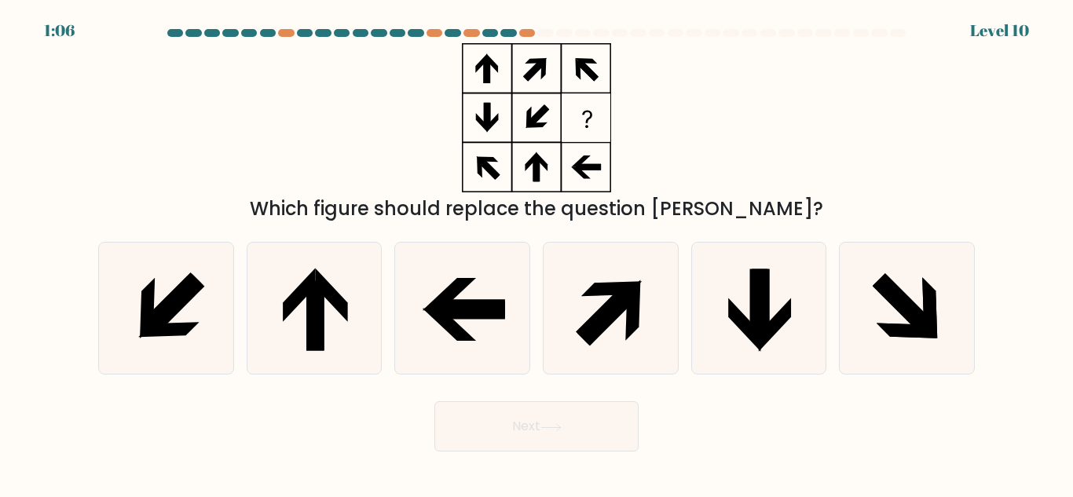
click at [538, 427] on button "Next" at bounding box center [536, 426] width 204 height 50
click at [887, 306] on icon at bounding box center [906, 308] width 131 height 131
click at [537, 253] on input "f." at bounding box center [536, 251] width 1 height 4
radio input "true"
click at [542, 433] on button "Next" at bounding box center [536, 426] width 204 height 50
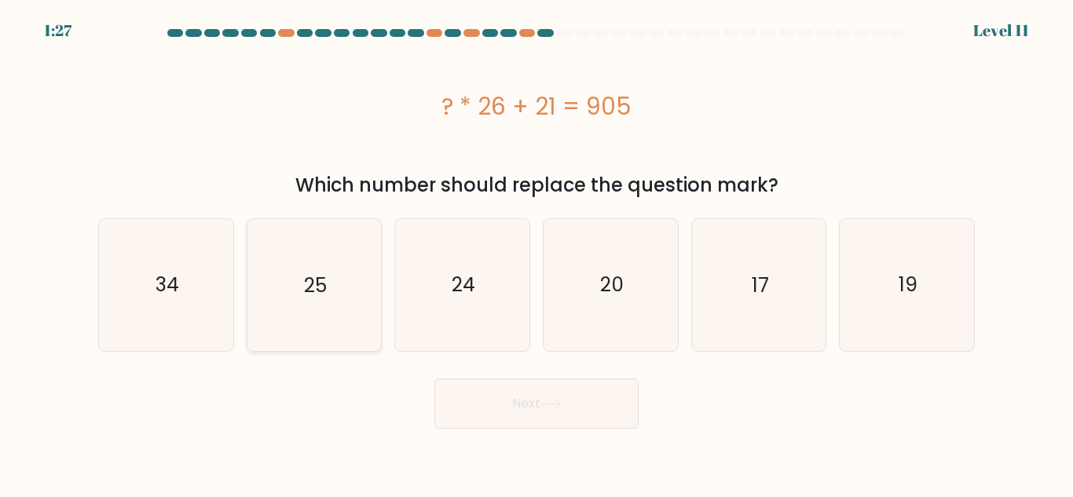
click at [275, 330] on icon "25" at bounding box center [313, 284] width 131 height 131
click at [536, 253] on input "b. 25" at bounding box center [536, 251] width 1 height 4
radio input "true"
click at [196, 293] on icon "34" at bounding box center [166, 284] width 131 height 131
click at [536, 253] on input "a. 34" at bounding box center [536, 251] width 1 height 4
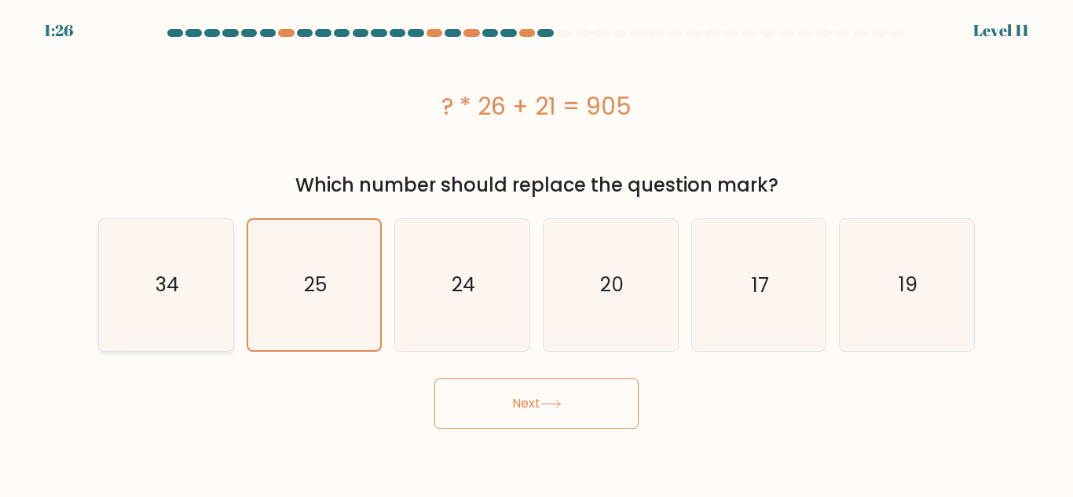
radio input "true"
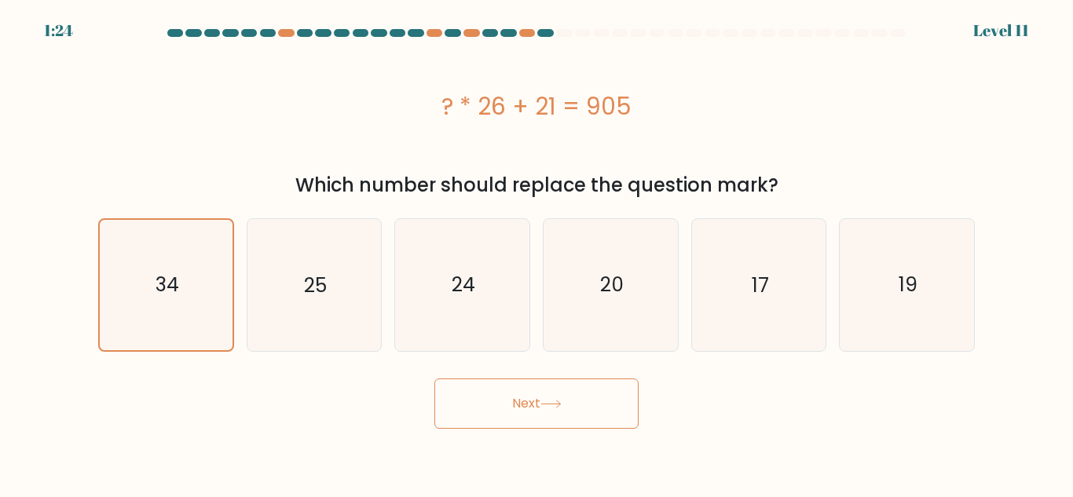
click at [515, 401] on button "Next" at bounding box center [536, 404] width 204 height 50
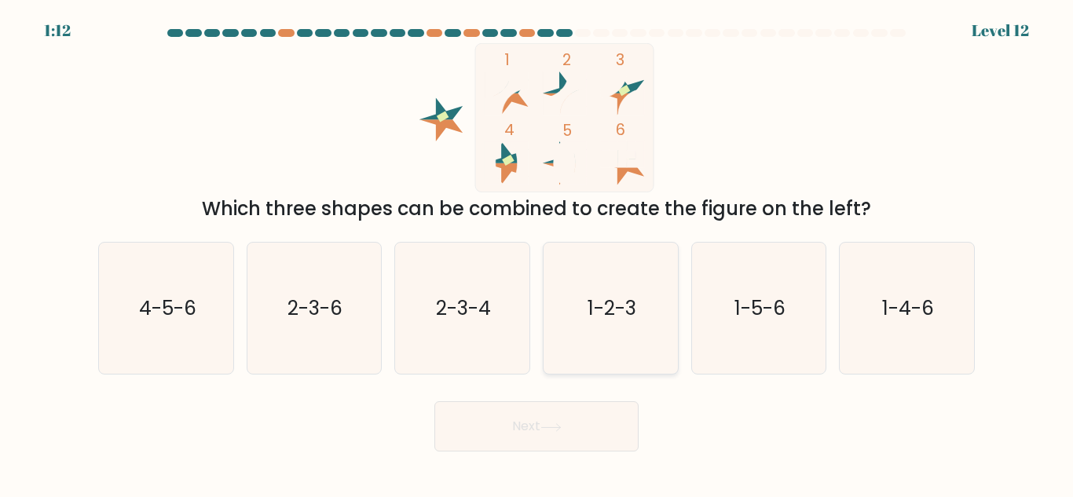
click at [575, 328] on icon "1-2-3" at bounding box center [610, 308] width 131 height 131
click at [537, 253] on input "d. 1-2-3" at bounding box center [536, 251] width 1 height 4
radio input "true"
click at [537, 428] on button "Next" at bounding box center [536, 426] width 204 height 50
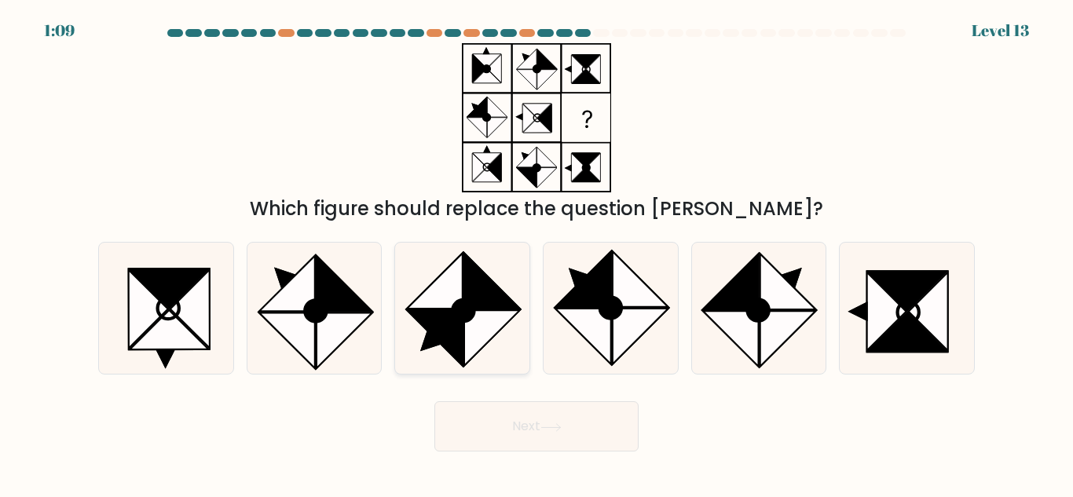
click at [474, 305] on circle at bounding box center [463, 311] width 31 height 31
click at [536, 253] on input "c." at bounding box center [536, 251] width 1 height 4
radio input "true"
click at [511, 408] on button "Next" at bounding box center [536, 426] width 204 height 50
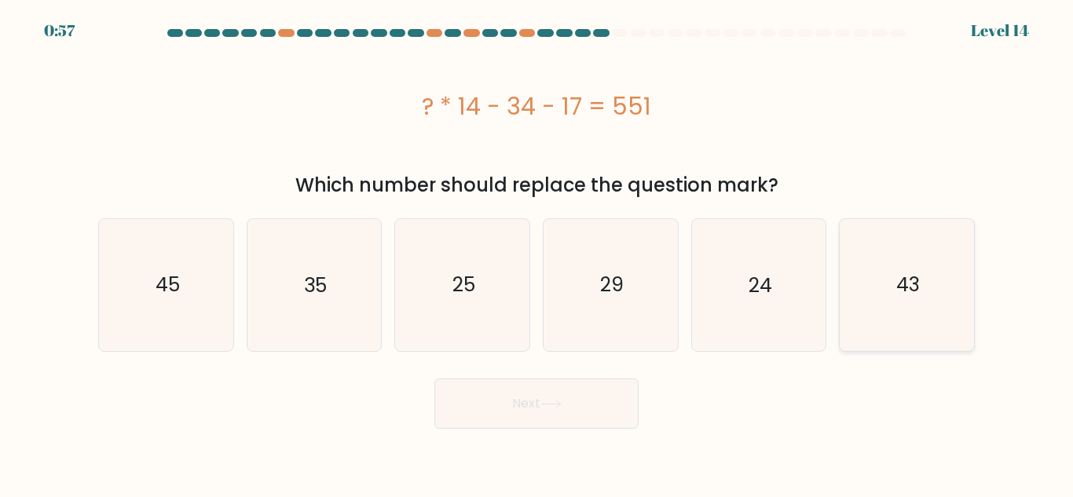
click at [938, 251] on icon "43" at bounding box center [906, 284] width 131 height 131
click at [537, 251] on input "f. 43" at bounding box center [536, 251] width 1 height 4
radio input "true"
click at [576, 417] on button "Next" at bounding box center [536, 404] width 204 height 50
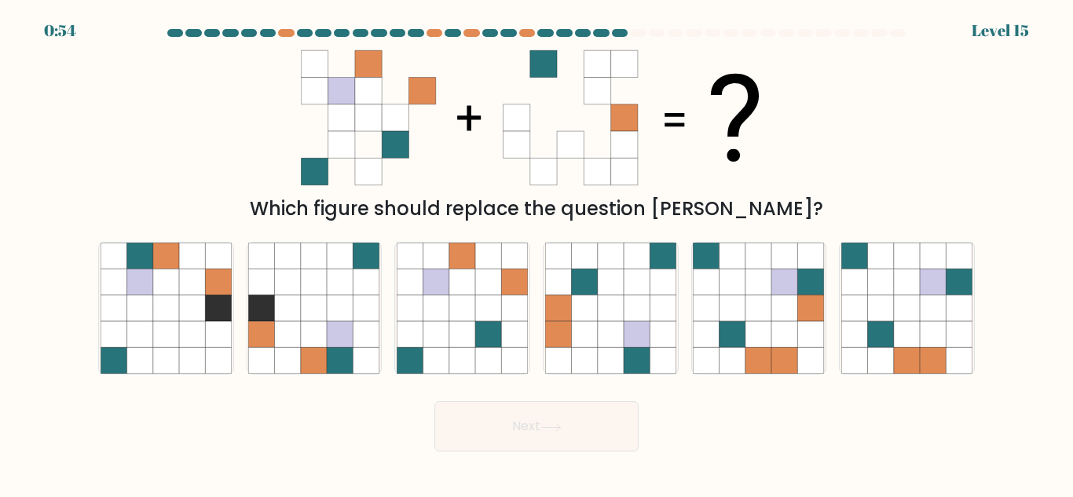
click at [576, 417] on button "Next" at bounding box center [536, 426] width 204 height 50
click at [338, 371] on icon at bounding box center [341, 361] width 26 height 26
click at [536, 253] on input "b." at bounding box center [536, 251] width 1 height 4
radio input "true"
click at [159, 295] on icon at bounding box center [166, 308] width 26 height 26
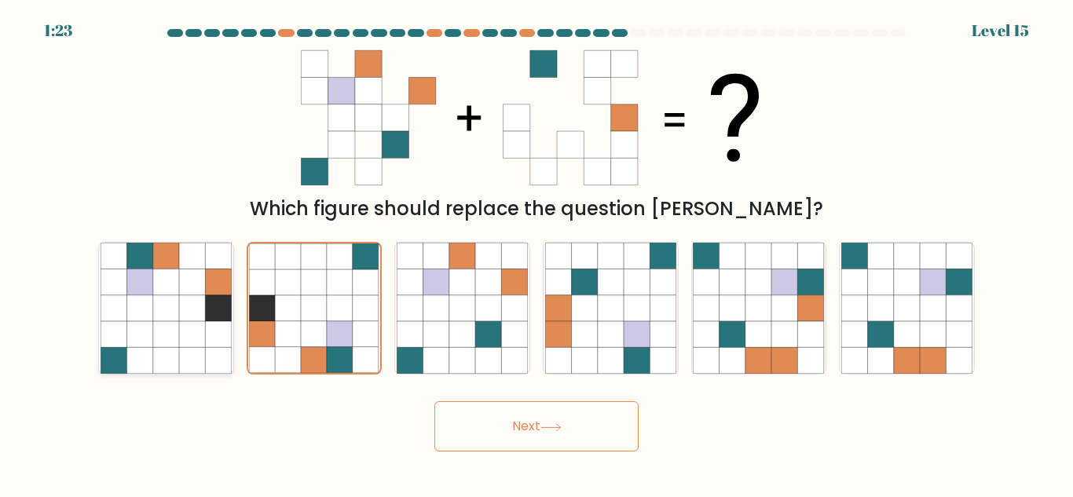
click at [536, 253] on input "a." at bounding box center [536, 251] width 1 height 4
radio input "true"
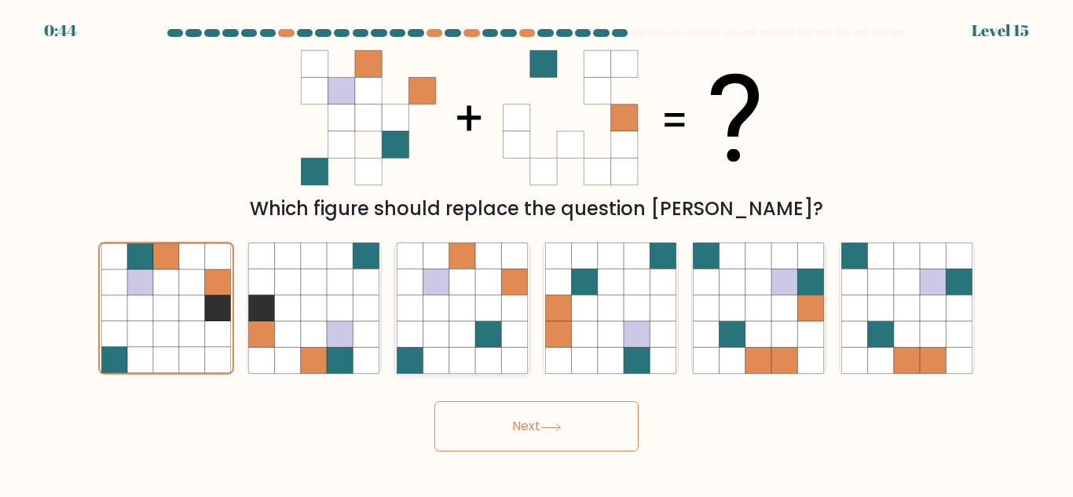
click at [471, 300] on icon at bounding box center [462, 308] width 26 height 26
click at [536, 253] on input "c." at bounding box center [536, 251] width 1 height 4
radio input "true"
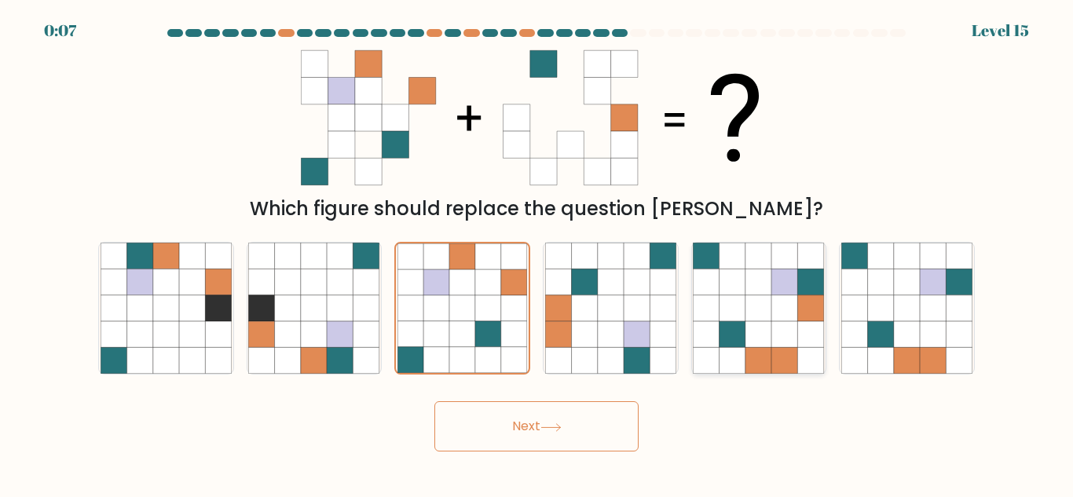
click at [767, 332] on icon at bounding box center [758, 334] width 26 height 26
click at [537, 253] on input "e." at bounding box center [536, 251] width 1 height 4
radio input "true"
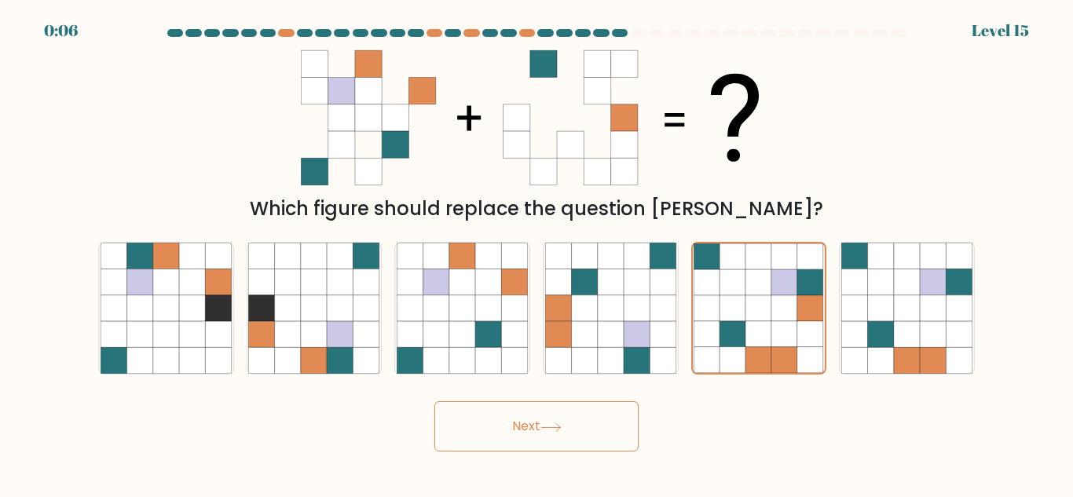
click at [518, 423] on button "Next" at bounding box center [536, 426] width 204 height 50
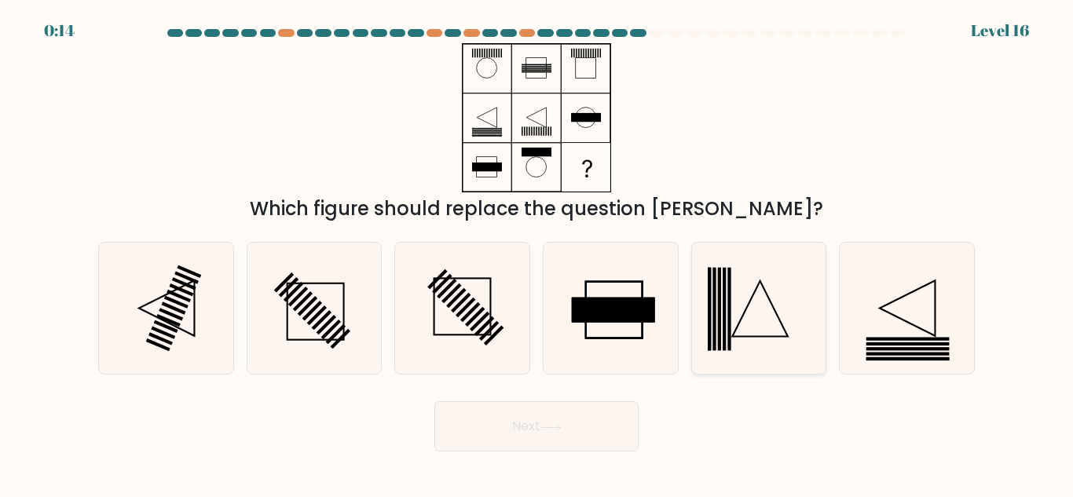
click at [740, 338] on icon at bounding box center [758, 308] width 131 height 131
click at [537, 253] on input "e." at bounding box center [536, 251] width 1 height 4
radio input "true"
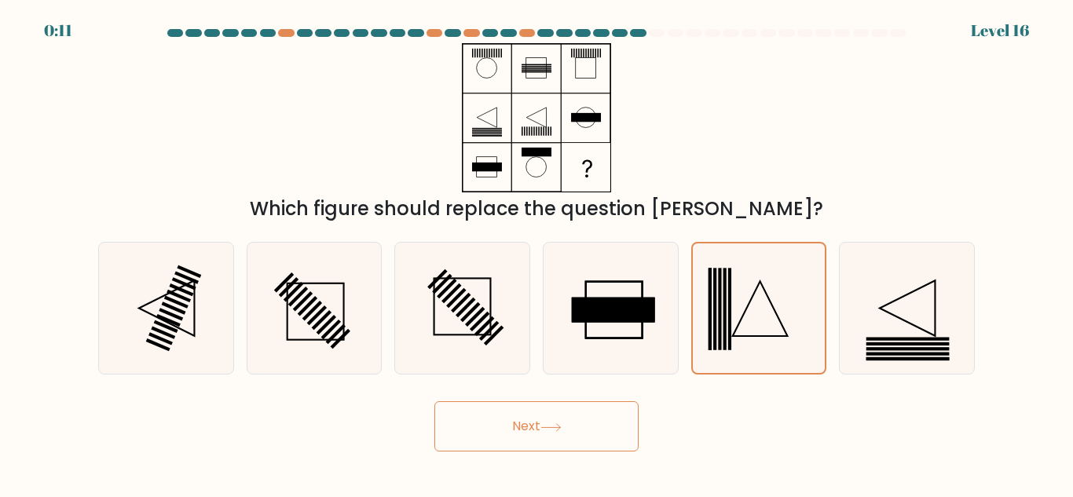
click at [517, 439] on button "Next" at bounding box center [536, 426] width 204 height 50
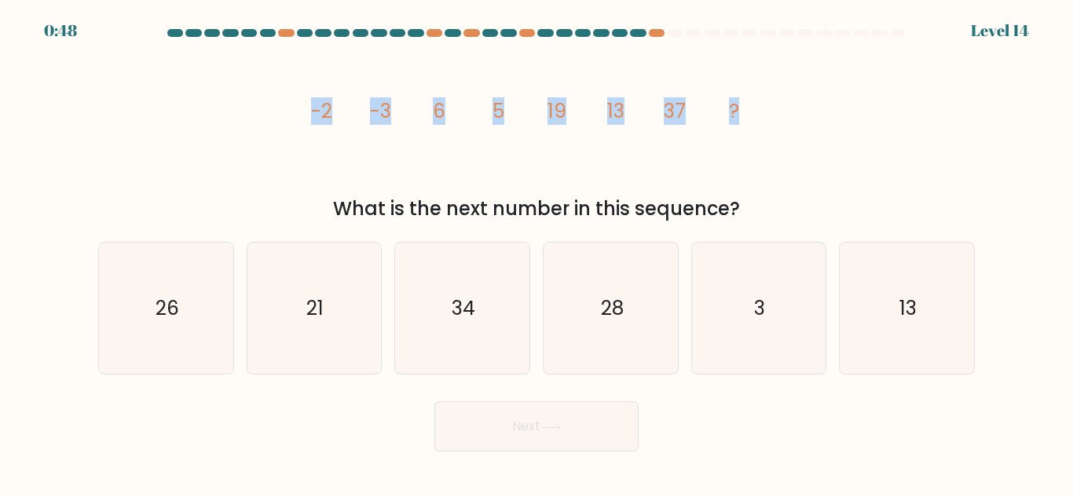
drag, startPoint x: 280, startPoint y: 104, endPoint x: 752, endPoint y: 98, distance: 472.0
click at [752, 98] on div "image/svg+xml -2 -3 6 5 19 13 37 ? What is the next number in this sequence?" at bounding box center [536, 133] width 895 height 180
copy g "-2 -3 6 5 19 13 37 ?"
click at [309, 280] on icon "21" at bounding box center [313, 308] width 131 height 131
click at [536, 253] on input "b. 21" at bounding box center [536, 251] width 1 height 4
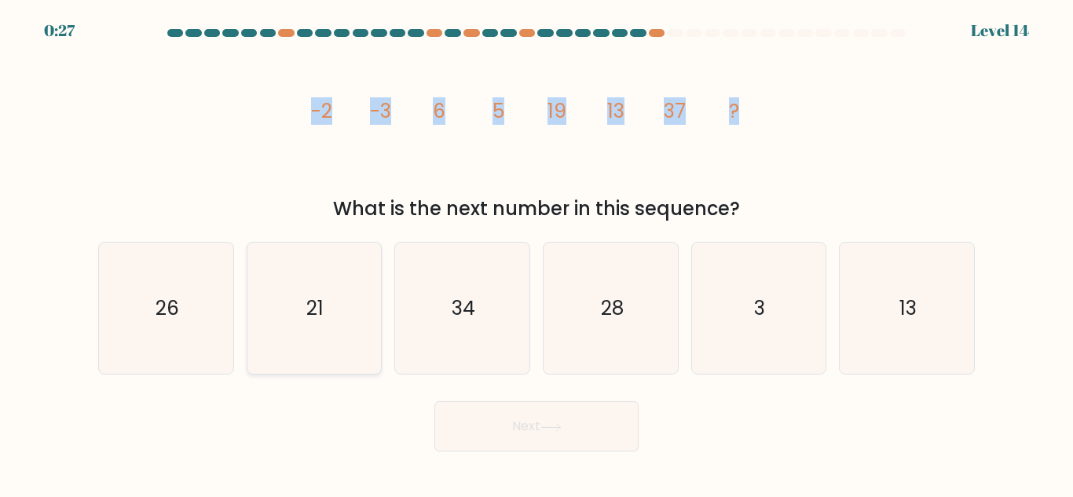
radio input "true"
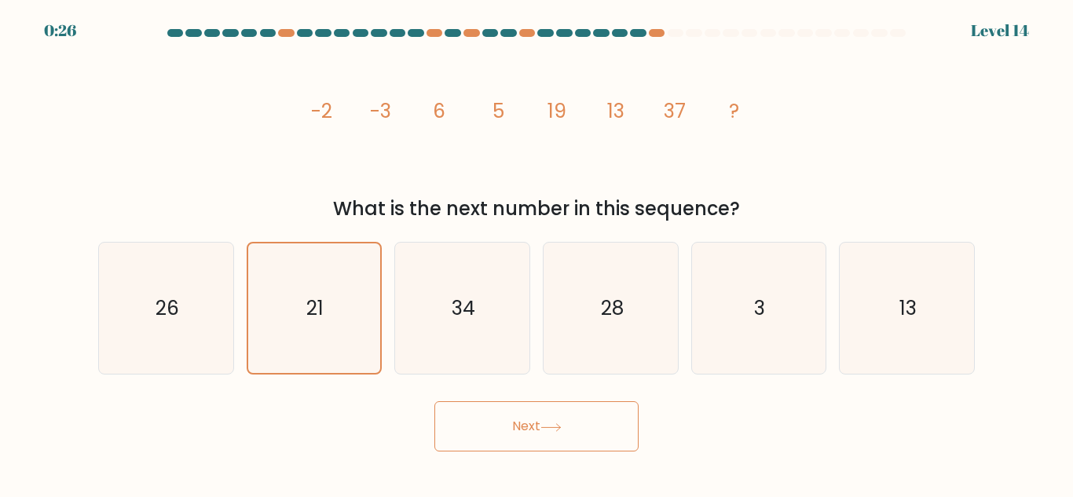
click at [484, 421] on button "Next" at bounding box center [536, 426] width 204 height 50
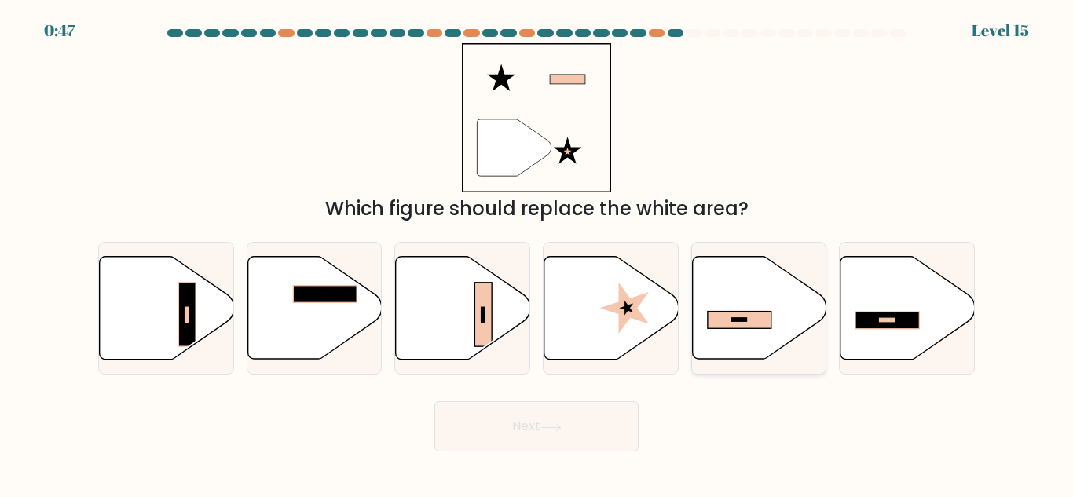
click at [751, 300] on icon at bounding box center [759, 308] width 134 height 103
click at [537, 253] on input "e." at bounding box center [536, 251] width 1 height 4
radio input "true"
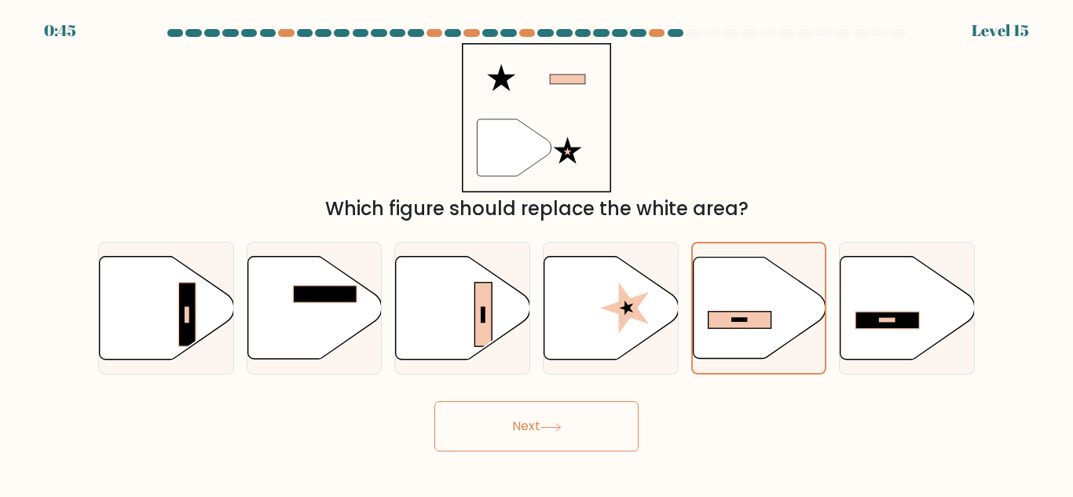
click at [525, 438] on button "Next" at bounding box center [536, 426] width 204 height 50
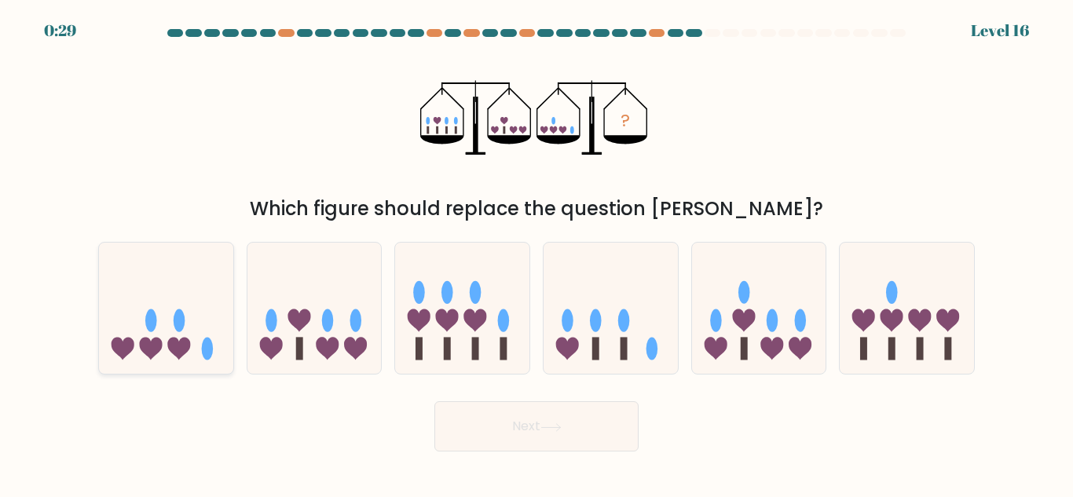
click at [188, 340] on icon at bounding box center [179, 349] width 23 height 23
click at [536, 253] on input "a." at bounding box center [536, 251] width 1 height 4
radio input "true"
click at [478, 426] on button "Next" at bounding box center [536, 426] width 204 height 50
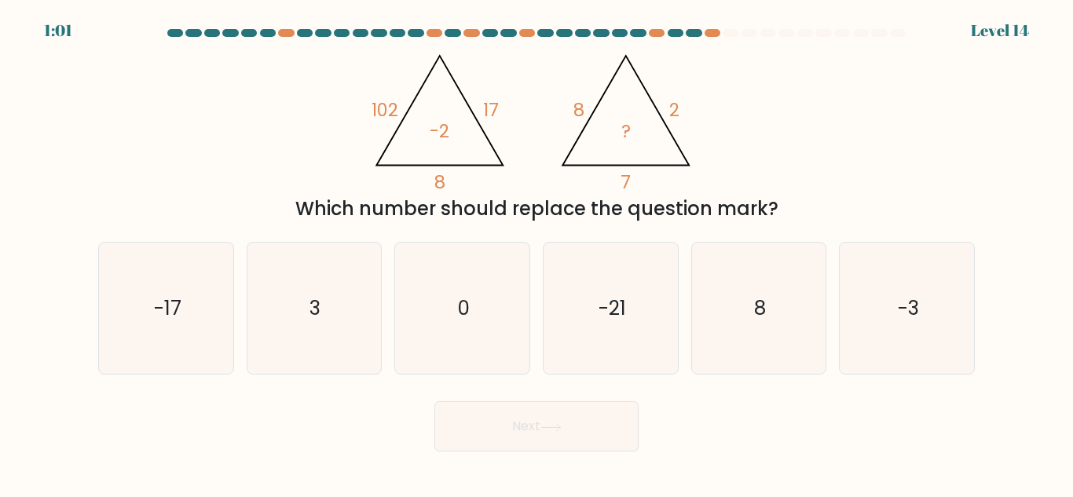
drag, startPoint x: 317, startPoint y: 47, endPoint x: 797, endPoint y: 198, distance: 503.0
click at [797, 198] on div "@import url('https://fonts.googleapis.com/css?family=Abril+Fatface:400,100,100i…" at bounding box center [536, 133] width 895 height 180
click at [758, 167] on div "@import url('https://fonts.googleapis.com/css?family=Abril+Fatface:400,100,100i…" at bounding box center [536, 133] width 895 height 180
click at [876, 321] on icon "-3" at bounding box center [906, 308] width 131 height 131
click at [537, 253] on input "f. -3" at bounding box center [536, 251] width 1 height 4
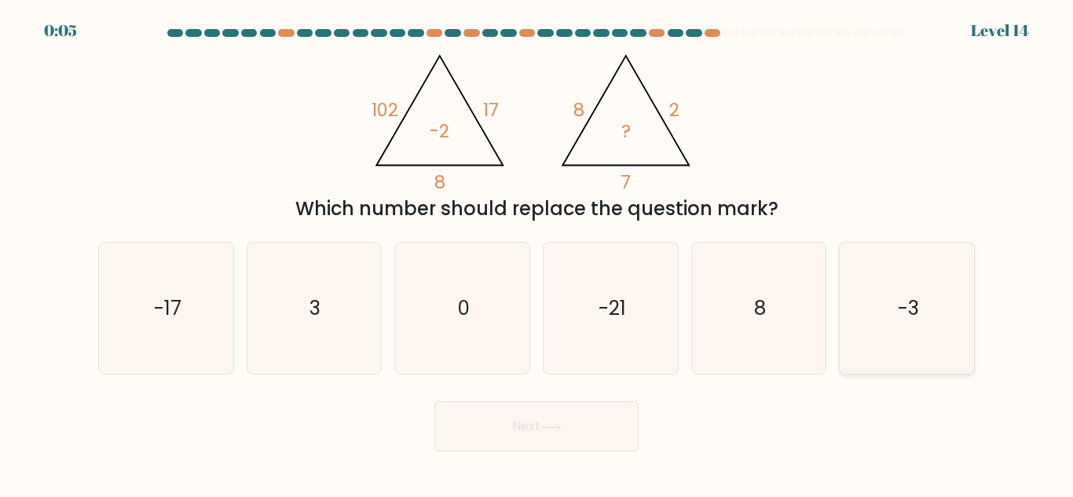
radio input "true"
click at [561, 441] on button "Next" at bounding box center [536, 426] width 204 height 50
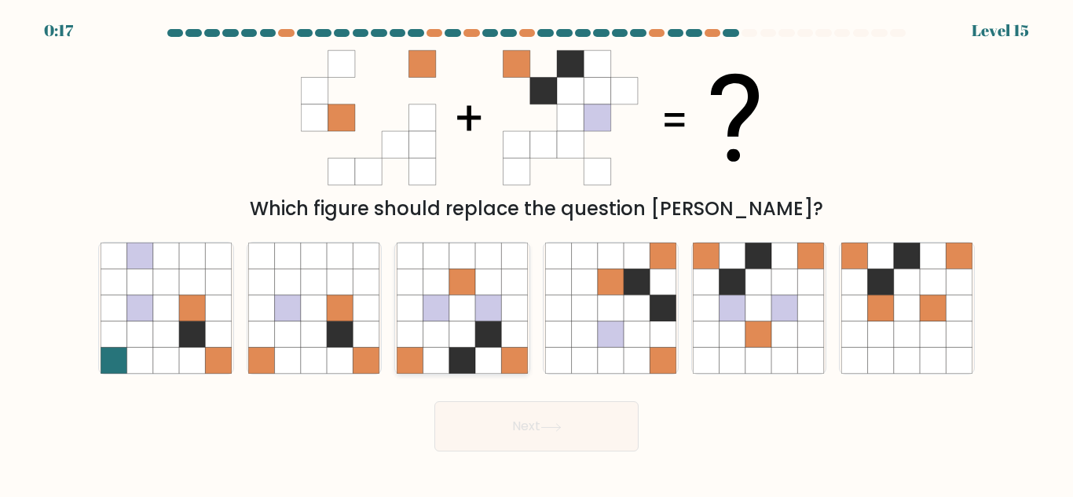
click at [459, 325] on icon at bounding box center [462, 334] width 26 height 26
click at [536, 253] on input "c." at bounding box center [536, 251] width 1 height 4
radio input "true"
click at [634, 336] on icon at bounding box center [637, 334] width 26 height 26
click at [537, 253] on input "d." at bounding box center [536, 251] width 1 height 4
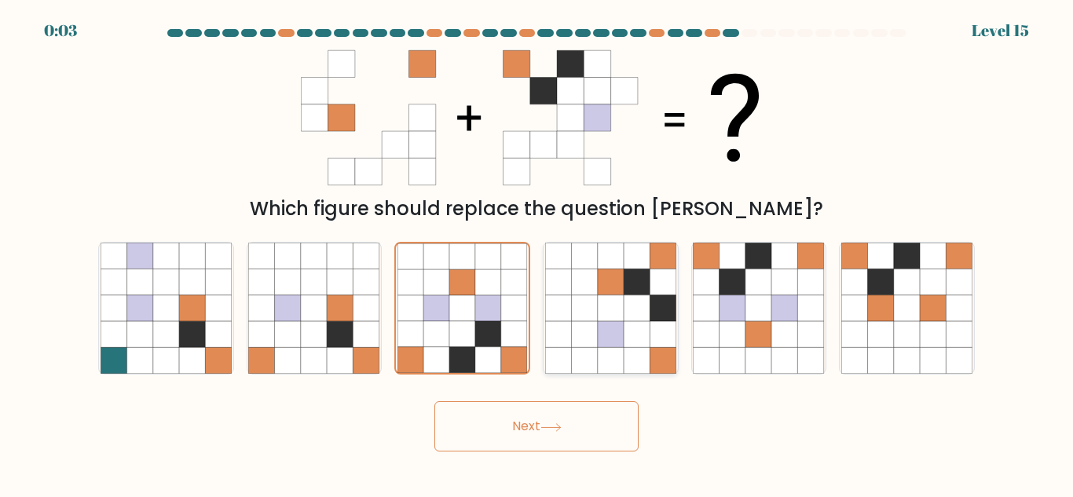
radio input "true"
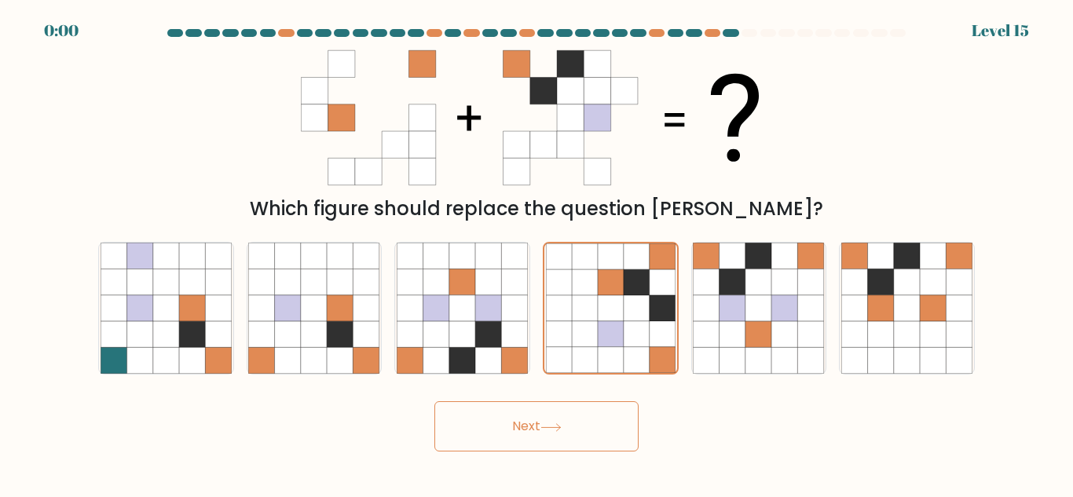
click at [537, 441] on button "Next" at bounding box center [536, 426] width 204 height 50
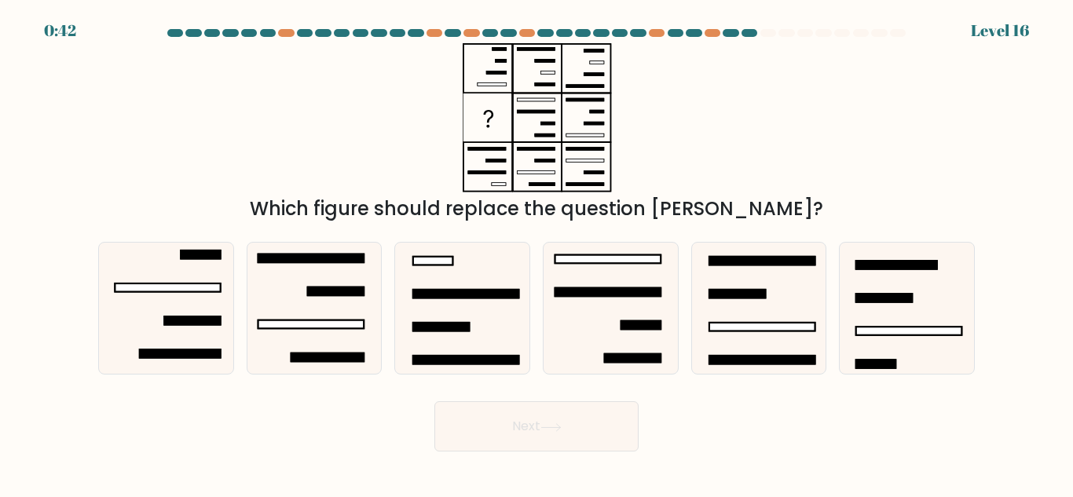
click at [809, 121] on div "Which figure should replace the question mark?" at bounding box center [536, 133] width 895 height 180
click at [358, 302] on icon at bounding box center [313, 308] width 131 height 131
click at [536, 253] on input "b." at bounding box center [536, 251] width 1 height 4
radio input "true"
click at [493, 415] on button "Next" at bounding box center [536, 426] width 204 height 50
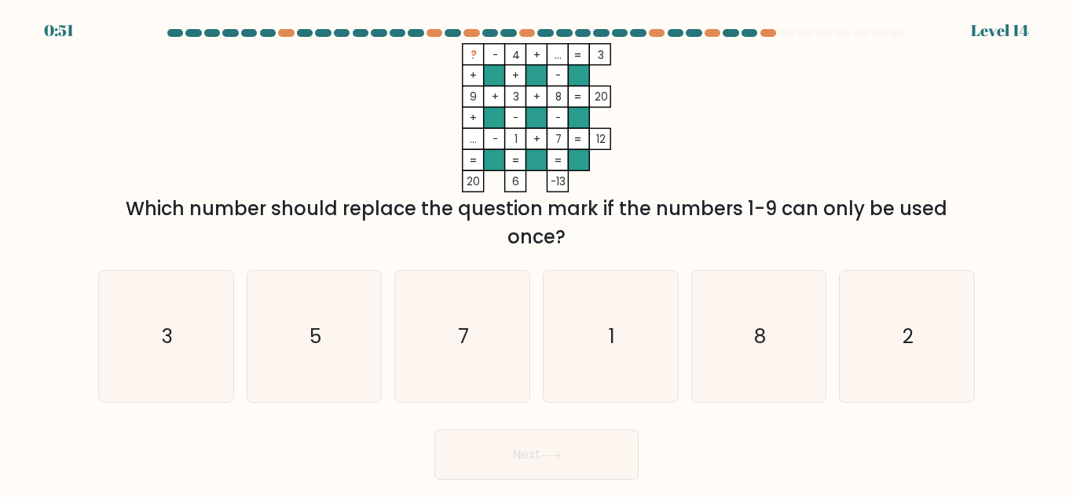
click at [665, 123] on icon "? - 4 + ... 3 + + - 9 + 3 + 8 20 + - - ... - 1 + 7 = 12 = = = = 20 6 -13 =" at bounding box center [536, 117] width 471 height 149
click at [450, 329] on icon "7" at bounding box center [462, 336] width 131 height 131
click at [536, 253] on input "c. 7" at bounding box center [536, 251] width 1 height 4
radio input "true"
click at [480, 459] on button "Next" at bounding box center [536, 455] width 204 height 50
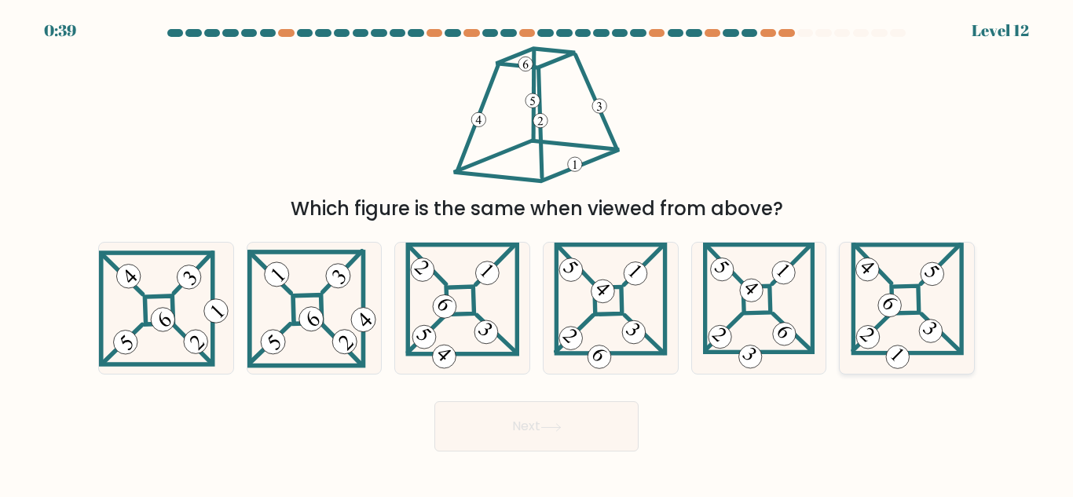
click at [903, 309] on icon at bounding box center [907, 308] width 113 height 131
click at [537, 253] on input "f." at bounding box center [536, 251] width 1 height 4
radio input "true"
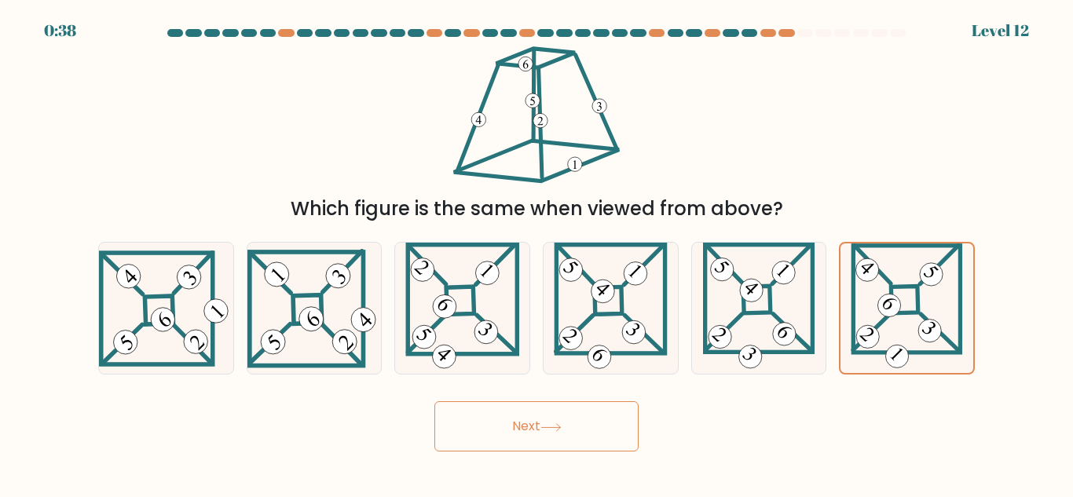
click at [469, 434] on button "Next" at bounding box center [536, 426] width 204 height 50
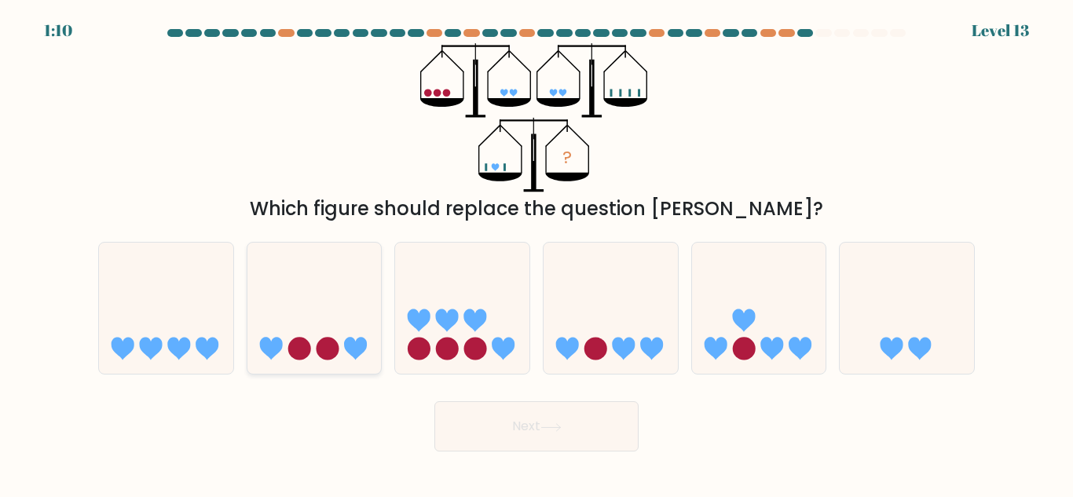
click at [335, 302] on icon at bounding box center [314, 308] width 134 height 111
click at [536, 253] on input "b." at bounding box center [536, 251] width 1 height 4
radio input "true"
click at [495, 431] on button "Next" at bounding box center [536, 426] width 204 height 50
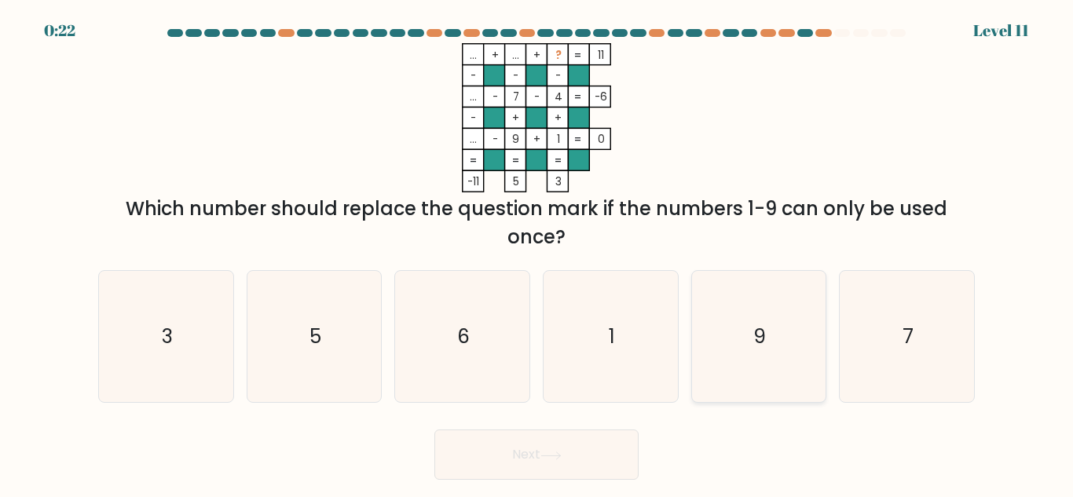
click at [726, 302] on icon "9" at bounding box center [758, 336] width 131 height 131
click at [537, 253] on input "e. 9" at bounding box center [536, 251] width 1 height 4
radio input "true"
click at [481, 453] on button "Next" at bounding box center [536, 455] width 204 height 50
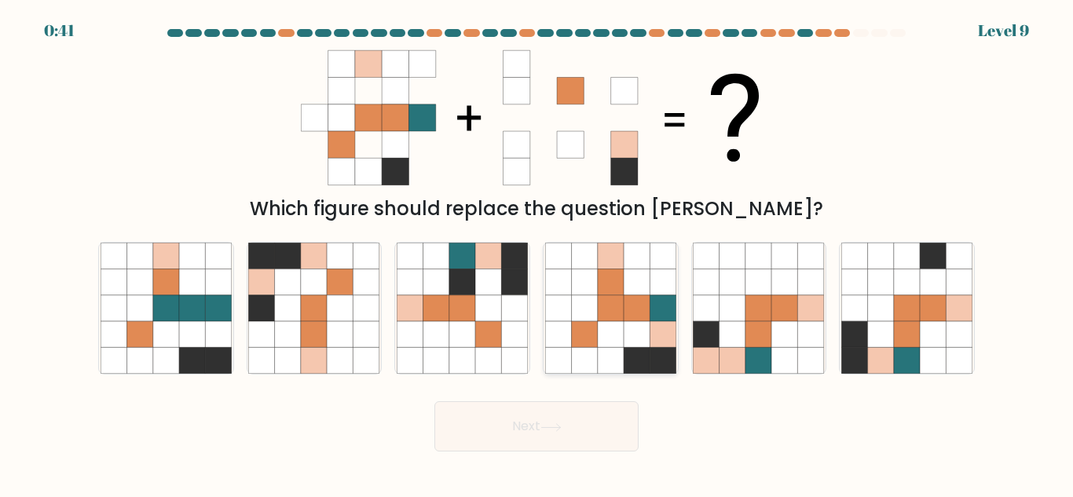
click at [613, 271] on icon at bounding box center [611, 282] width 26 height 26
click at [537, 253] on input "d." at bounding box center [536, 251] width 1 height 4
radio input "true"
click at [527, 445] on button "Next" at bounding box center [536, 426] width 204 height 50
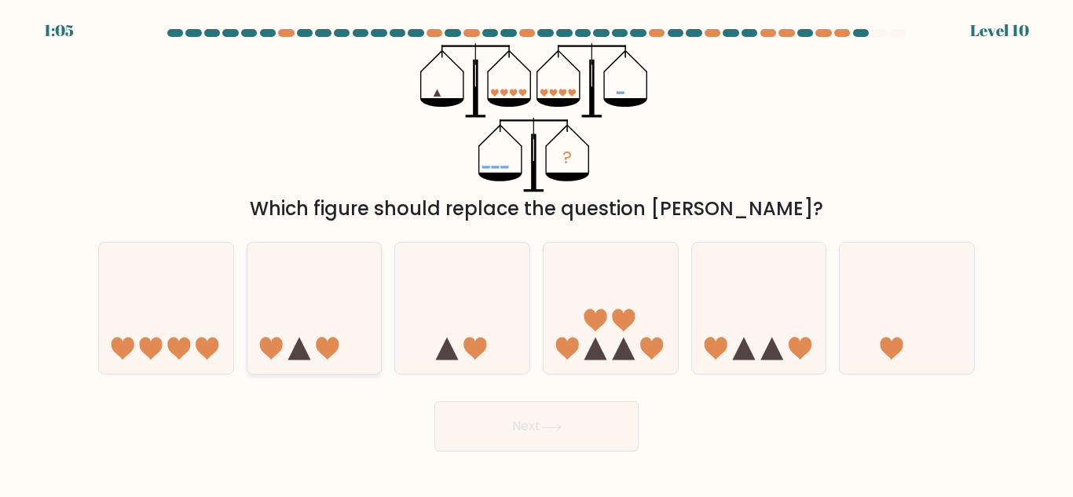
click at [271, 371] on div at bounding box center [315, 308] width 136 height 133
click at [536, 253] on input "b." at bounding box center [536, 251] width 1 height 4
radio input "true"
click at [473, 419] on button "Next" at bounding box center [536, 426] width 204 height 50
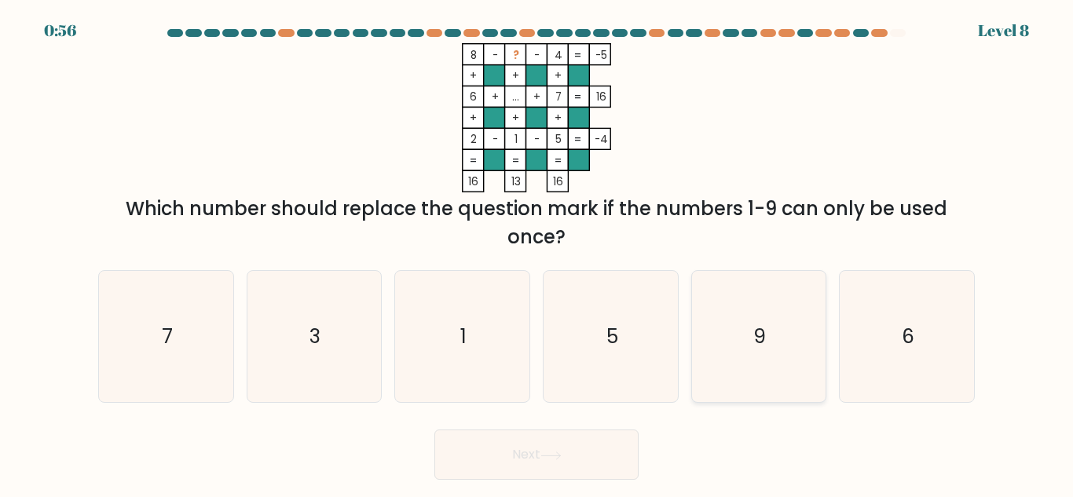
click at [745, 335] on icon "9" at bounding box center [758, 336] width 131 height 131
click at [537, 253] on input "e. 9" at bounding box center [536, 251] width 1 height 4
radio input "true"
click at [547, 452] on icon at bounding box center [550, 456] width 21 height 9
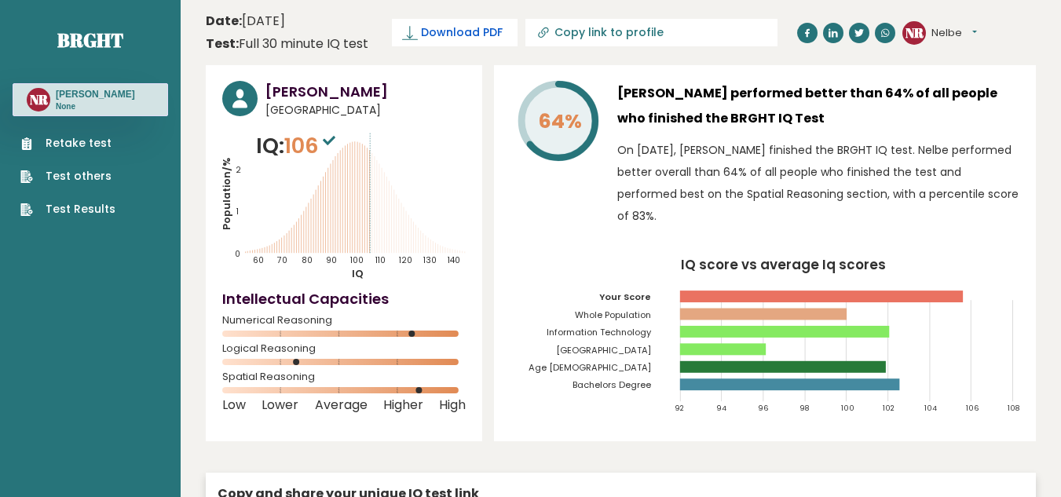
click at [446, 25] on span "Download PDF" at bounding box center [462, 32] width 82 height 16
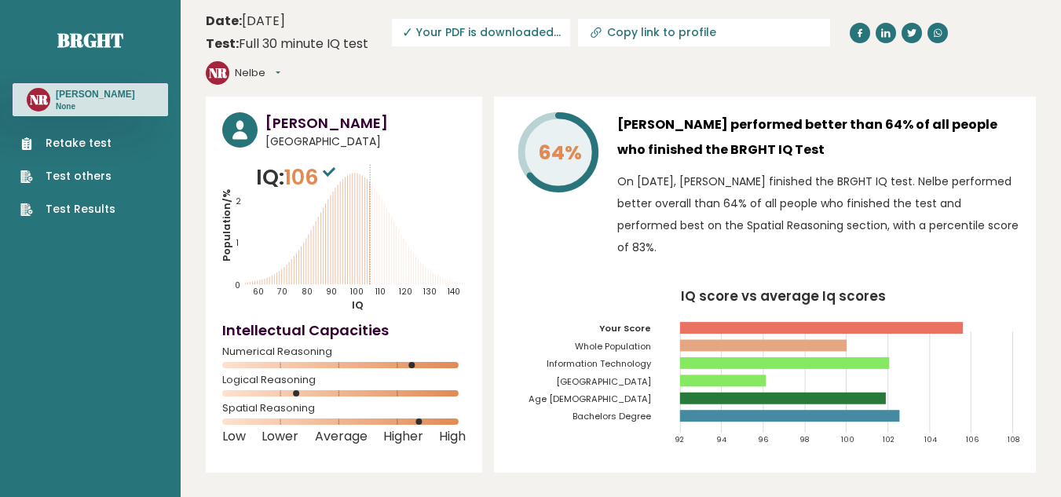
click at [508, 34] on span "✓ Your PDF is downloaded..." at bounding box center [481, 32] width 178 height 27
click at [624, 38] on input "Copy link to profile" at bounding box center [714, 32] width 214 height 13
type input "https://brght.org/profile/nelbe-redecilla/?utm_source=share&utm_medium=copy&utm…"
click at [624, 38] on input "https://brght.org/profile/nelbe-redecilla/?utm_source=share&utm_medium=copy&utm…" at bounding box center [714, 32] width 214 height 13
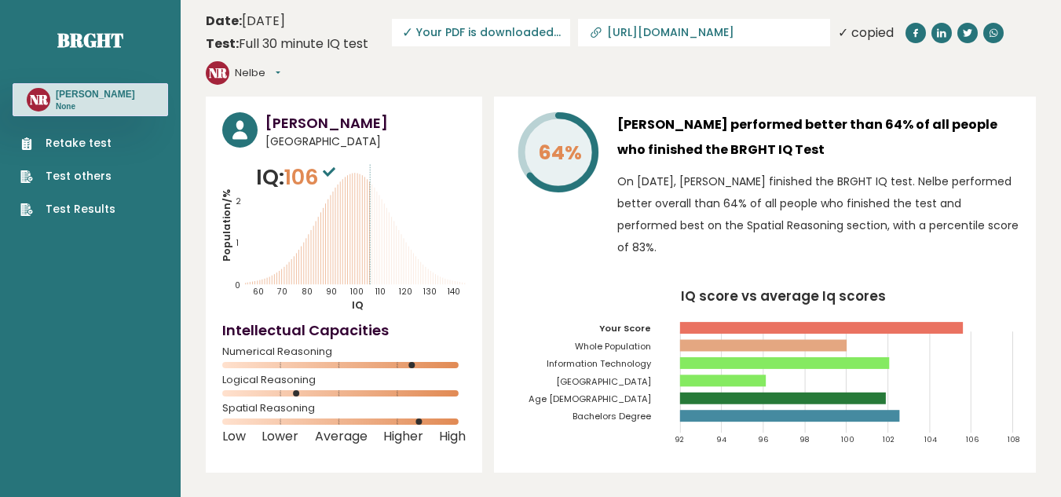
click at [624, 38] on input "https://brght.org/profile/nelbe-redecilla/?utm_source=share&utm_medium=copy&utm…" at bounding box center [714, 32] width 214 height 13
click at [493, 35] on span "✓ Your PDF is downloaded..." at bounding box center [481, 32] width 178 height 27
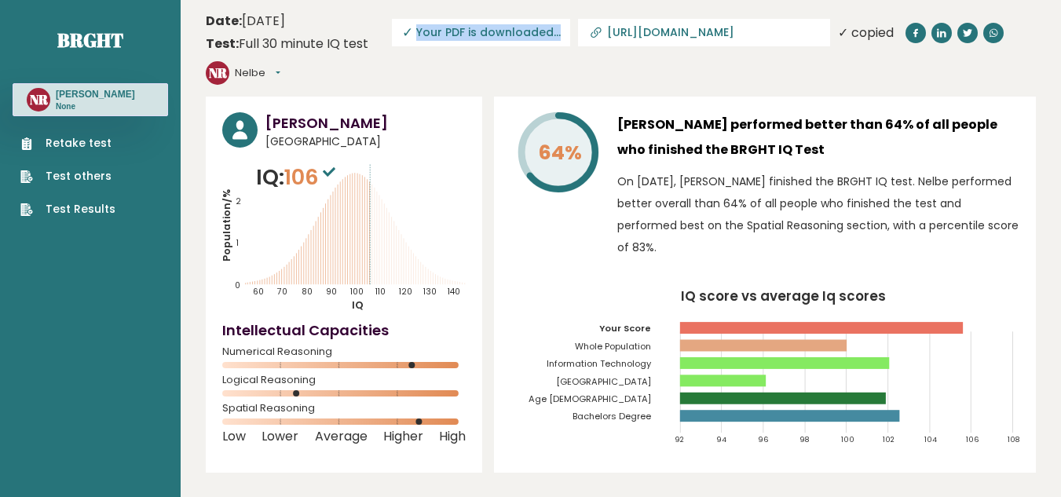
click at [493, 35] on span "✓ Your PDF is downloaded..." at bounding box center [481, 32] width 178 height 27
click at [655, 31] on input "https://brght.org/profile/nelbe-redecilla/?utm_source=share&utm_medium=copy&utm…" at bounding box center [714, 32] width 214 height 13
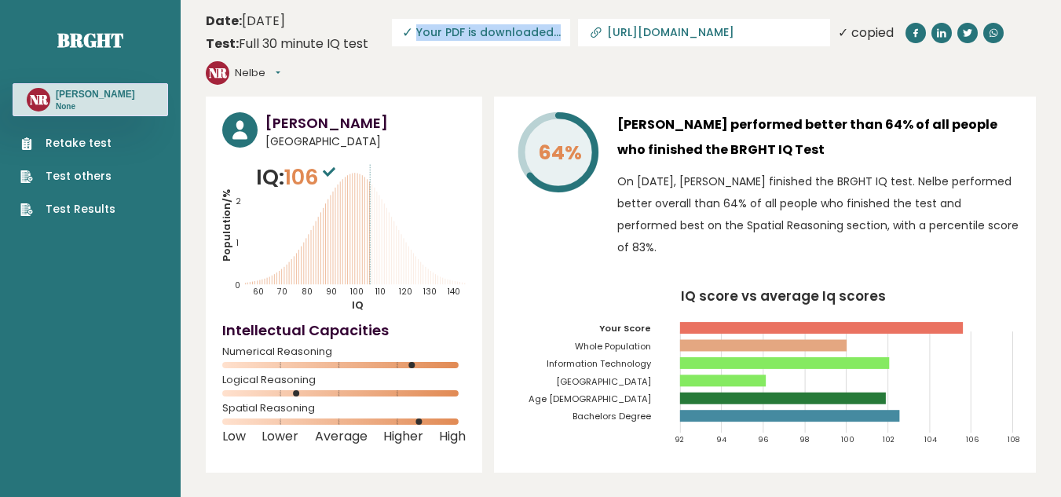
click at [655, 31] on input "https://brght.org/profile/nelbe-redecilla/?utm_source=share&utm_medium=copy&utm…" at bounding box center [714, 32] width 214 height 13
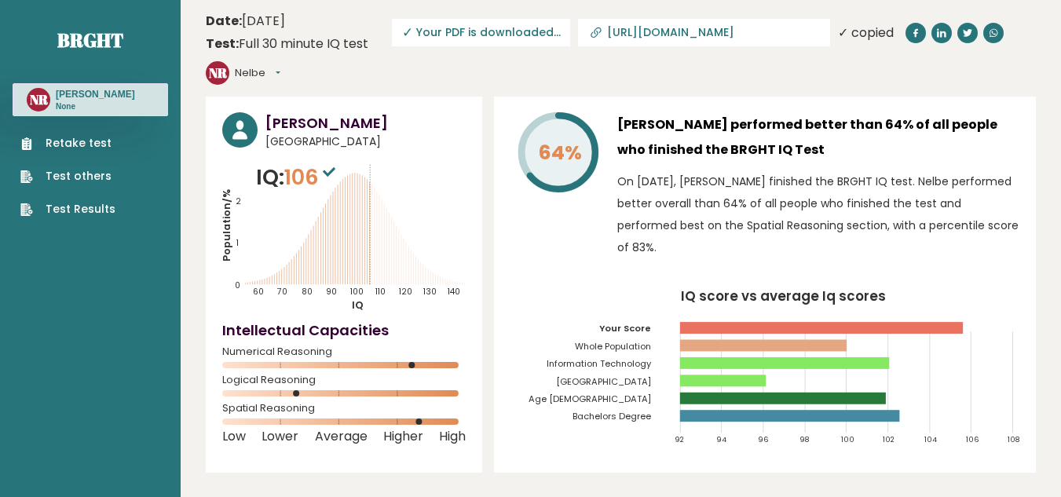
click at [655, 31] on input "https://brght.org/profile/nelbe-redecilla/?utm_source=share&utm_medium=copy&utm…" at bounding box center [714, 32] width 214 height 13
